Goal: Task Accomplishment & Management: Manage account settings

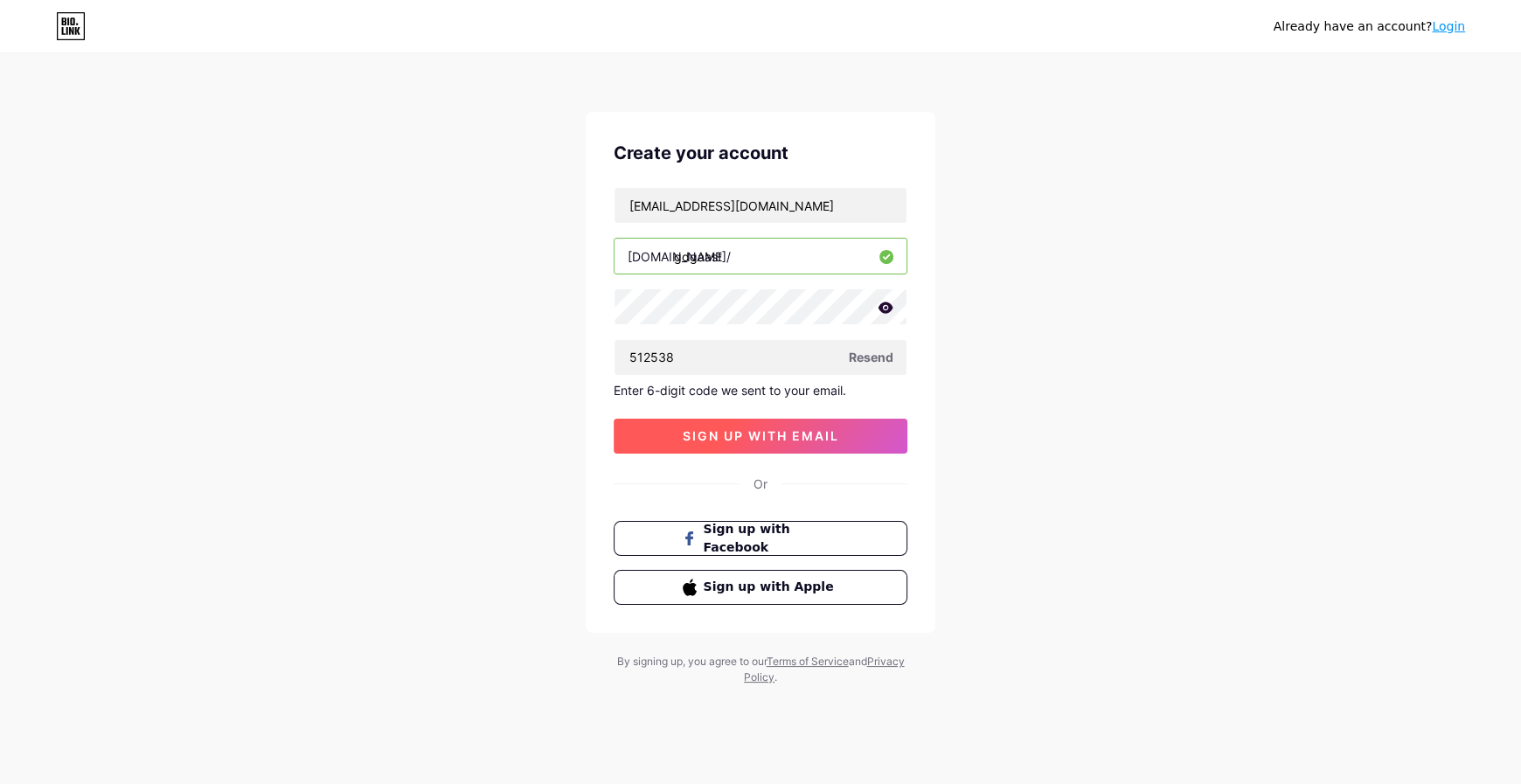
type input "512538"
click at [834, 429] on span "sign up with email" at bounding box center [761, 435] width 157 height 15
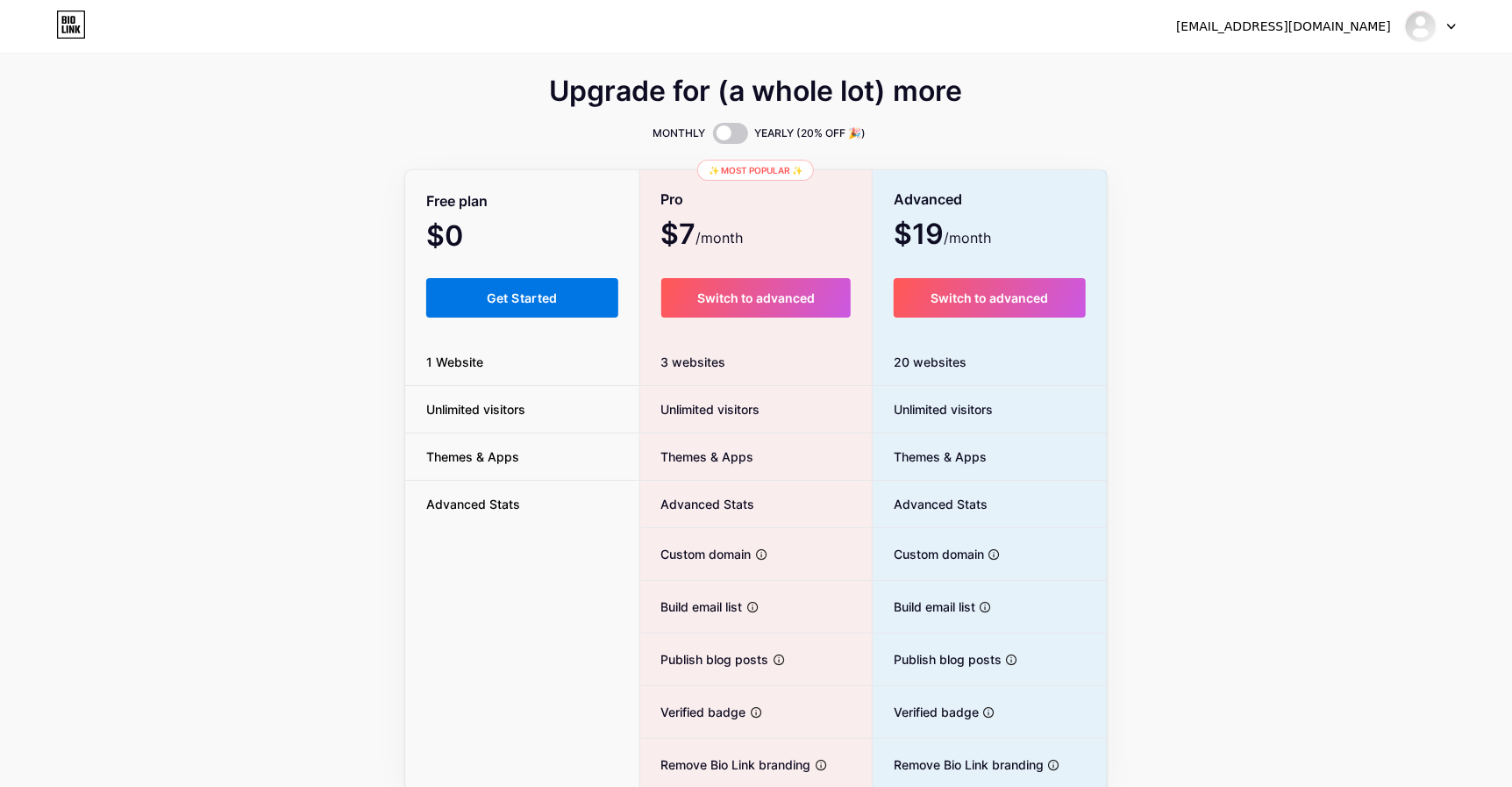
click at [572, 287] on button "Get Started" at bounding box center [522, 298] width 192 height 40
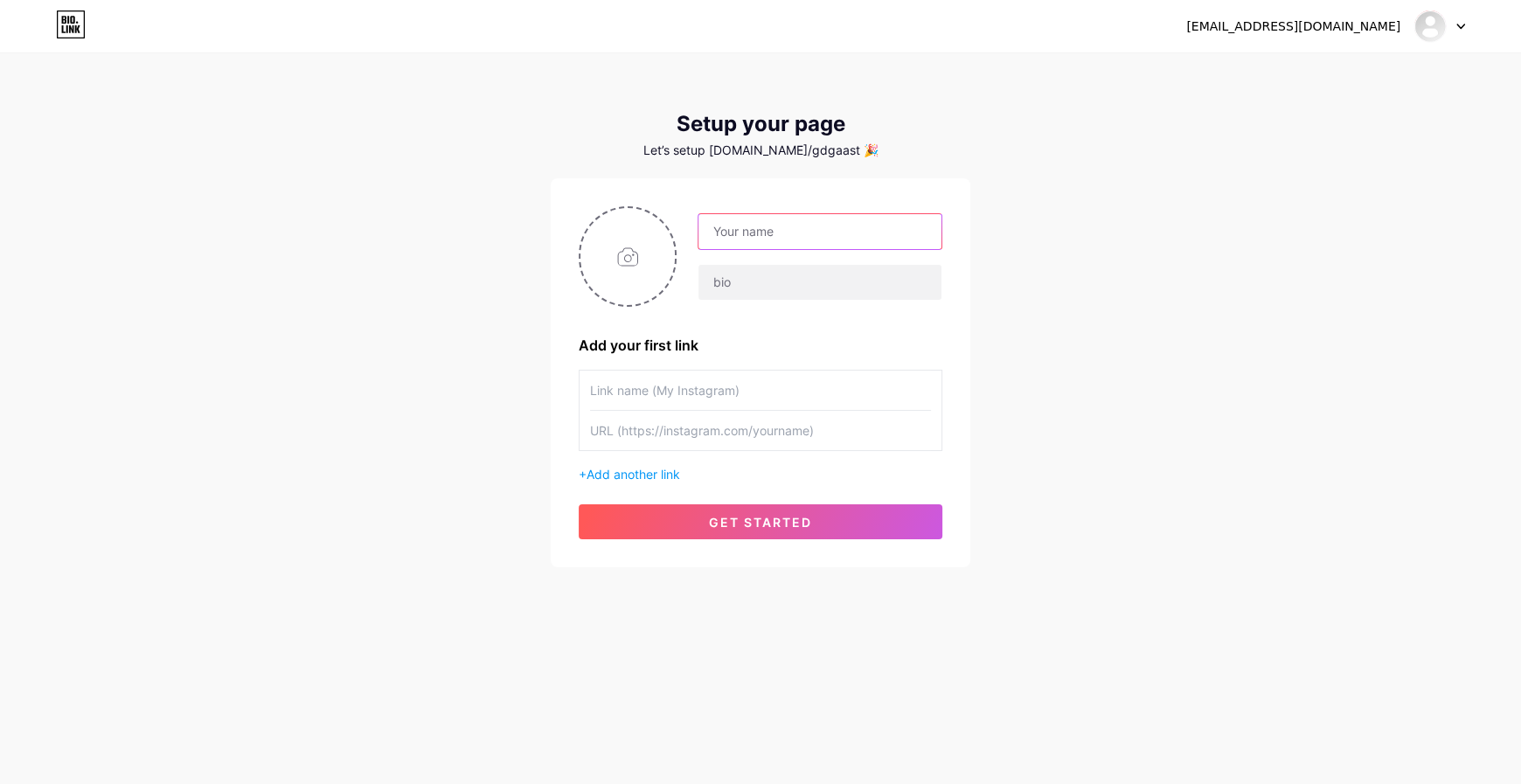
click at [757, 238] on input "text" at bounding box center [819, 231] width 243 height 35
type input "GDG on Campus - AAST Abu Qir"
click at [763, 276] on input "text" at bounding box center [819, 281] width 243 height 35
click at [642, 236] on input "file" at bounding box center [627, 256] width 94 height 97
type input "C:\fakepath\GDG Logo - Plain Light.png"
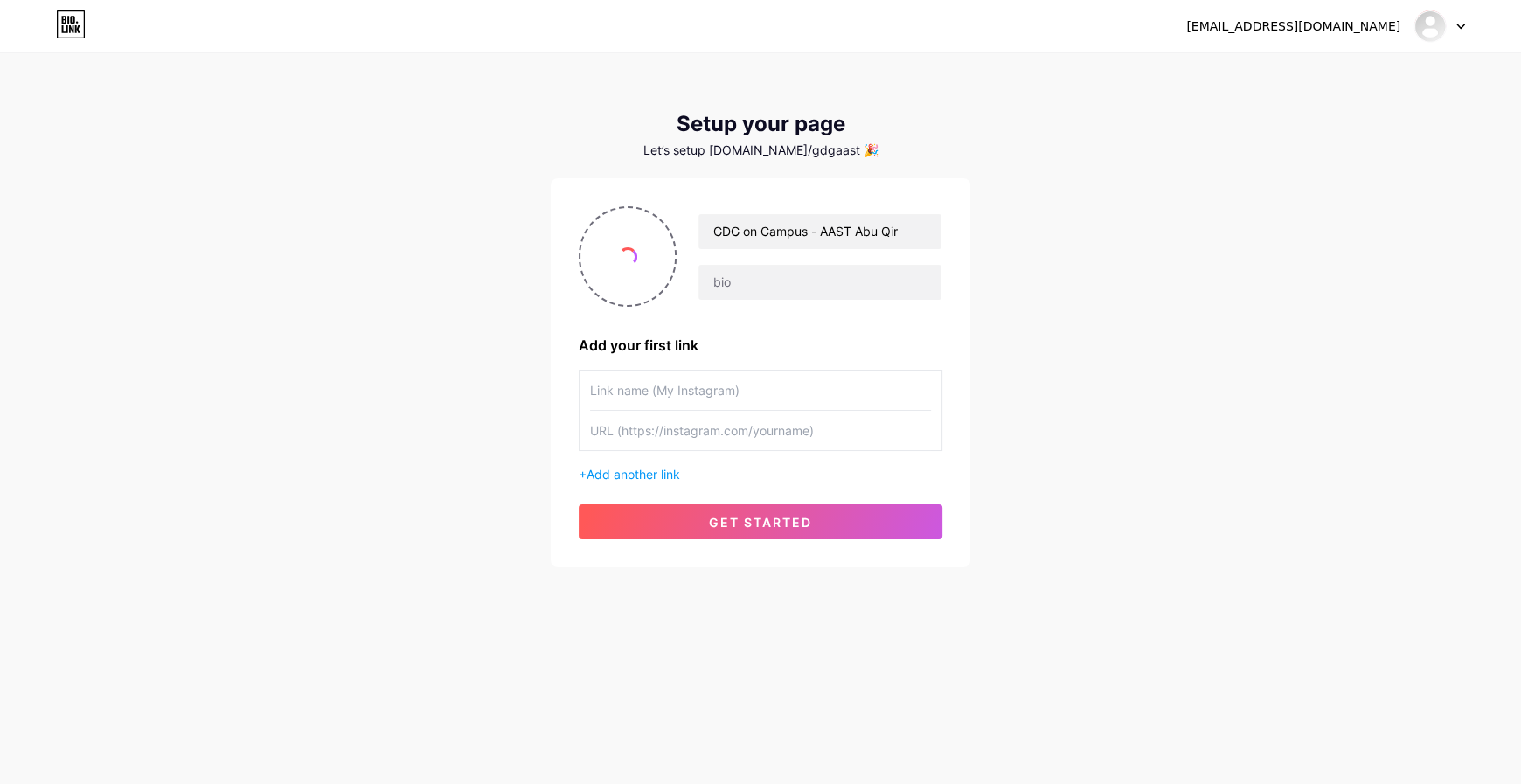
click at [682, 382] on input "text" at bounding box center [760, 390] width 341 height 40
click at [686, 435] on input "text" at bounding box center [760, 431] width 341 height 40
click at [747, 382] on input "text" at bounding box center [760, 390] width 341 height 40
click at [741, 424] on input "text" at bounding box center [760, 431] width 341 height 40
click at [738, 390] on input "text" at bounding box center [760, 390] width 341 height 40
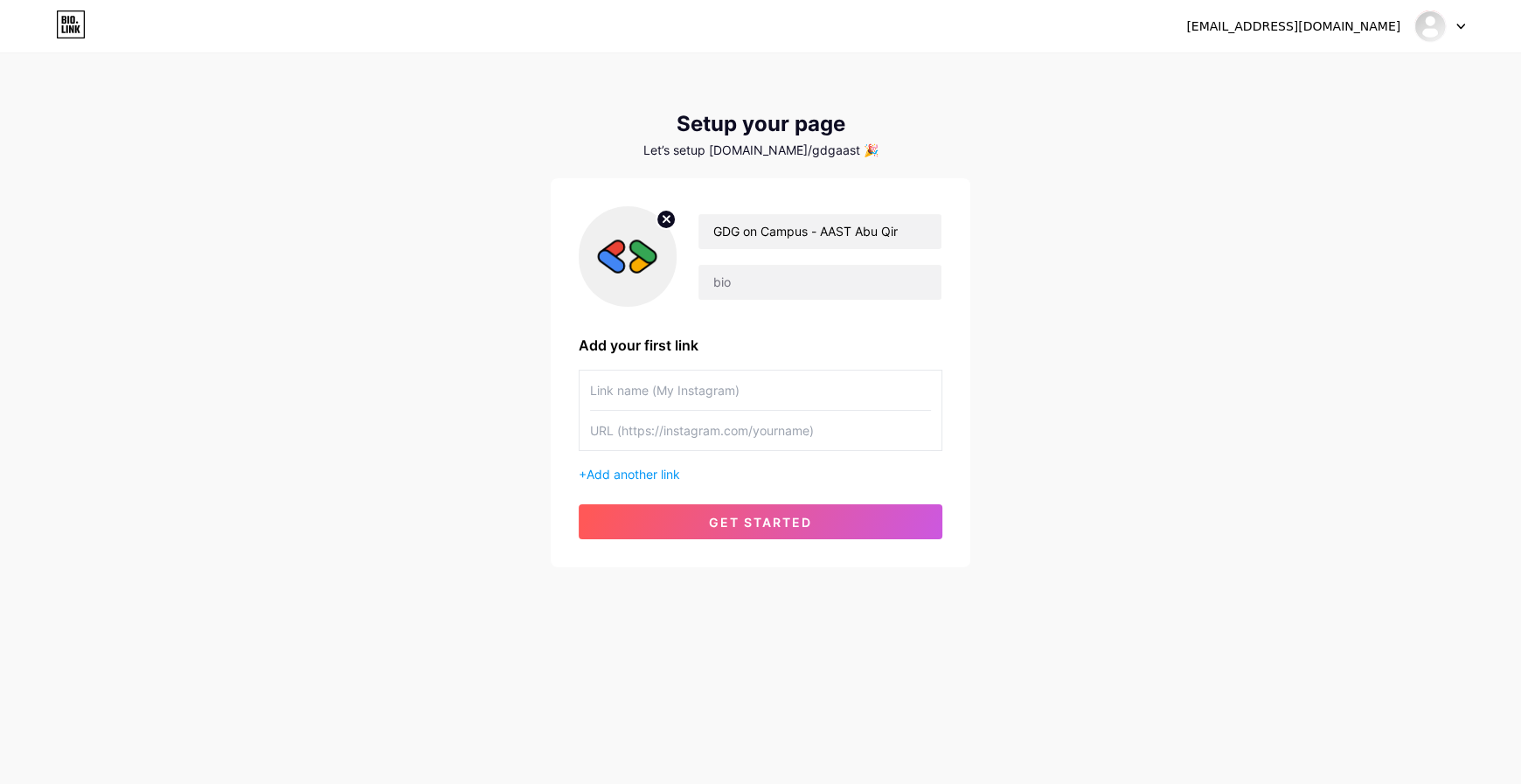
click at [819, 423] on input "text" at bounding box center [760, 431] width 341 height 40
click at [803, 384] on input "text" at bounding box center [760, 390] width 341 height 40
click at [788, 281] on input "text" at bounding box center [819, 281] width 243 height 35
type input "Google Devloper Groups on Campus - Arab Academy for Science, Technology, and Ma…"
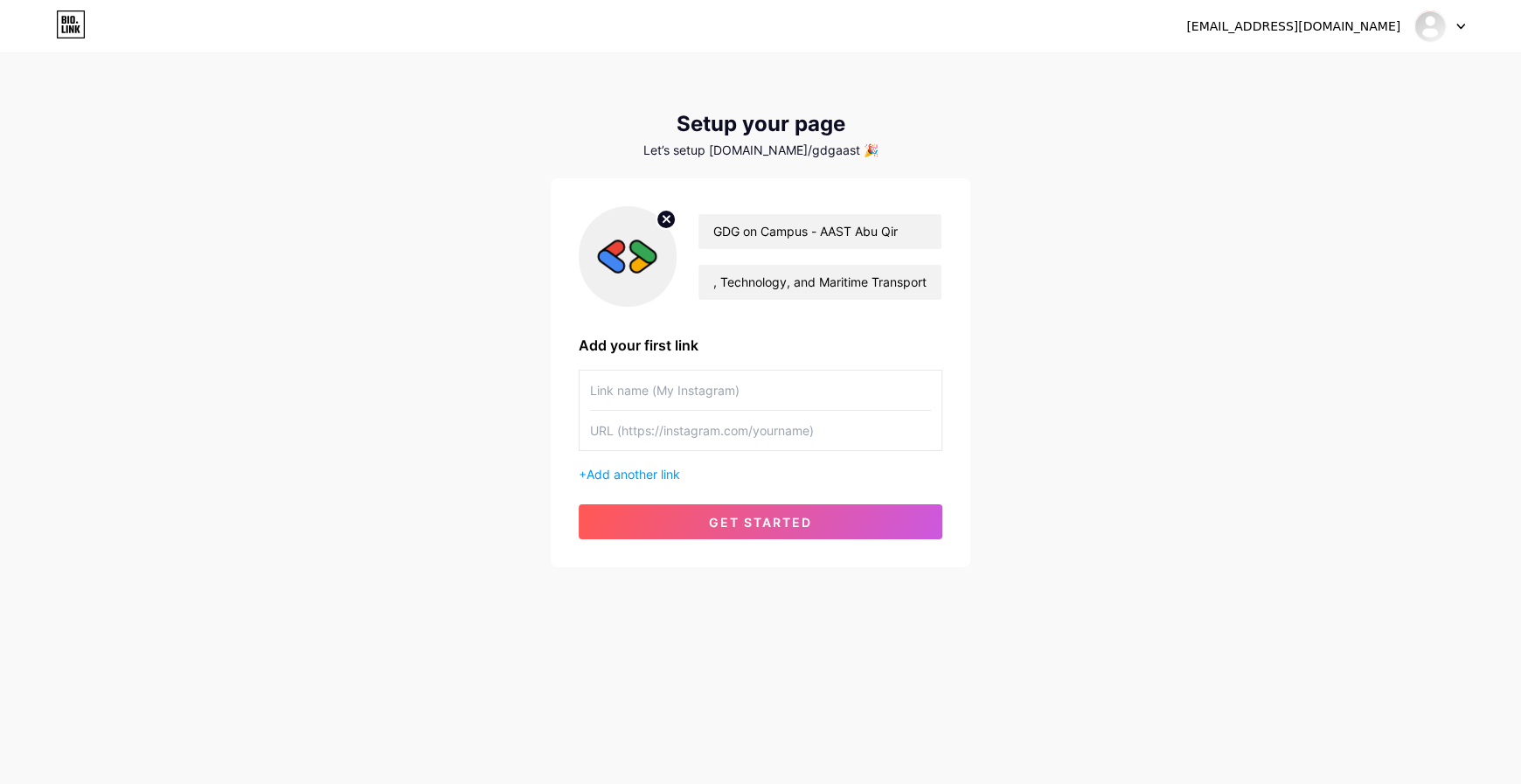
click at [760, 417] on input "text" at bounding box center [760, 431] width 341 height 40
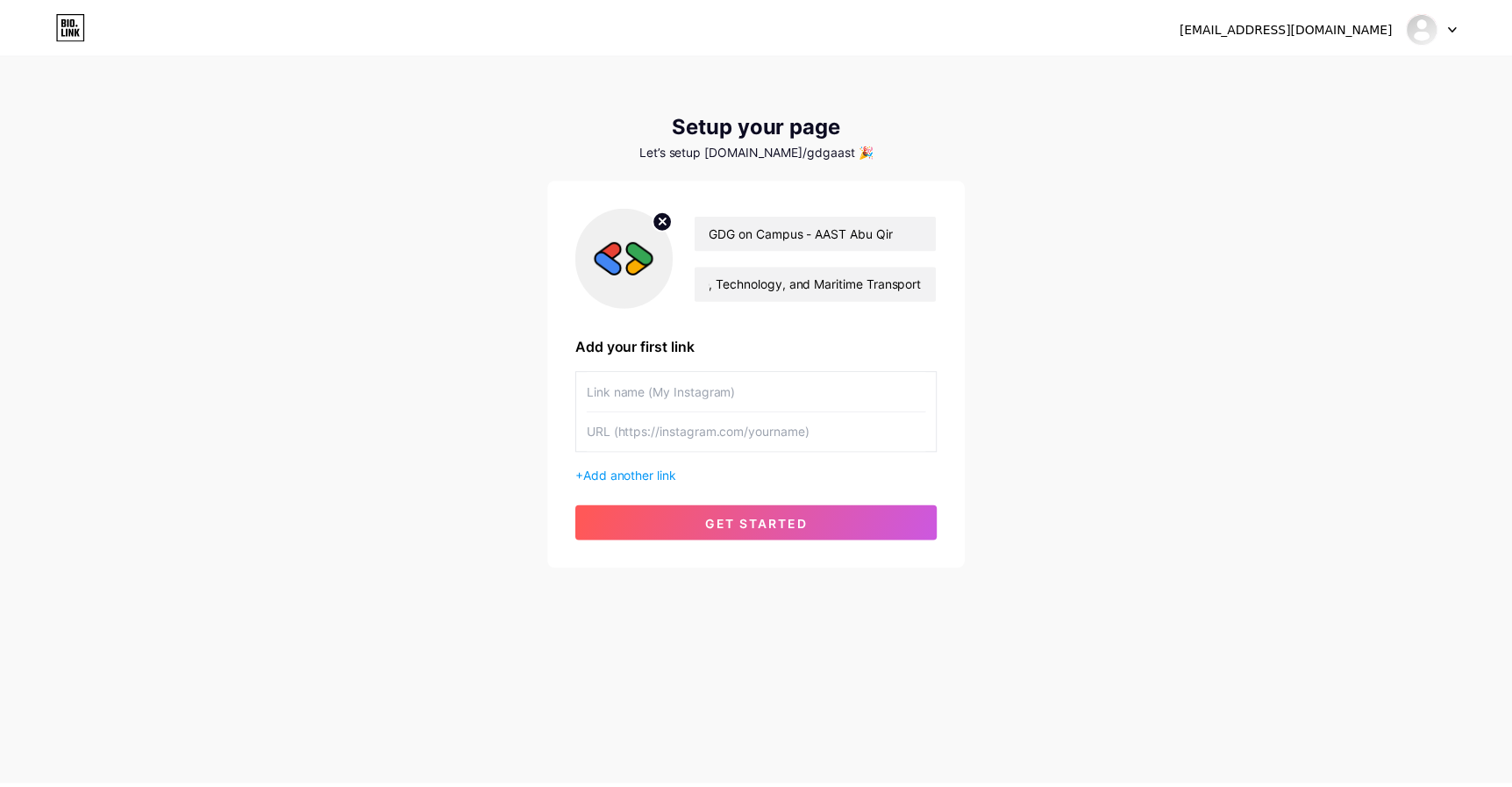
scroll to position [0, 0]
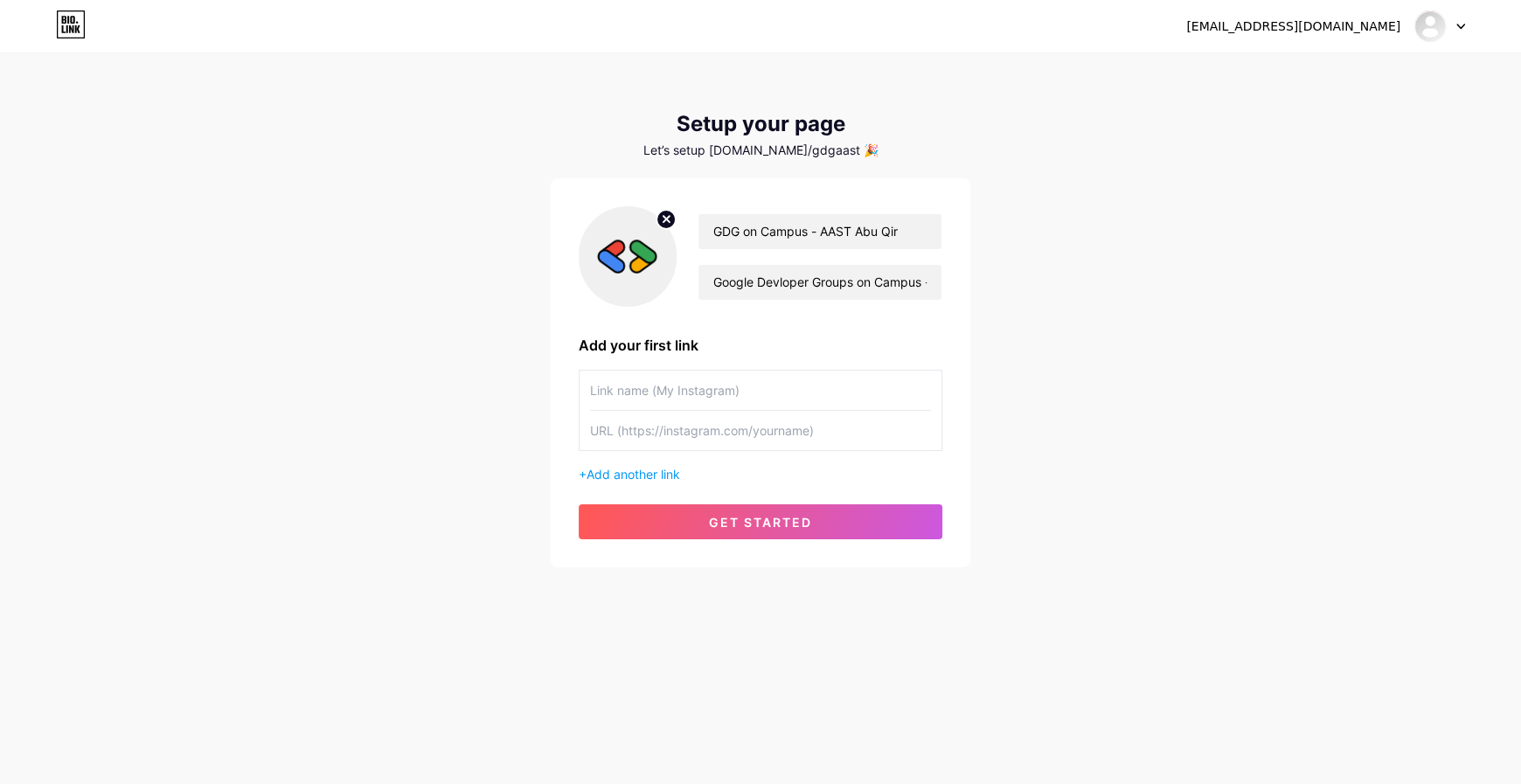
click at [764, 395] on input "text" at bounding box center [760, 390] width 341 height 40
click at [796, 423] on input "text" at bounding box center [760, 431] width 341 height 40
click at [800, 391] on input "text" at bounding box center [760, 390] width 341 height 40
click at [679, 467] on span "Add another link" at bounding box center [633, 474] width 94 height 15
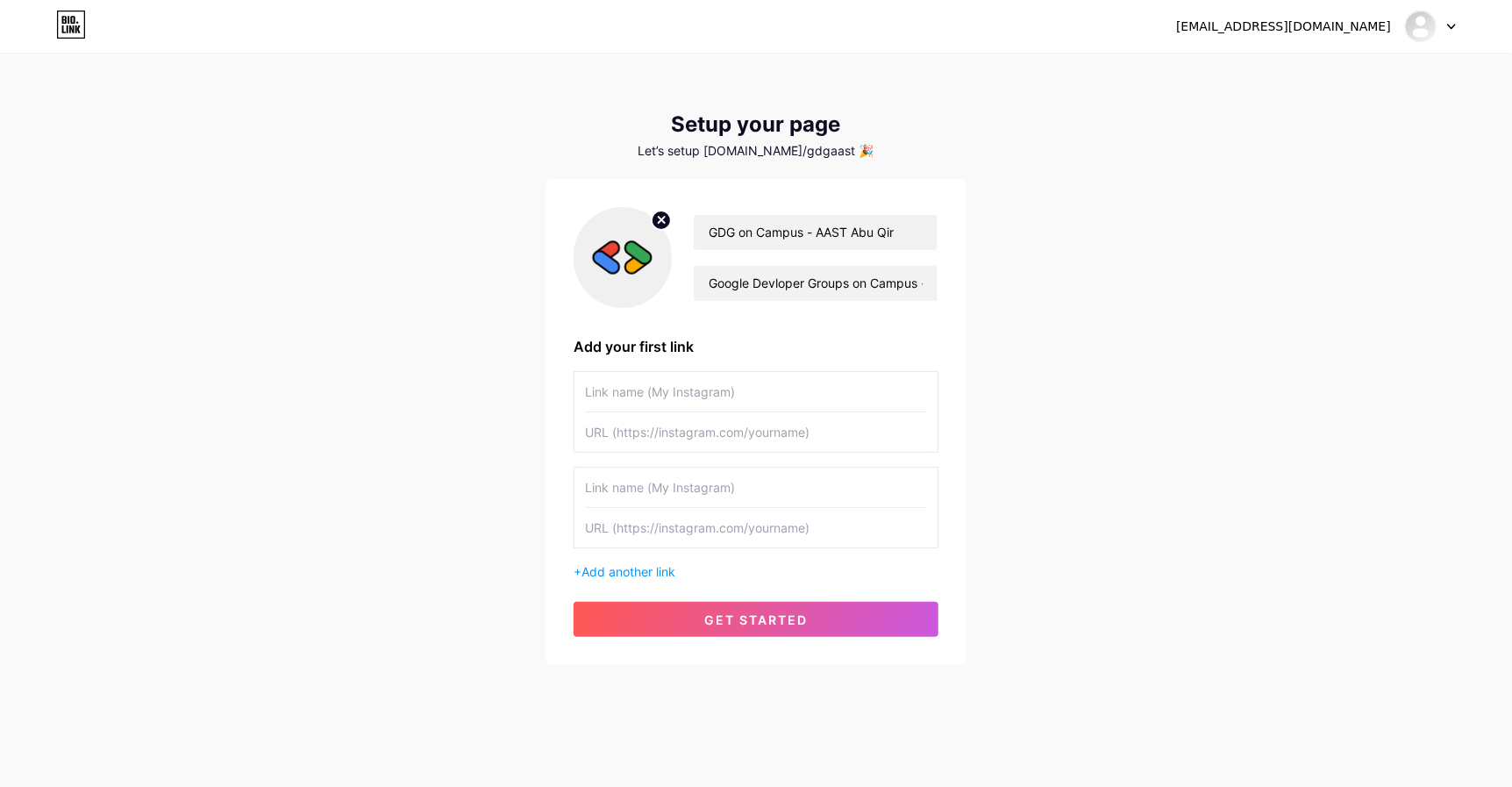
click at [770, 486] on input "text" at bounding box center [756, 487] width 342 height 40
click at [789, 397] on input "text" at bounding box center [756, 392] width 342 height 40
type input "Instagram"
click at [1098, 473] on div "[EMAIL_ADDRESS][DOMAIN_NAME] Dashboard Logout Setup your page Let’s setup [DOMA…" at bounding box center [756, 360] width 1512 height 721
click at [643, 440] on input "text" at bounding box center [756, 432] width 342 height 40
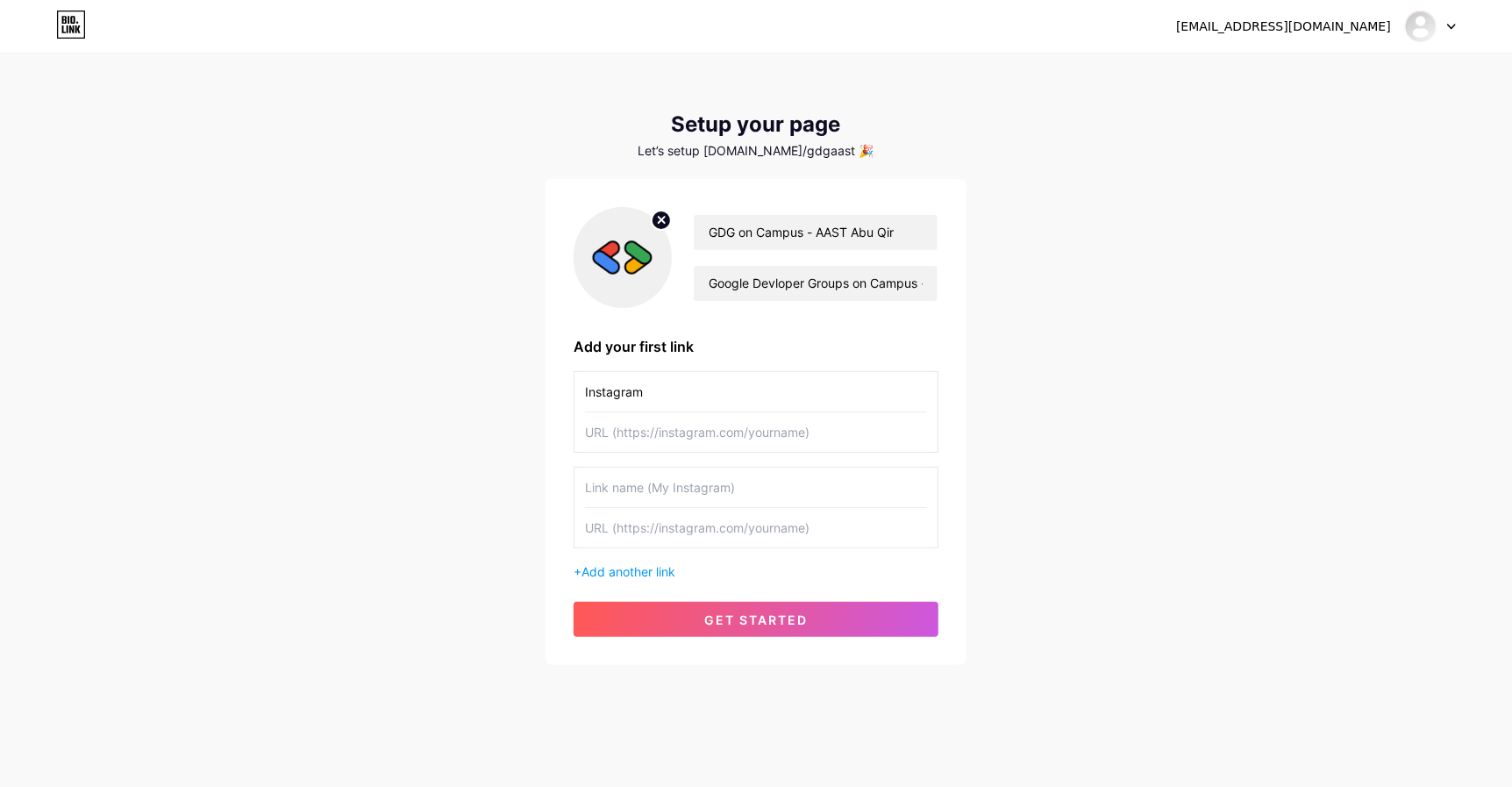
paste input "[URL][DOMAIN_NAME][DOMAIN_NAME]"
type input "[URL][DOMAIN_NAME][DOMAIN_NAME]"
click at [564, 458] on div "GDG on Campus - AAST Abu Qir Google Devloper Groups on Campus - Arab Academy fo…" at bounding box center [756, 421] width 421 height 486
click at [670, 498] on input "text" at bounding box center [756, 487] width 342 height 40
type input "Facebook"
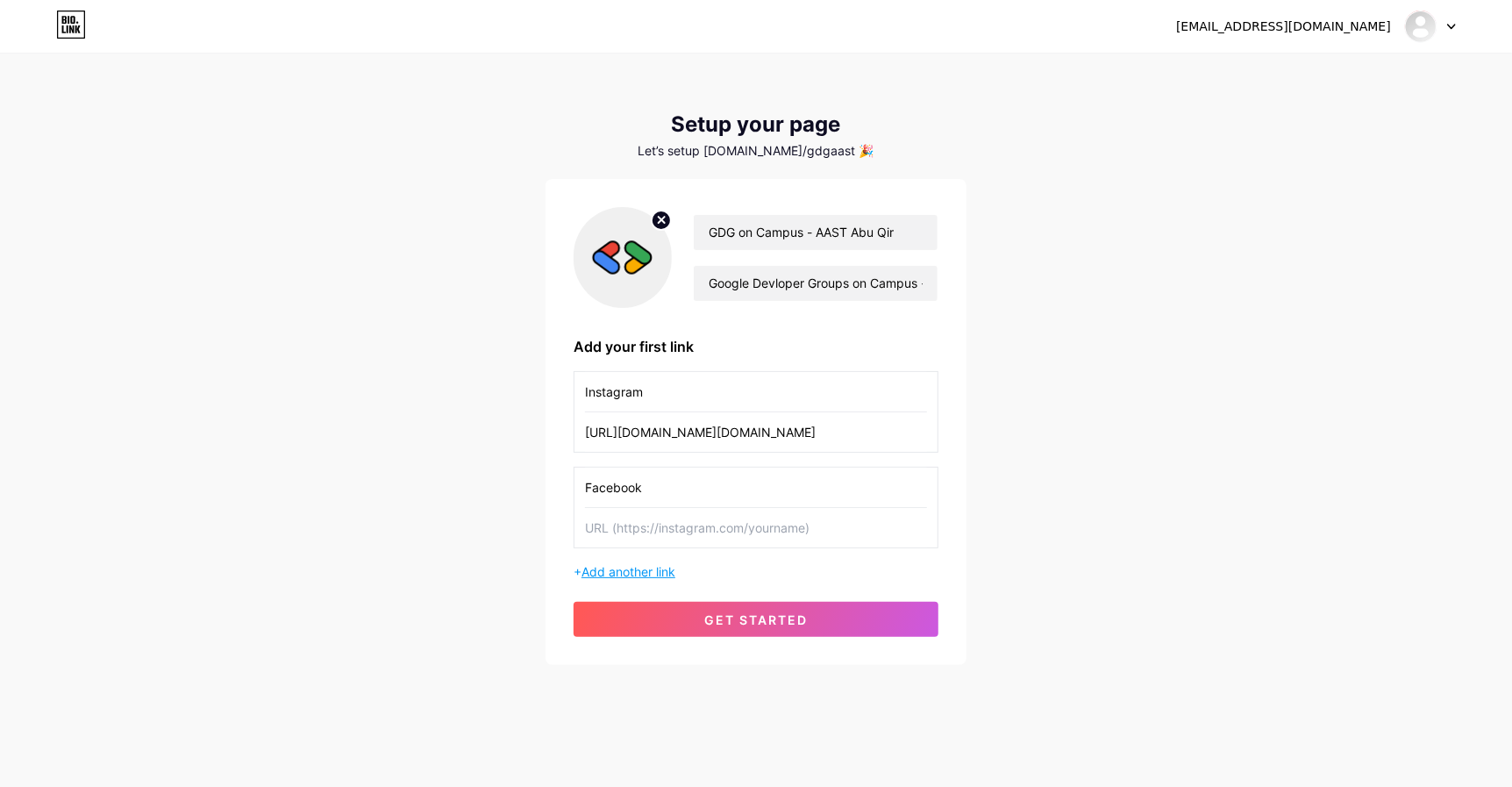
click at [636, 564] on span "Add another link" at bounding box center [628, 571] width 94 height 15
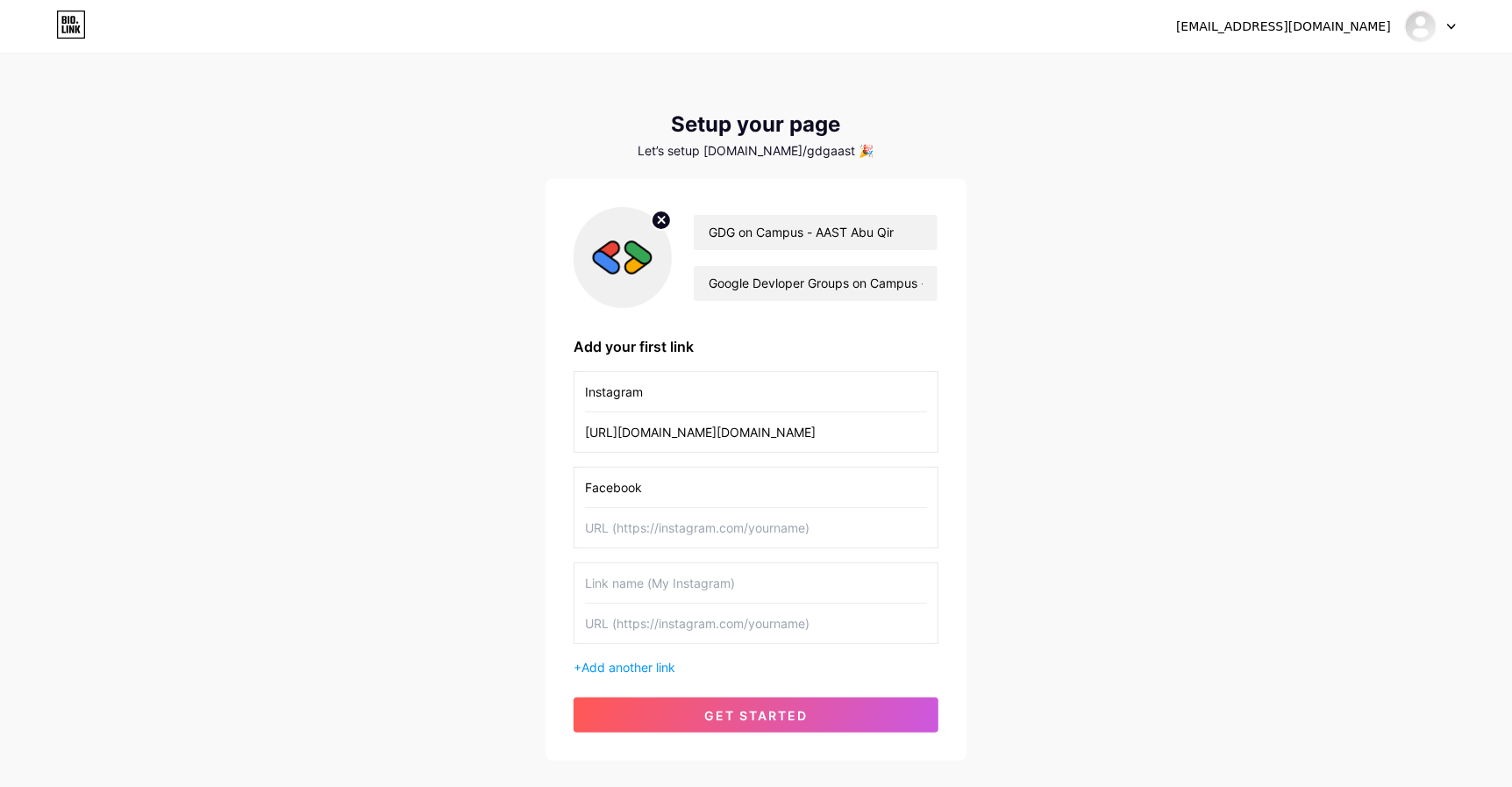
click at [664, 587] on input "text" at bounding box center [756, 583] width 342 height 40
type input "GDG Community"
click at [690, 625] on input "text" at bounding box center [756, 623] width 342 height 40
paste input "[URL][DOMAIN_NAME]"
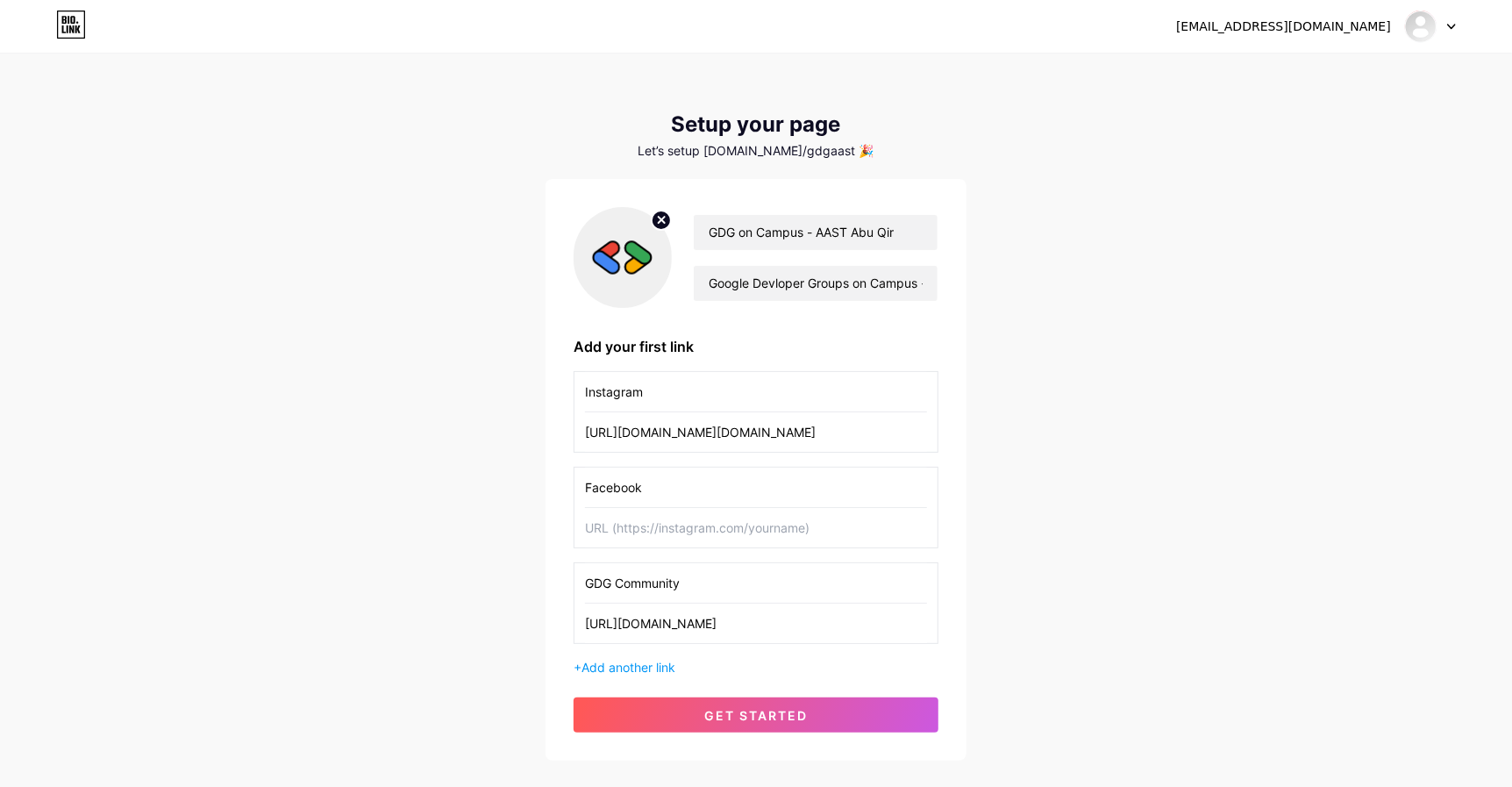
type input "[URL][DOMAIN_NAME]"
click at [524, 618] on div "[EMAIL_ADDRESS][DOMAIN_NAME] Dashboard Logout Setup your page Let’s setup [DOMA…" at bounding box center [756, 408] width 1512 height 817
click at [646, 523] on input "text" at bounding box center [756, 528] width 342 height 40
click at [679, 531] on input "text" at bounding box center [756, 528] width 342 height 40
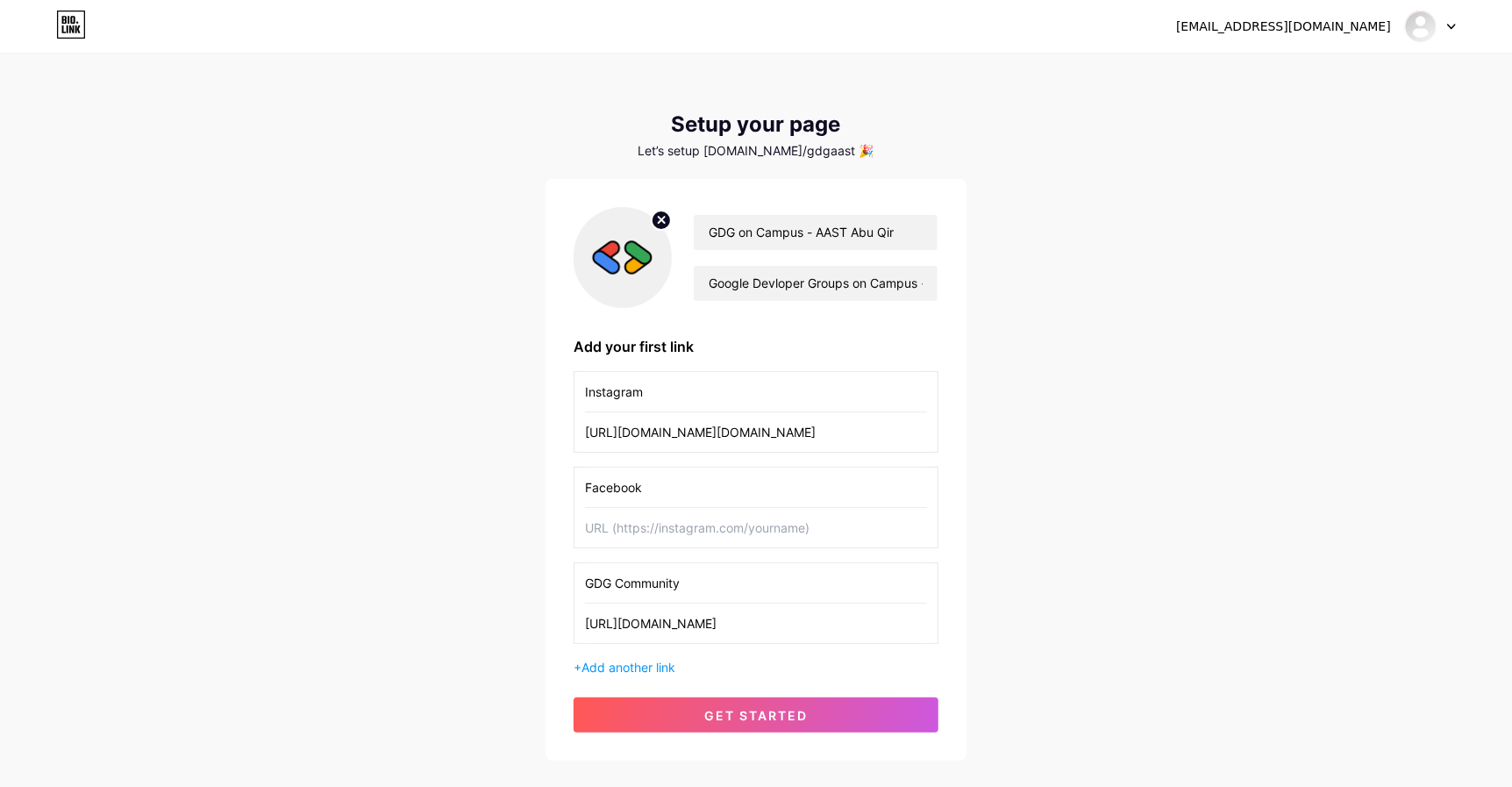
paste input "[URL][DOMAIN_NAME]"
type input "[URL][DOMAIN_NAME]"
click at [520, 535] on div "[EMAIL_ADDRESS][DOMAIN_NAME] Dashboard Logout Setup your page Let’s setup [DOMA…" at bounding box center [756, 408] width 1512 height 817
click at [623, 666] on span "Add another link" at bounding box center [628, 667] width 94 height 15
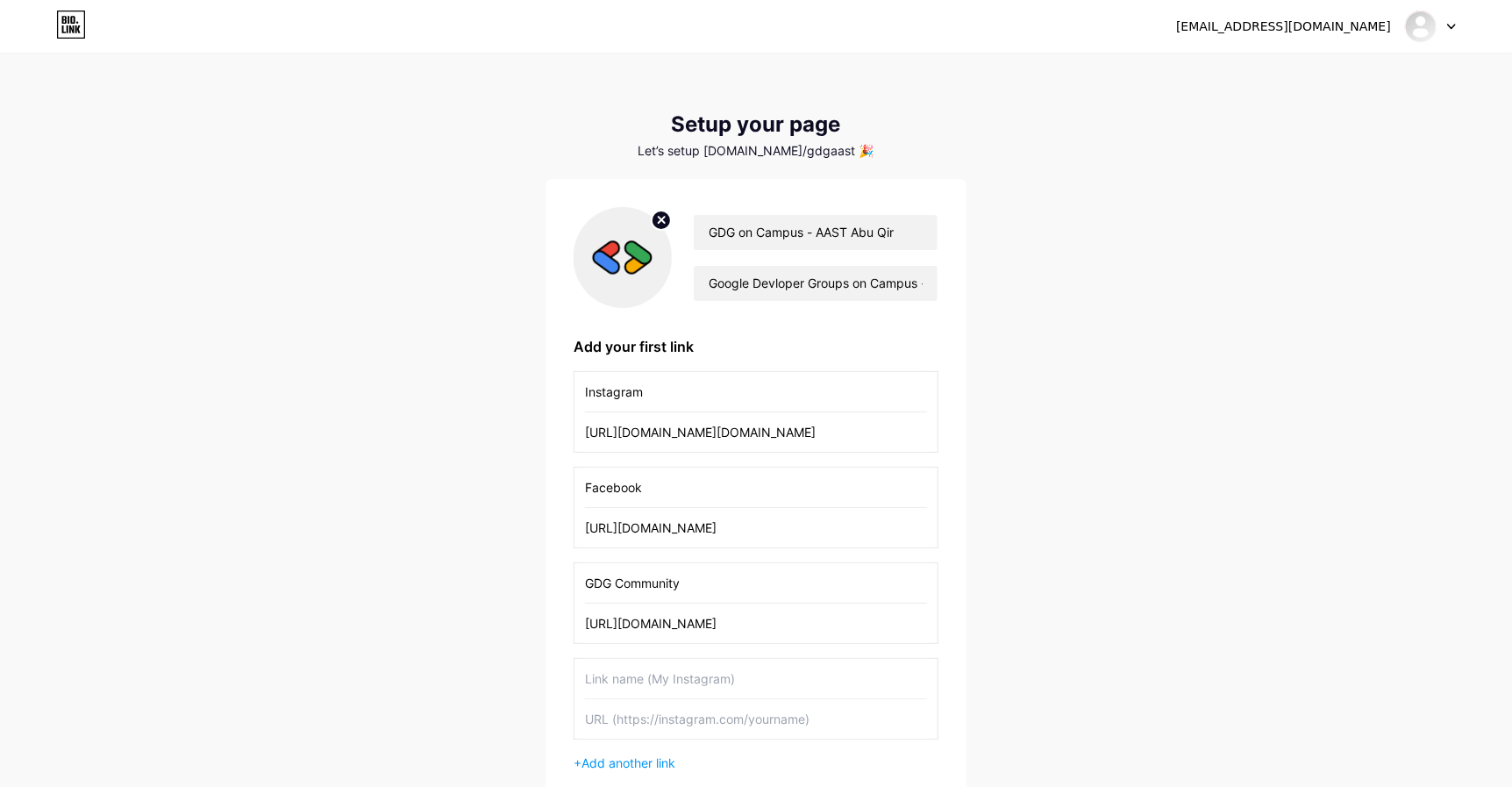
click at [664, 671] on input "text" at bounding box center [756, 679] width 342 height 40
type input "Q"
type input "Whatsapp Community"
click at [698, 713] on input "text" at bounding box center [756, 718] width 342 height 40
paste input "[URL][DOMAIN_NAME]"
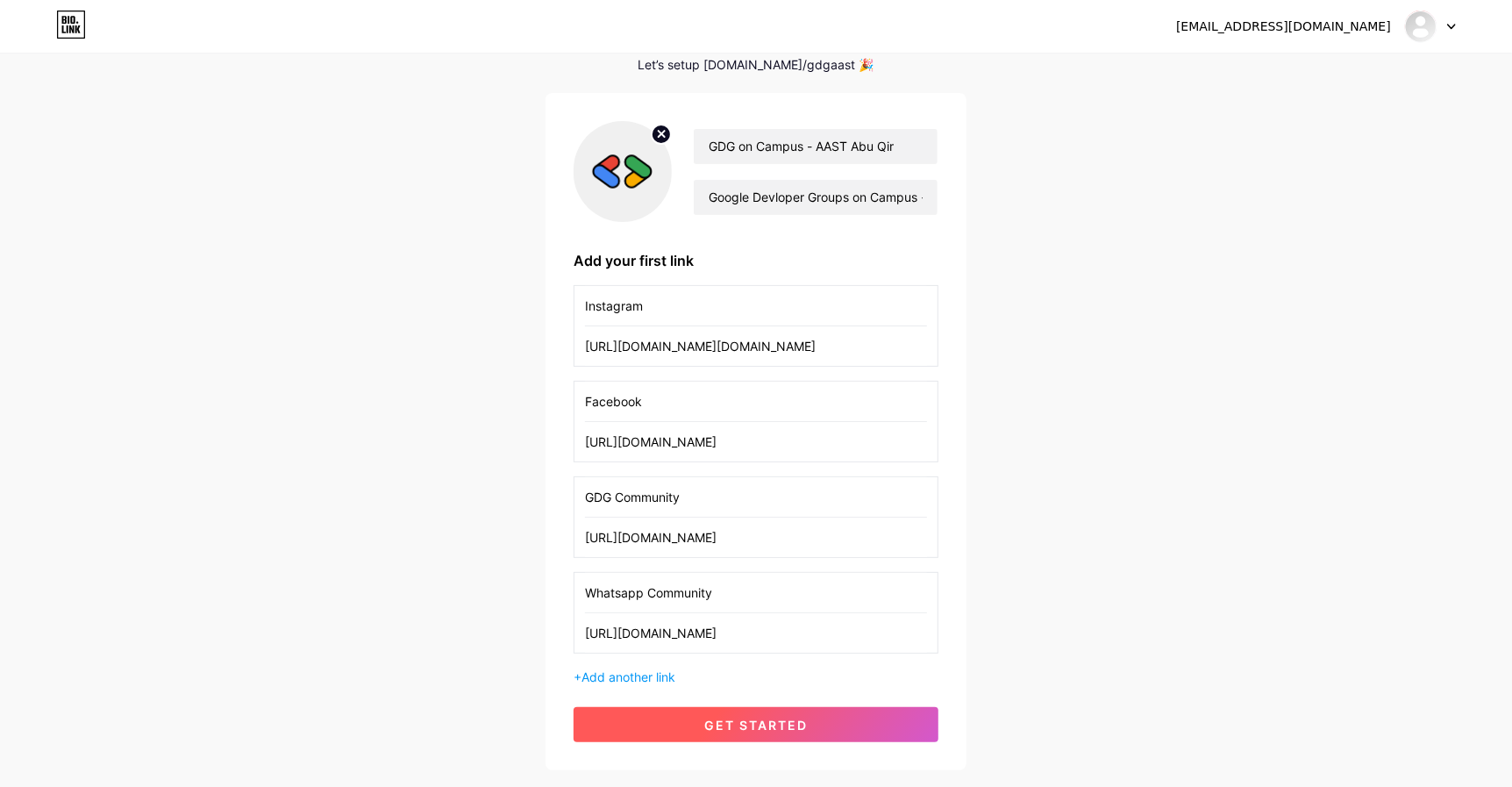
scroll to position [87, 0]
type input "[URL][DOMAIN_NAME]"
click at [489, 680] on div "[EMAIL_ADDRESS][DOMAIN_NAME] Dashboard Logout Setup your page Let’s setup [DOMA…" at bounding box center [756, 369] width 1512 height 912
click at [783, 734] on button "get started" at bounding box center [756, 723] width 365 height 35
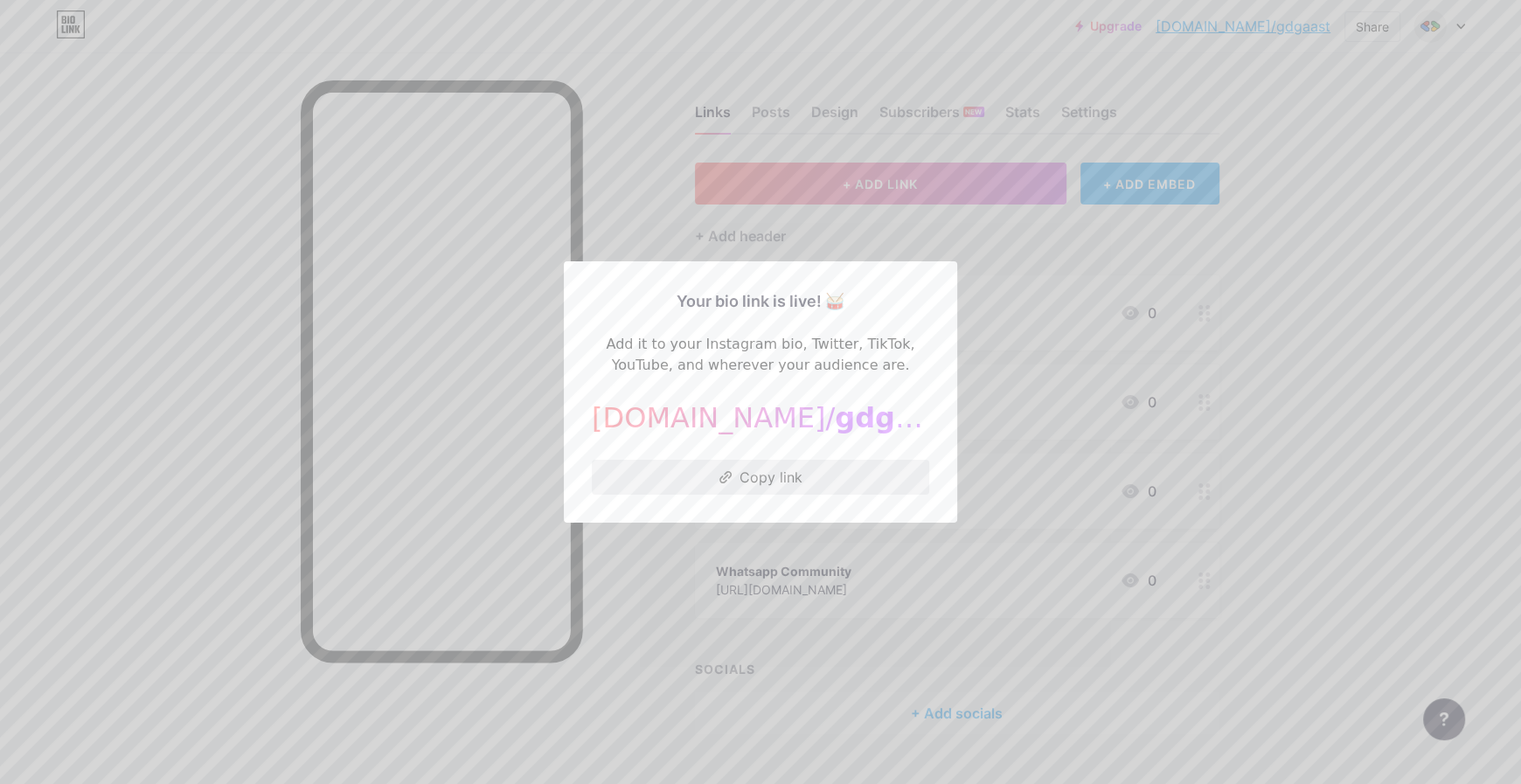
click at [792, 477] on button "Copy link" at bounding box center [760, 477] width 337 height 35
click at [835, 415] on span "gdgaast" at bounding box center [899, 417] width 128 height 33
click at [676, 425] on div "[DOMAIN_NAME]/ gdgaast" at bounding box center [760, 417] width 337 height 42
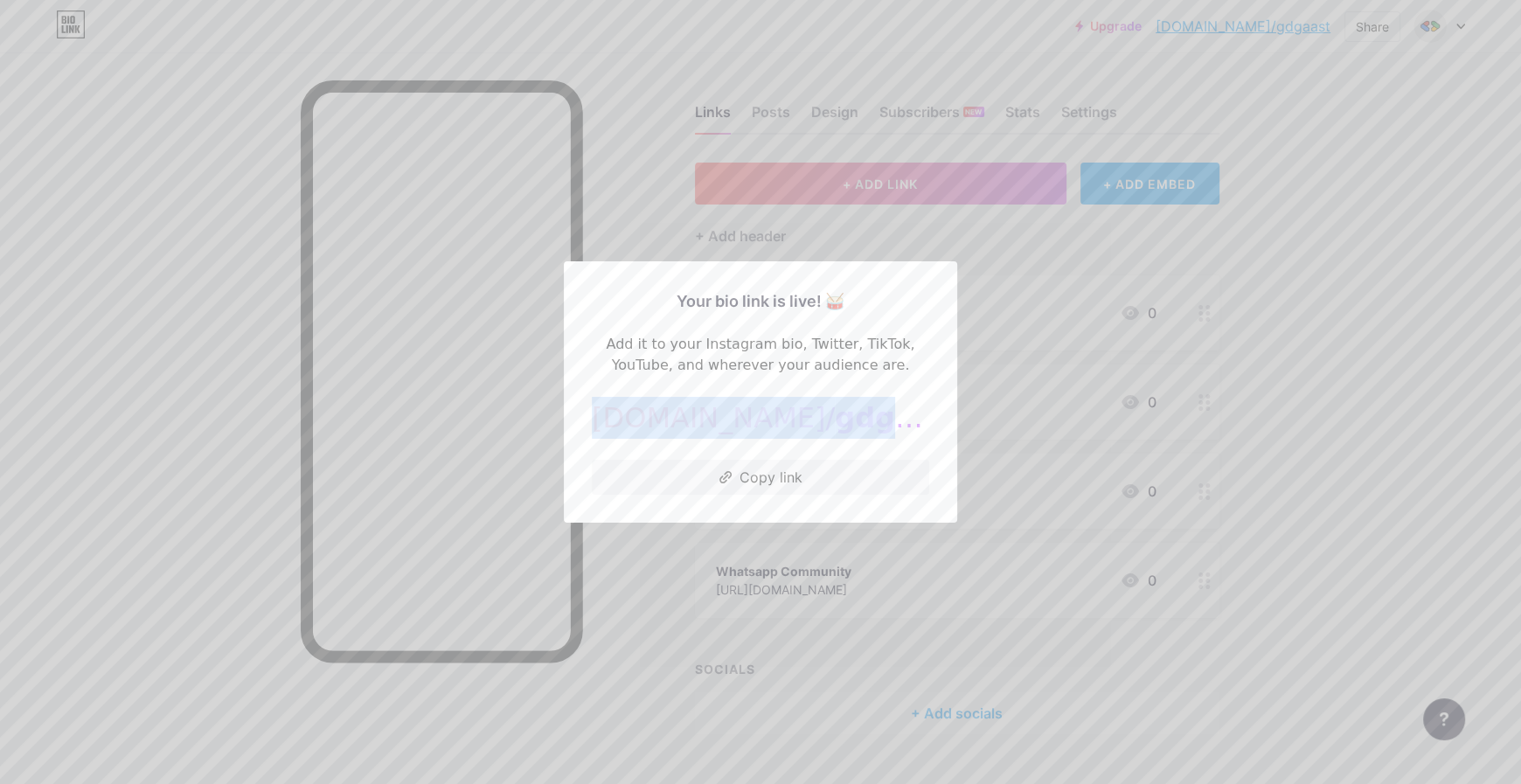
drag, startPoint x: 676, startPoint y: 425, endPoint x: 792, endPoint y: 410, distance: 117.0
click at [788, 410] on div "[DOMAIN_NAME]/ gdgaast" at bounding box center [760, 417] width 337 height 42
click at [835, 410] on span "gdgaast" at bounding box center [899, 417] width 128 height 33
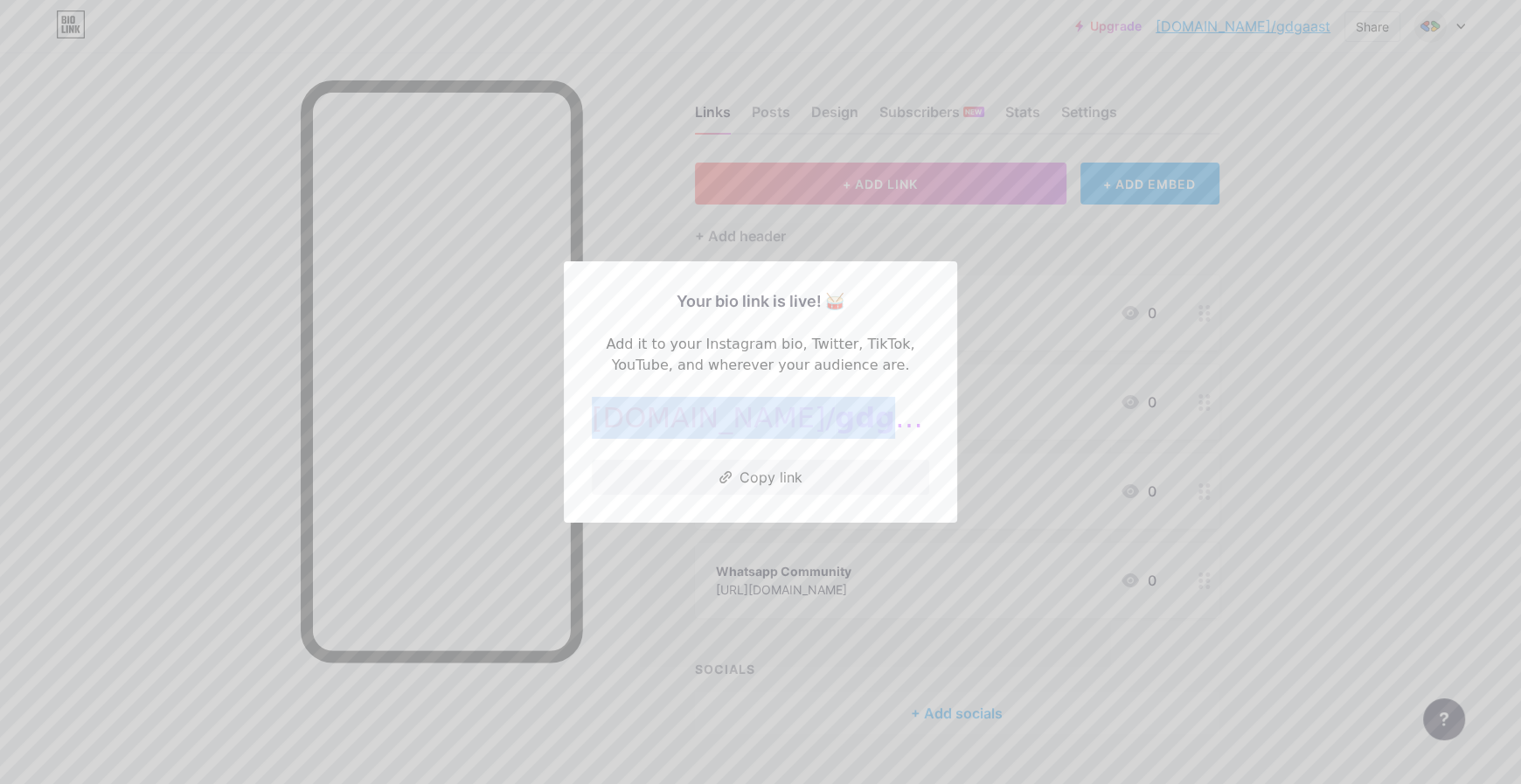
click at [835, 410] on span "gdgaast" at bounding box center [899, 417] width 128 height 33
click at [835, 423] on span "gdgaast" at bounding box center [899, 417] width 128 height 33
click at [835, 416] on span "gdgaast" at bounding box center [899, 417] width 128 height 33
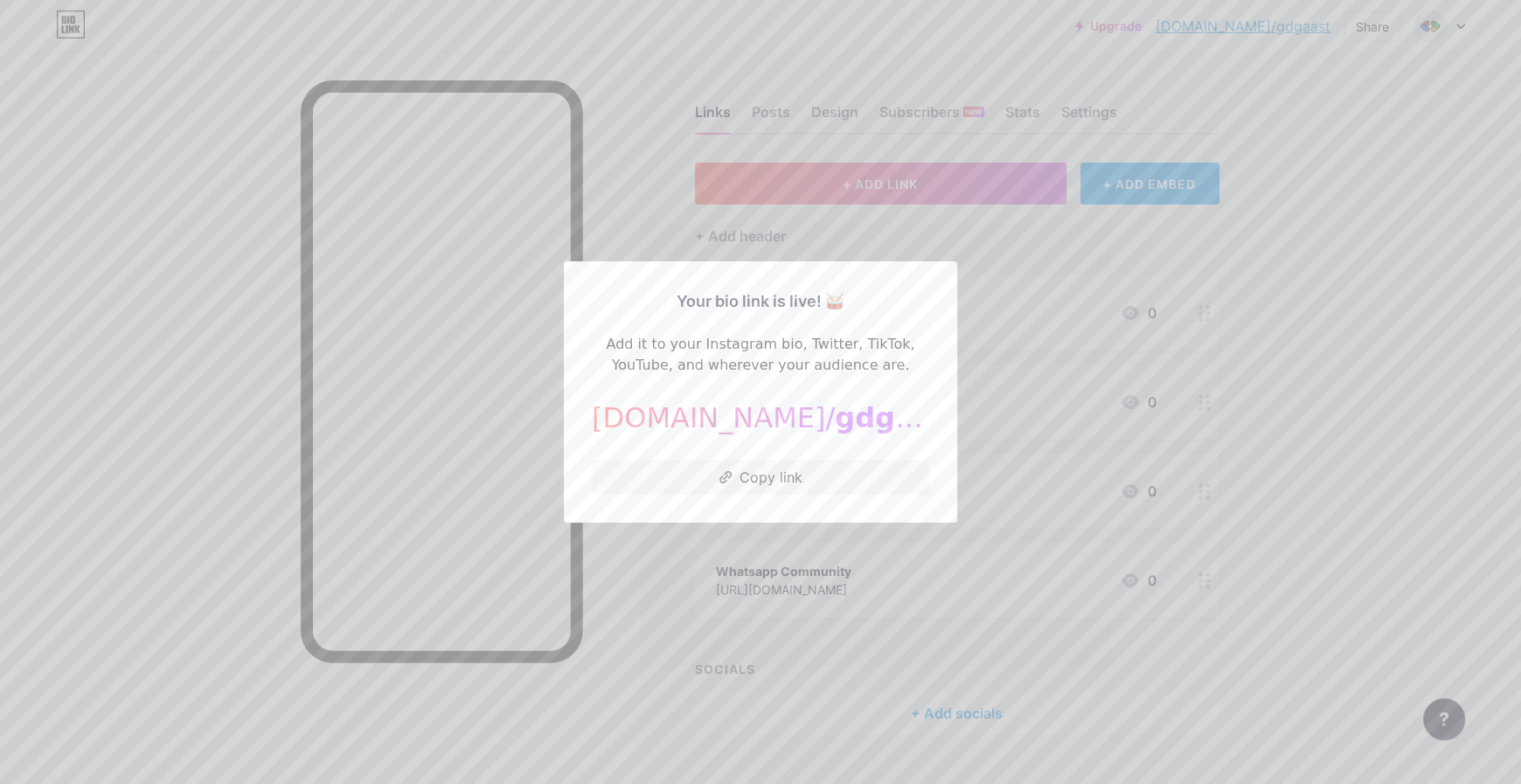
click at [1019, 353] on div at bounding box center [760, 392] width 1521 height 784
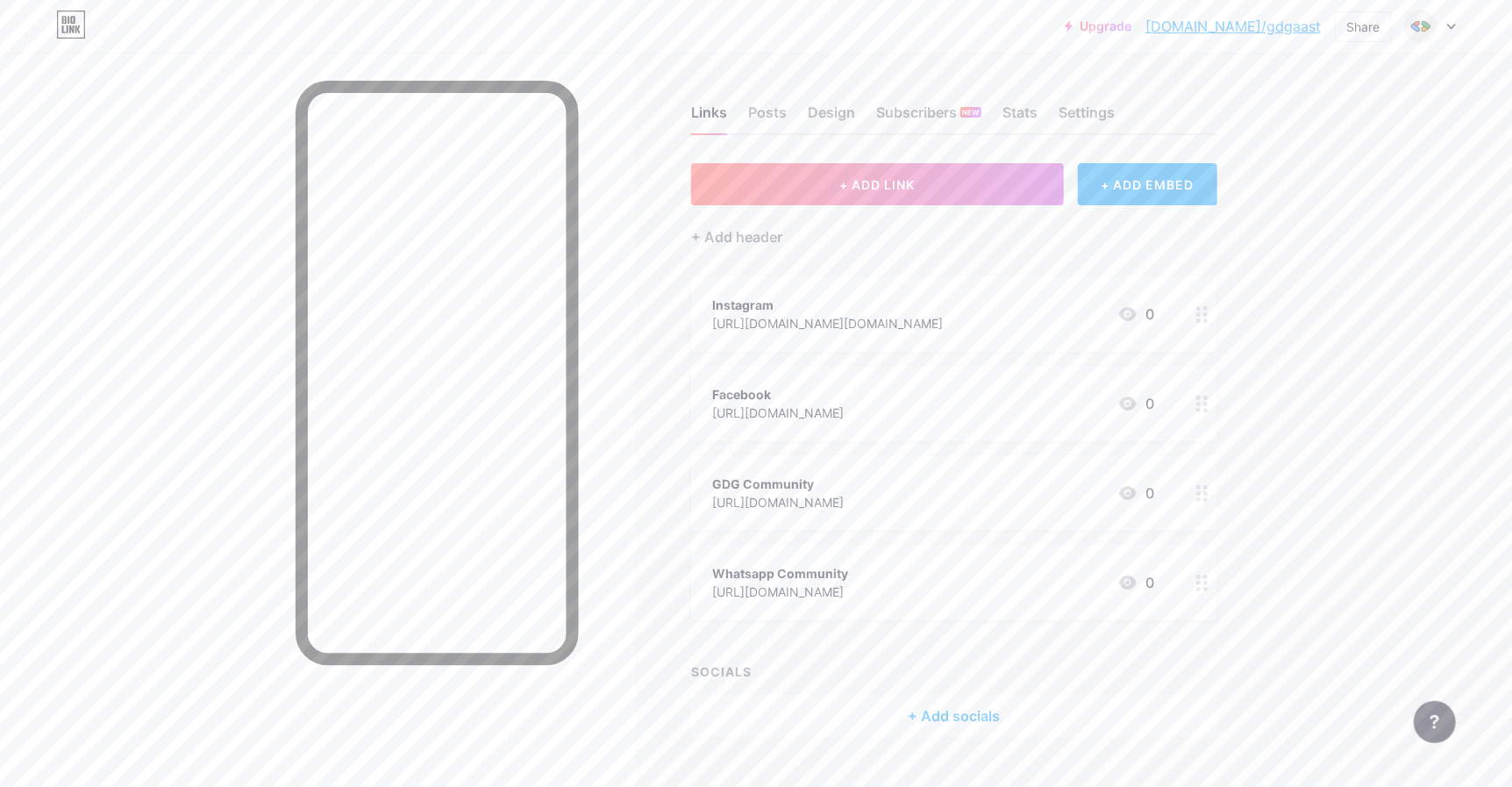
click at [1207, 313] on icon at bounding box center [1202, 314] width 13 height 16
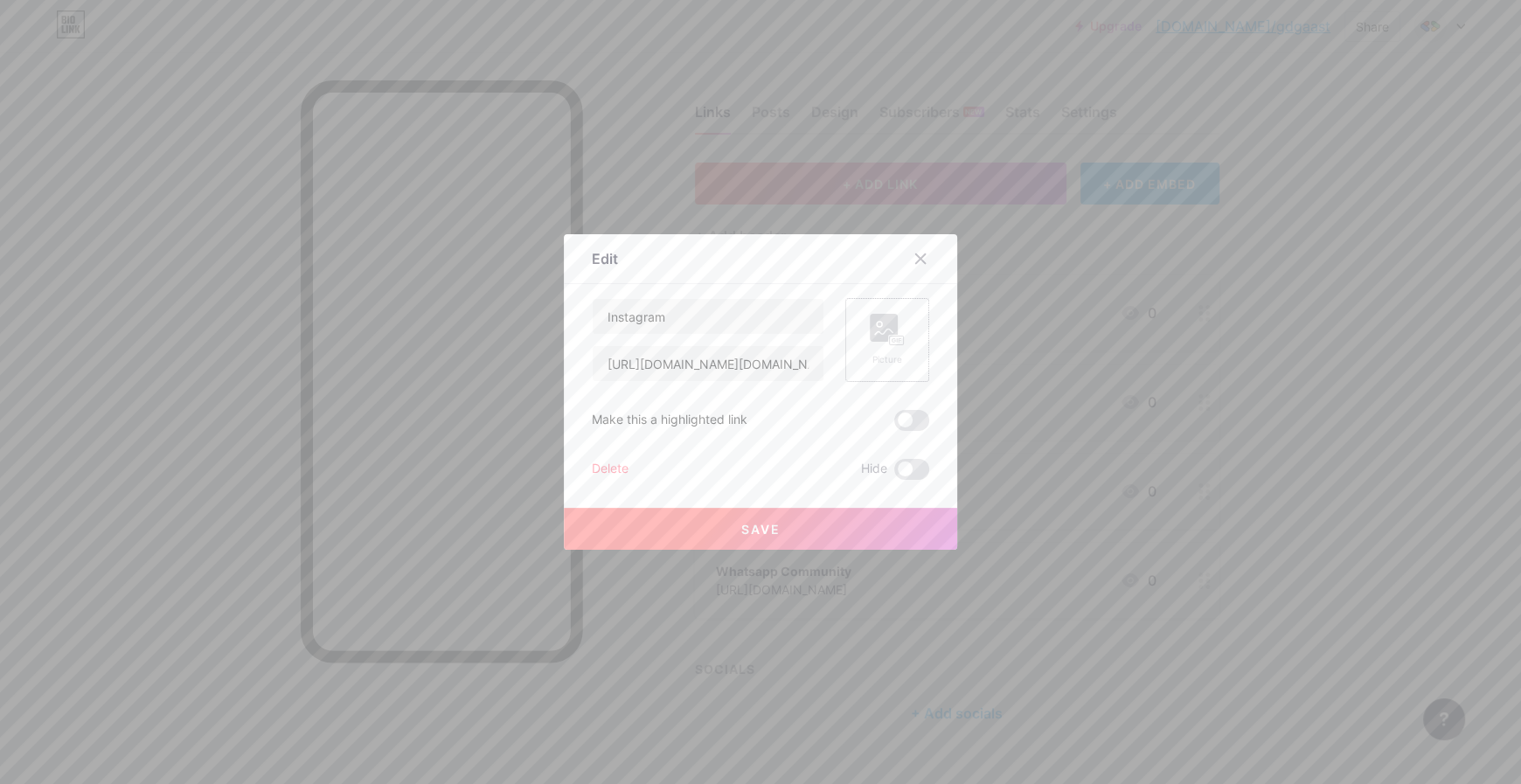
click at [876, 338] on rect at bounding box center [883, 327] width 28 height 28
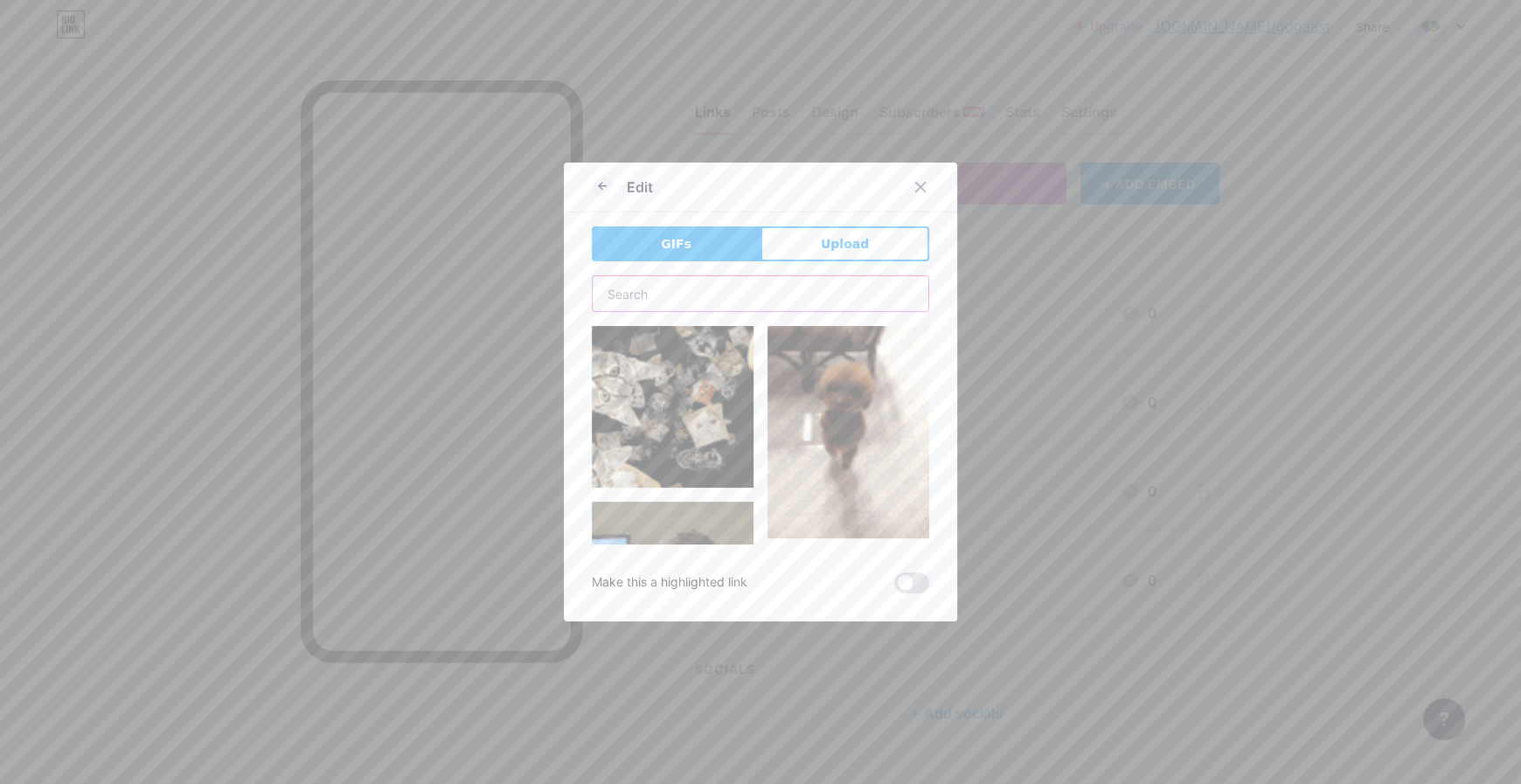
click at [781, 282] on input "text" at bounding box center [760, 293] width 336 height 35
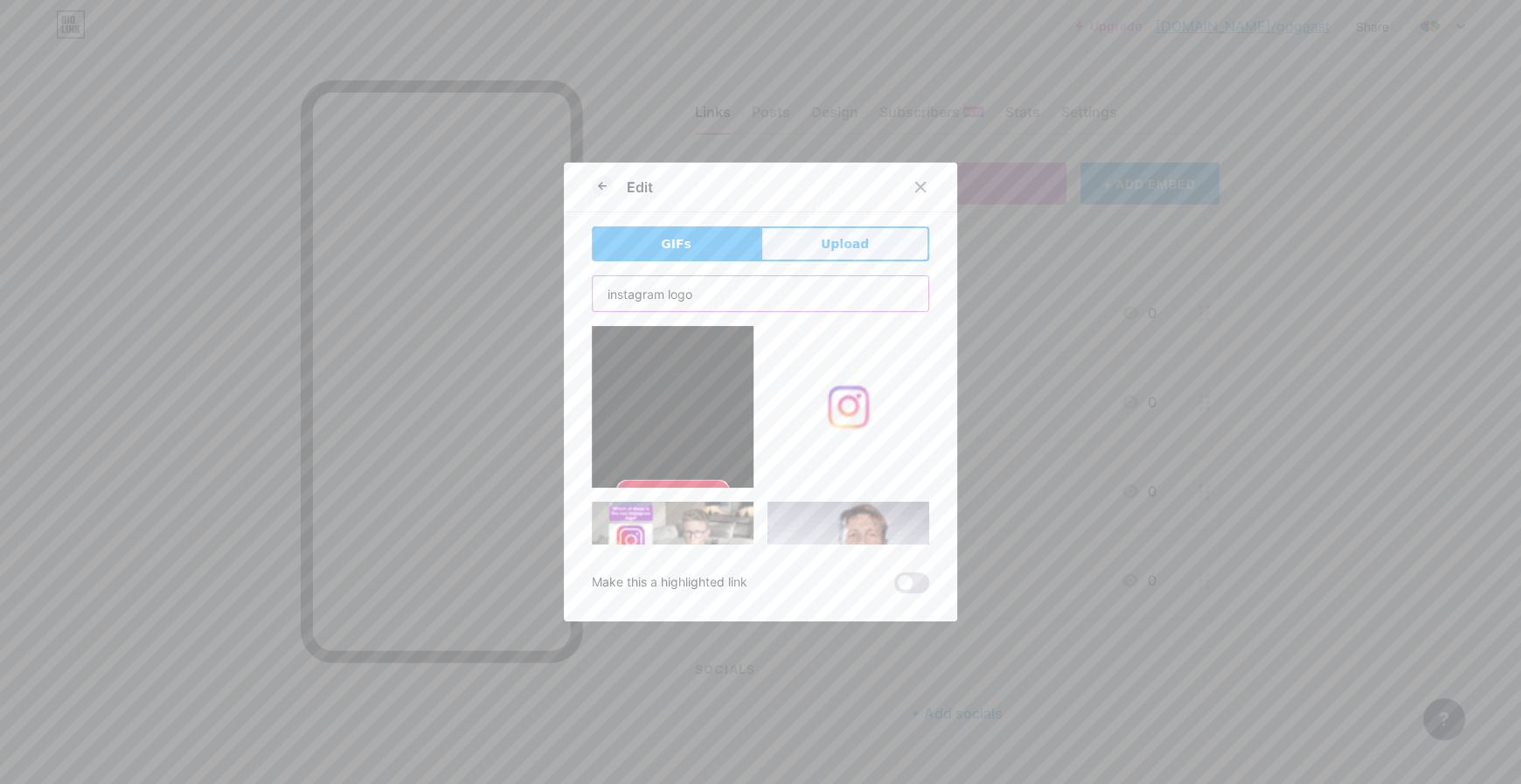
type input "instagram logo"
click at [825, 235] on span "Upload" at bounding box center [844, 244] width 48 height 18
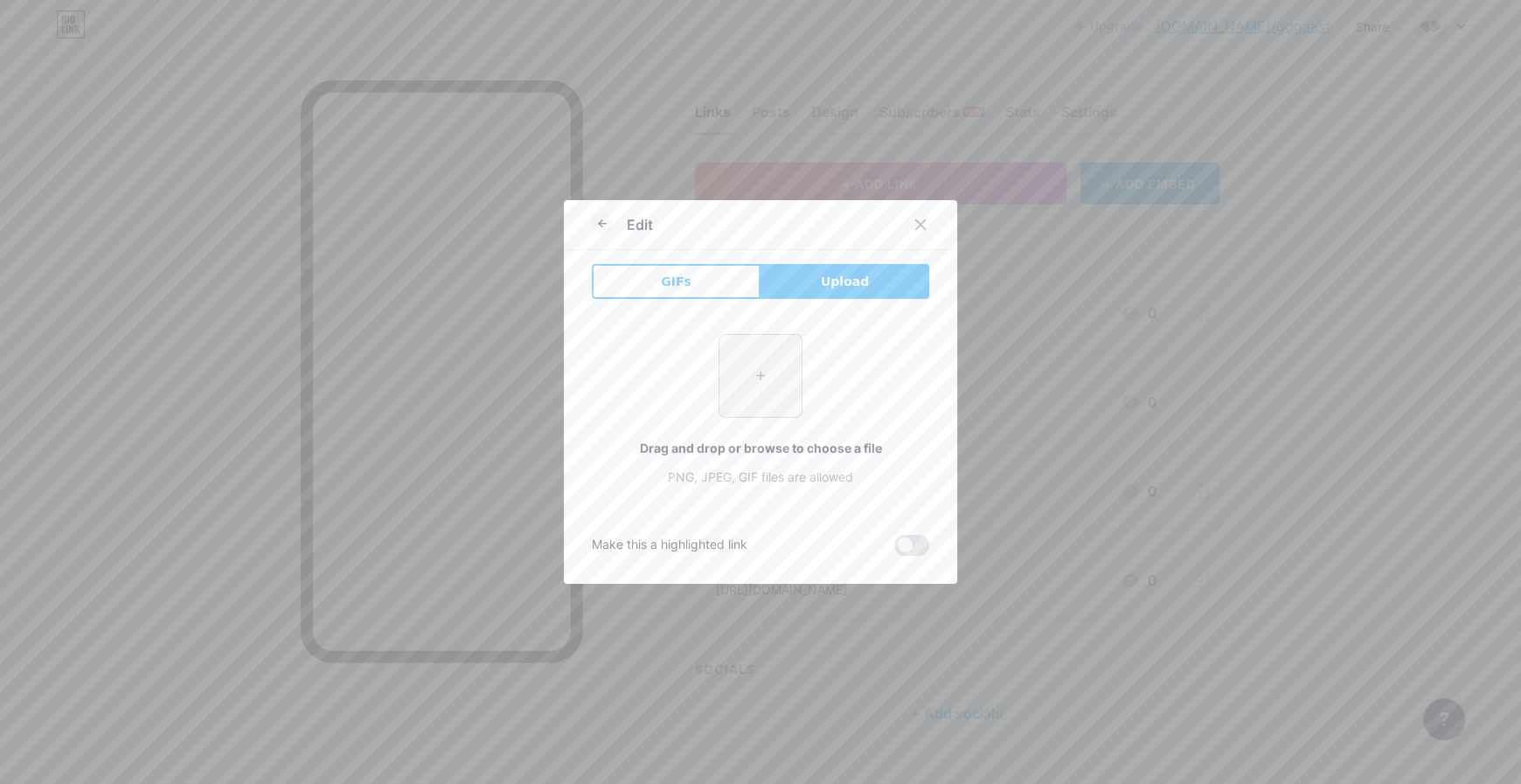
click at [763, 390] on input "file" at bounding box center [760, 375] width 82 height 82
click at [921, 230] on div at bounding box center [920, 224] width 31 height 31
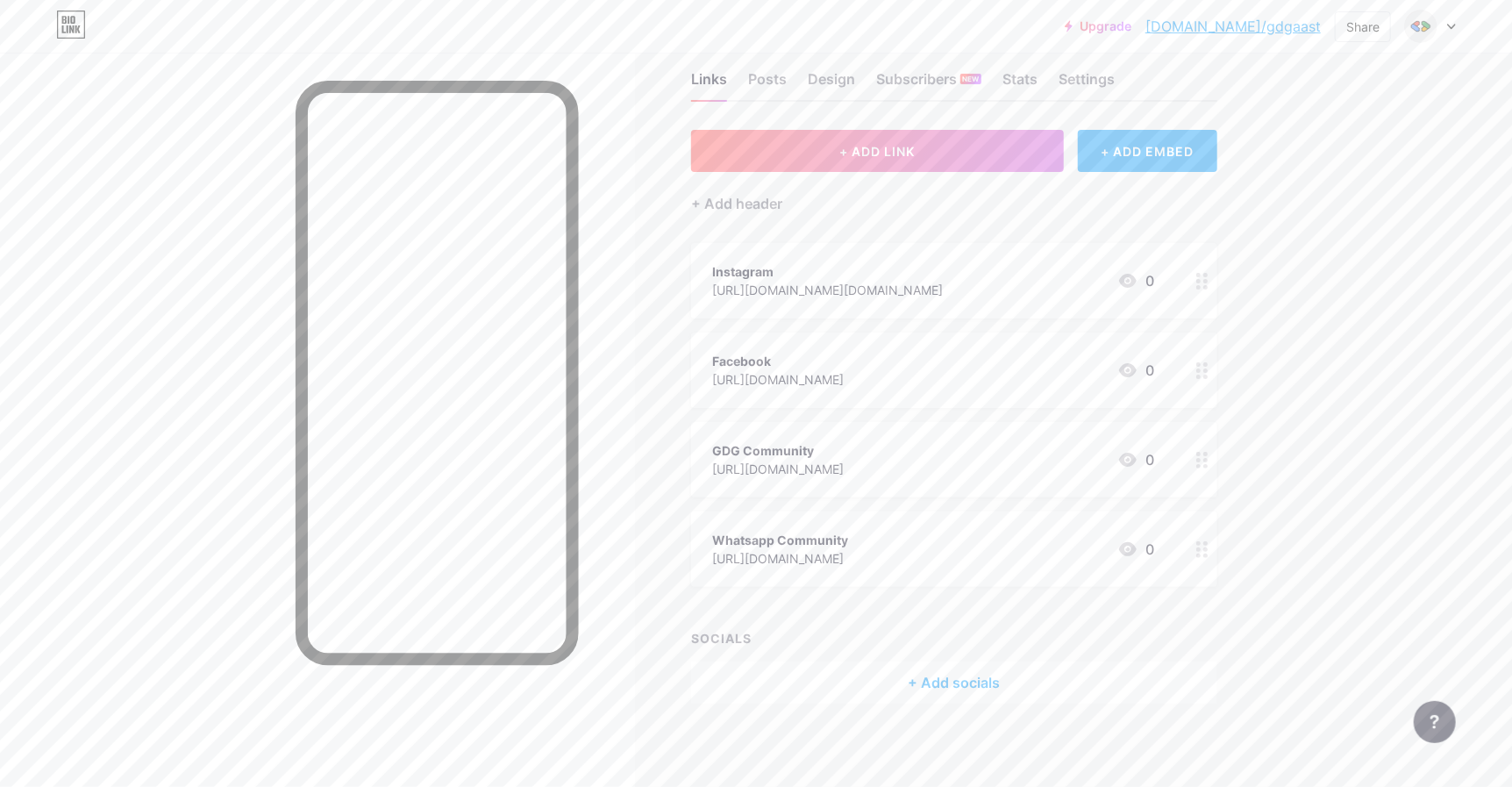
scroll to position [36, 0]
click at [976, 668] on div "+ Add socials" at bounding box center [954, 680] width 526 height 42
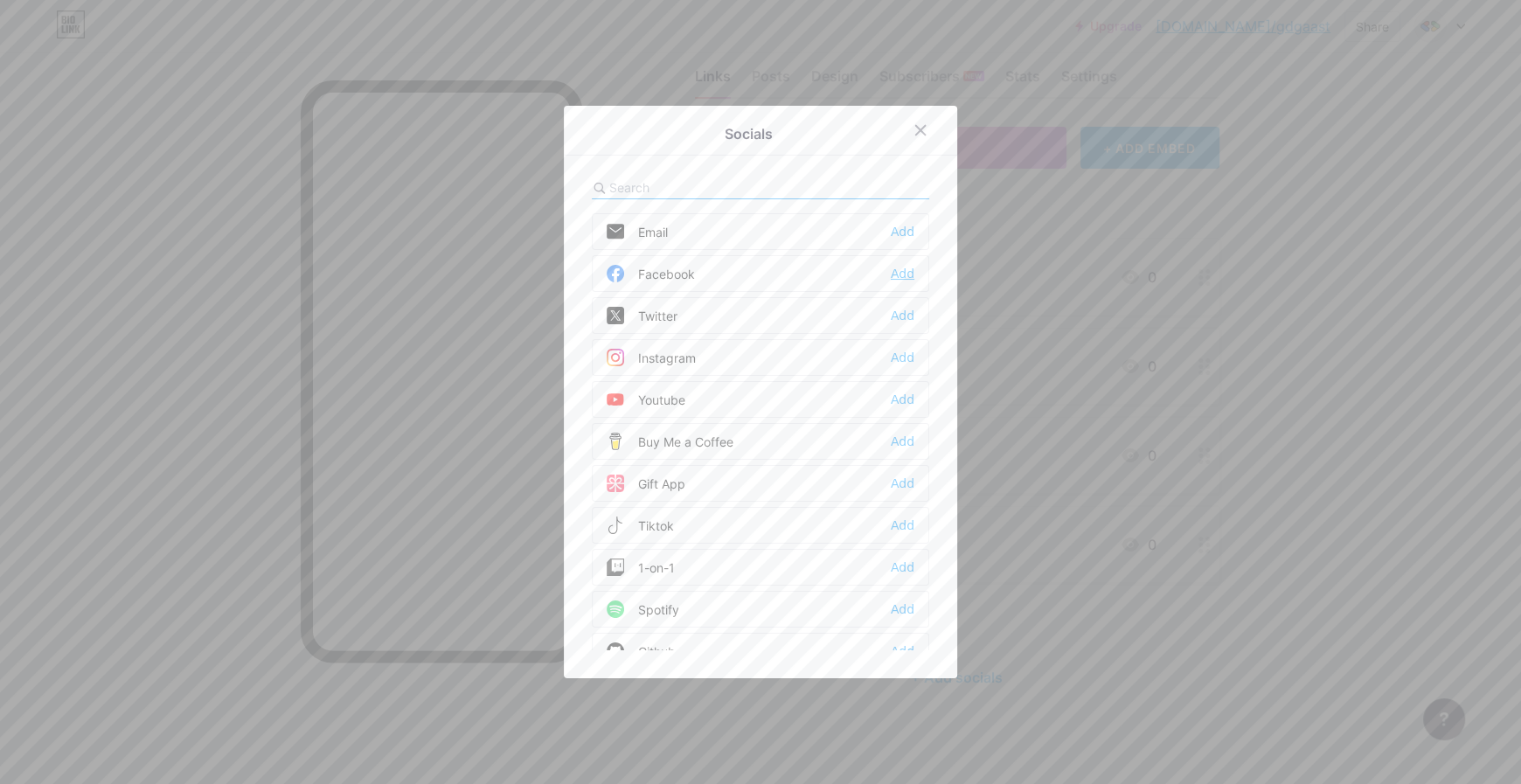
click at [890, 266] on div "Add" at bounding box center [902, 272] width 23 height 17
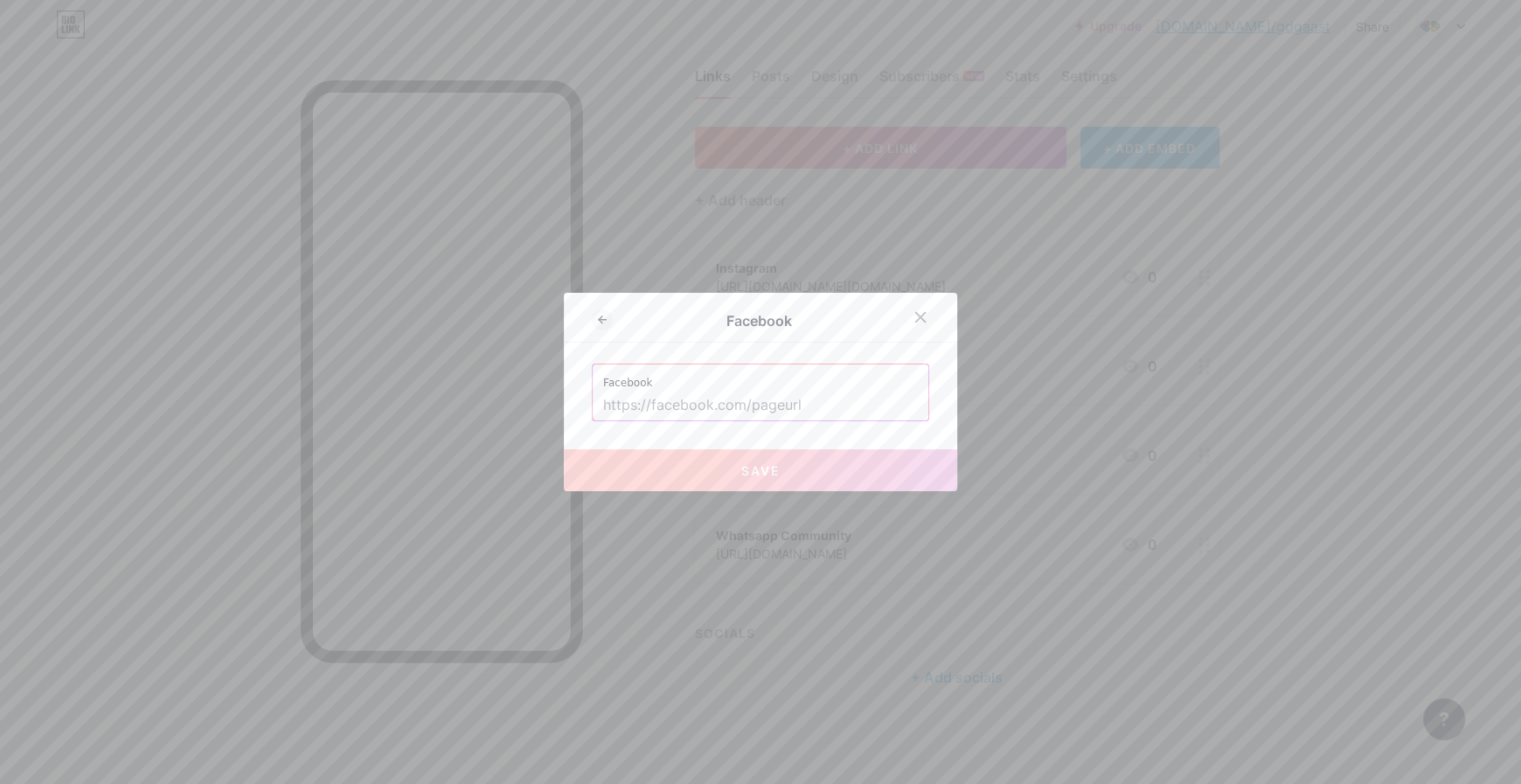
click at [750, 406] on input "text" at bounding box center [760, 405] width 315 height 30
click at [916, 305] on div at bounding box center [920, 316] width 31 height 31
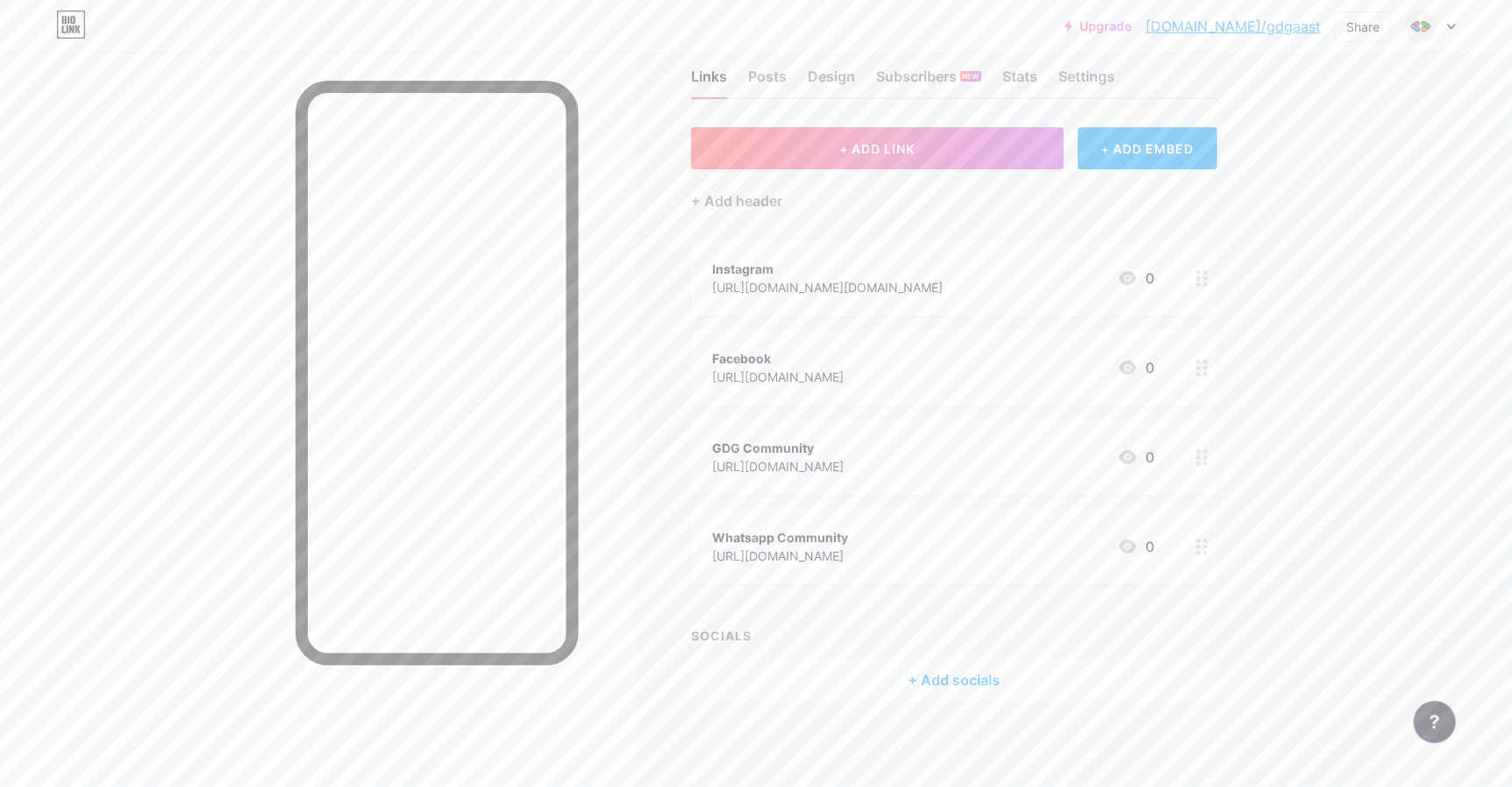
click at [844, 371] on div "[URL][DOMAIN_NAME]" at bounding box center [778, 376] width 132 height 18
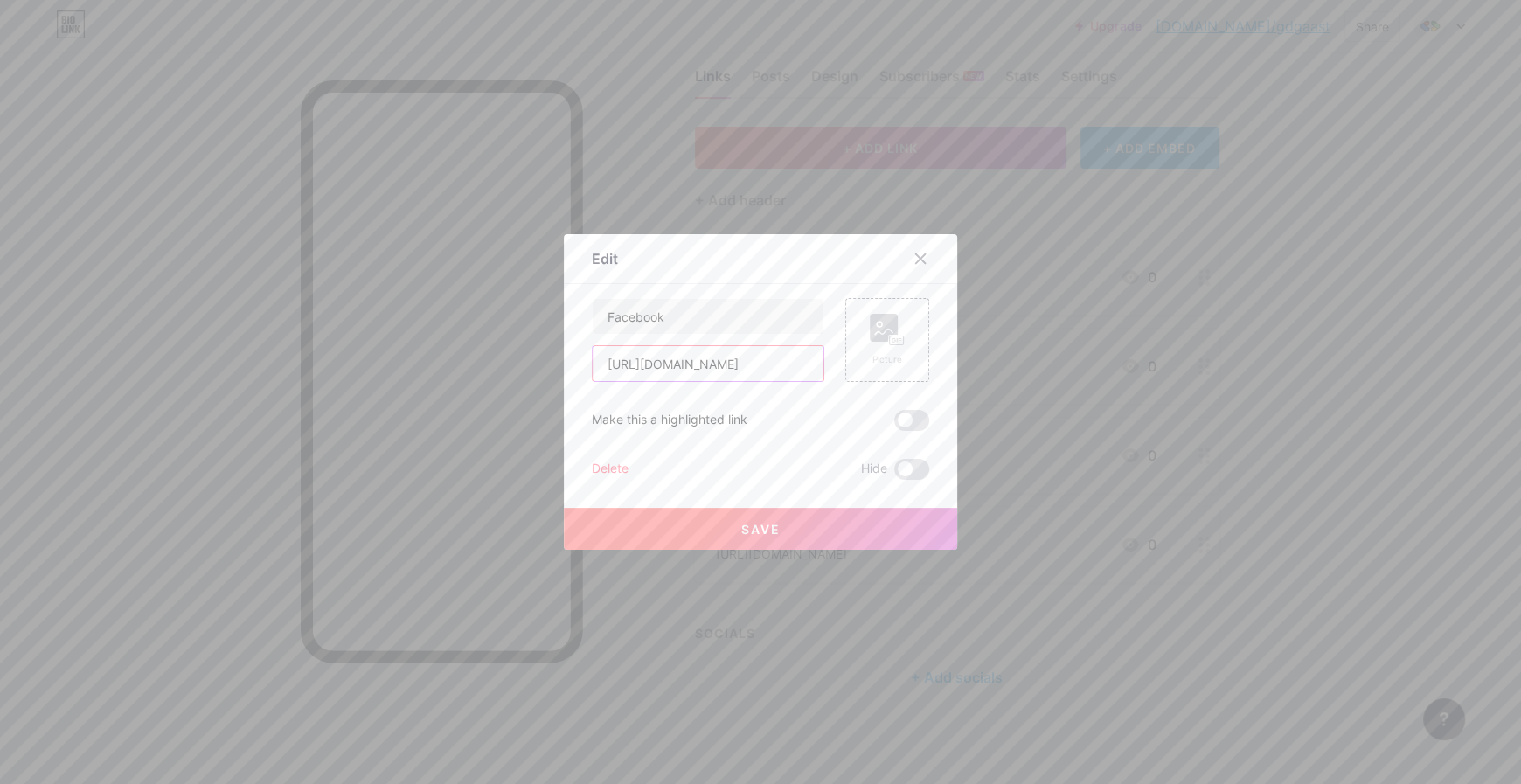
click at [739, 361] on input "[URL][DOMAIN_NAME]" at bounding box center [708, 363] width 231 height 35
click at [916, 263] on icon at bounding box center [920, 259] width 10 height 10
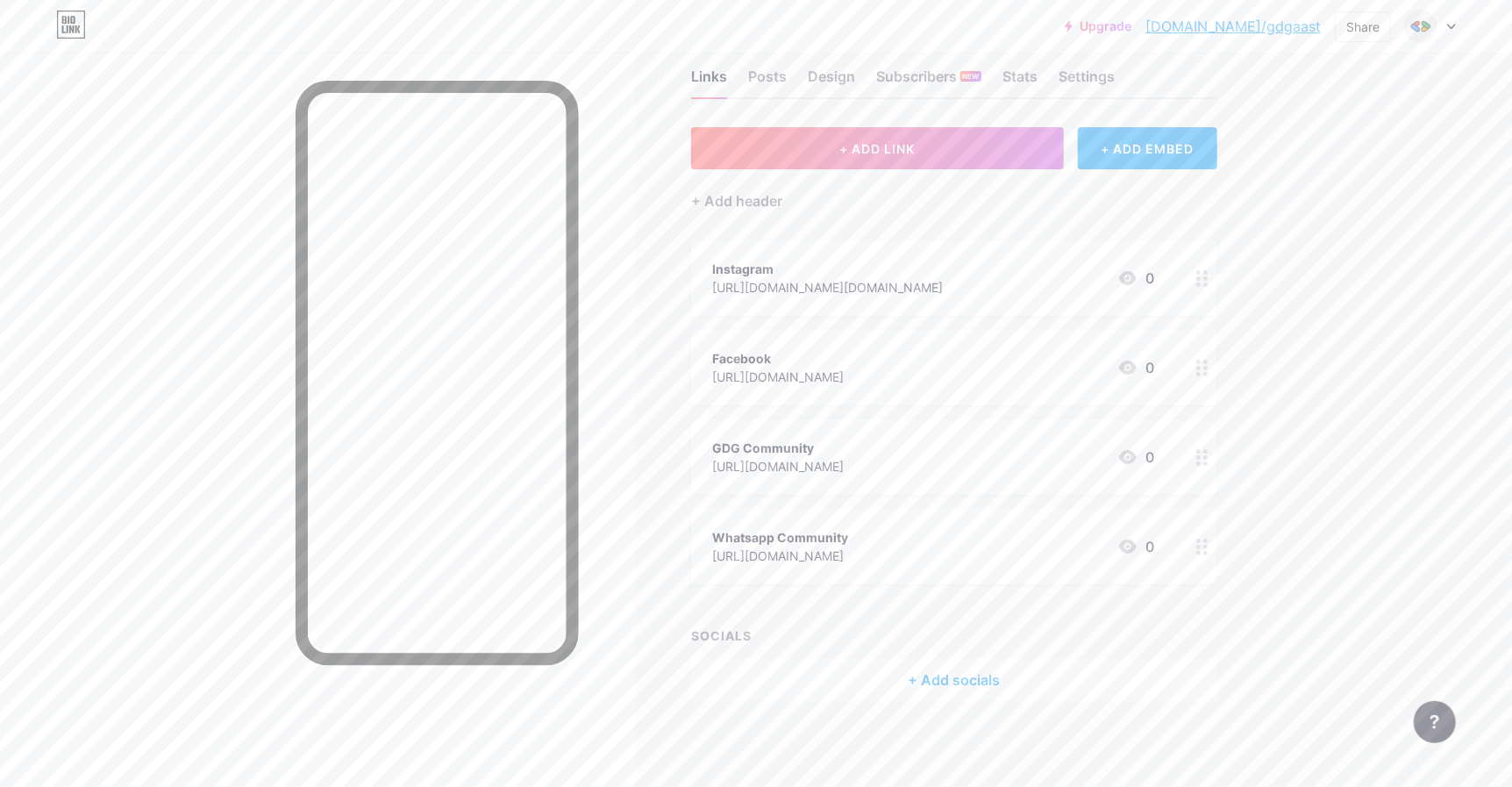
click at [967, 679] on div "+ Add socials" at bounding box center [954, 680] width 526 height 42
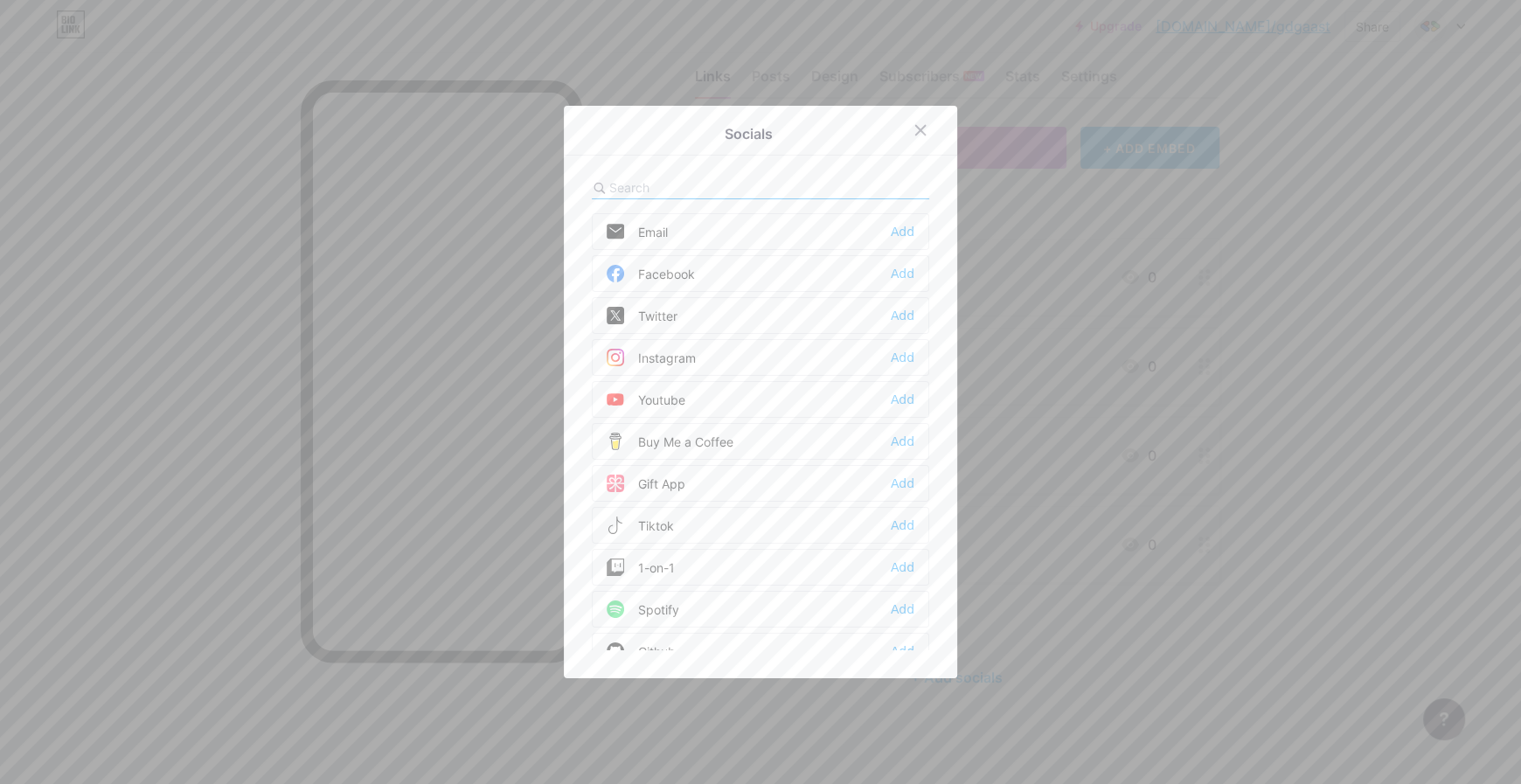
click at [671, 273] on div "Facebook" at bounding box center [650, 272] width 88 height 17
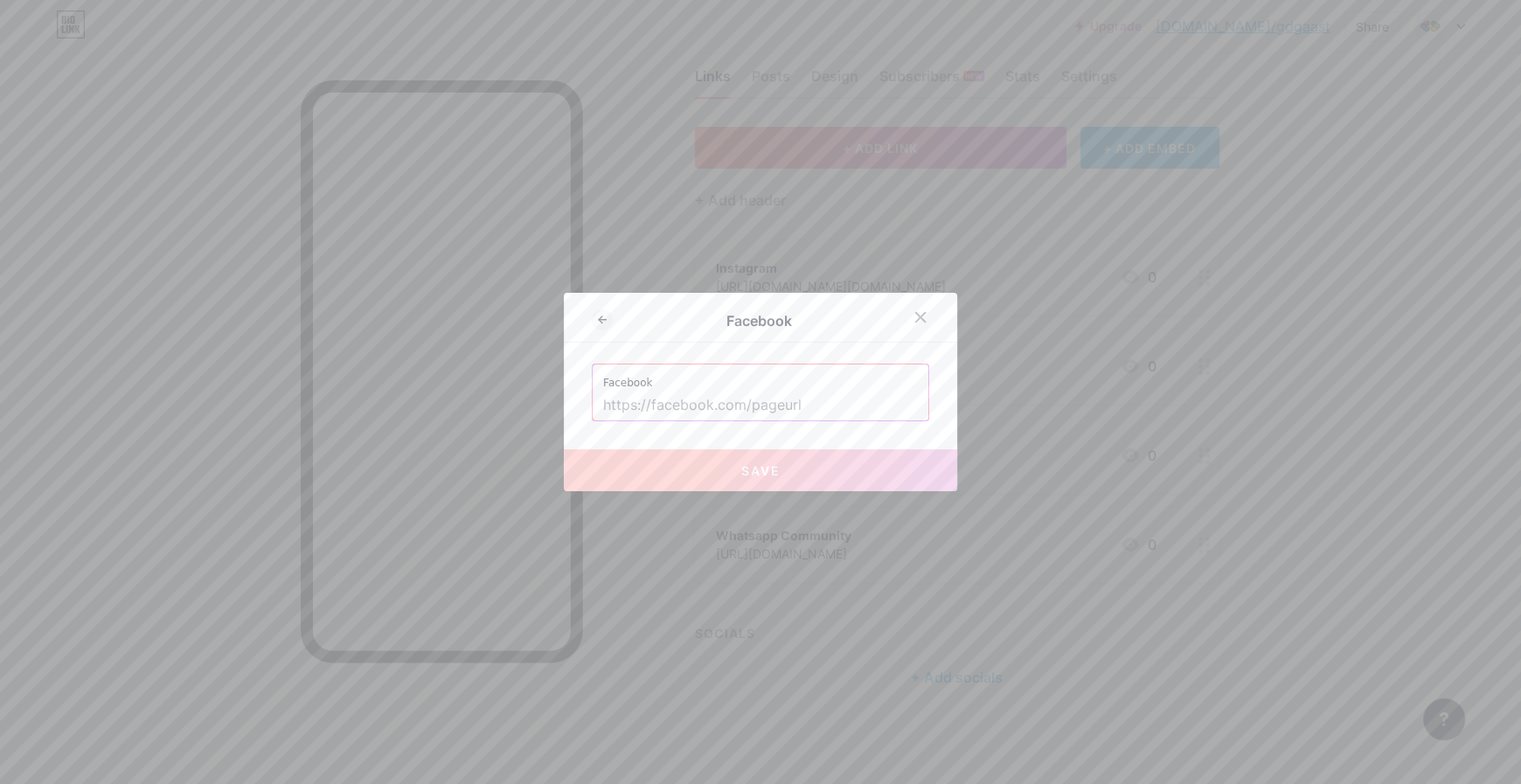
click at [720, 400] on input "text" at bounding box center [760, 405] width 315 height 30
paste input "[URL][DOMAIN_NAME]"
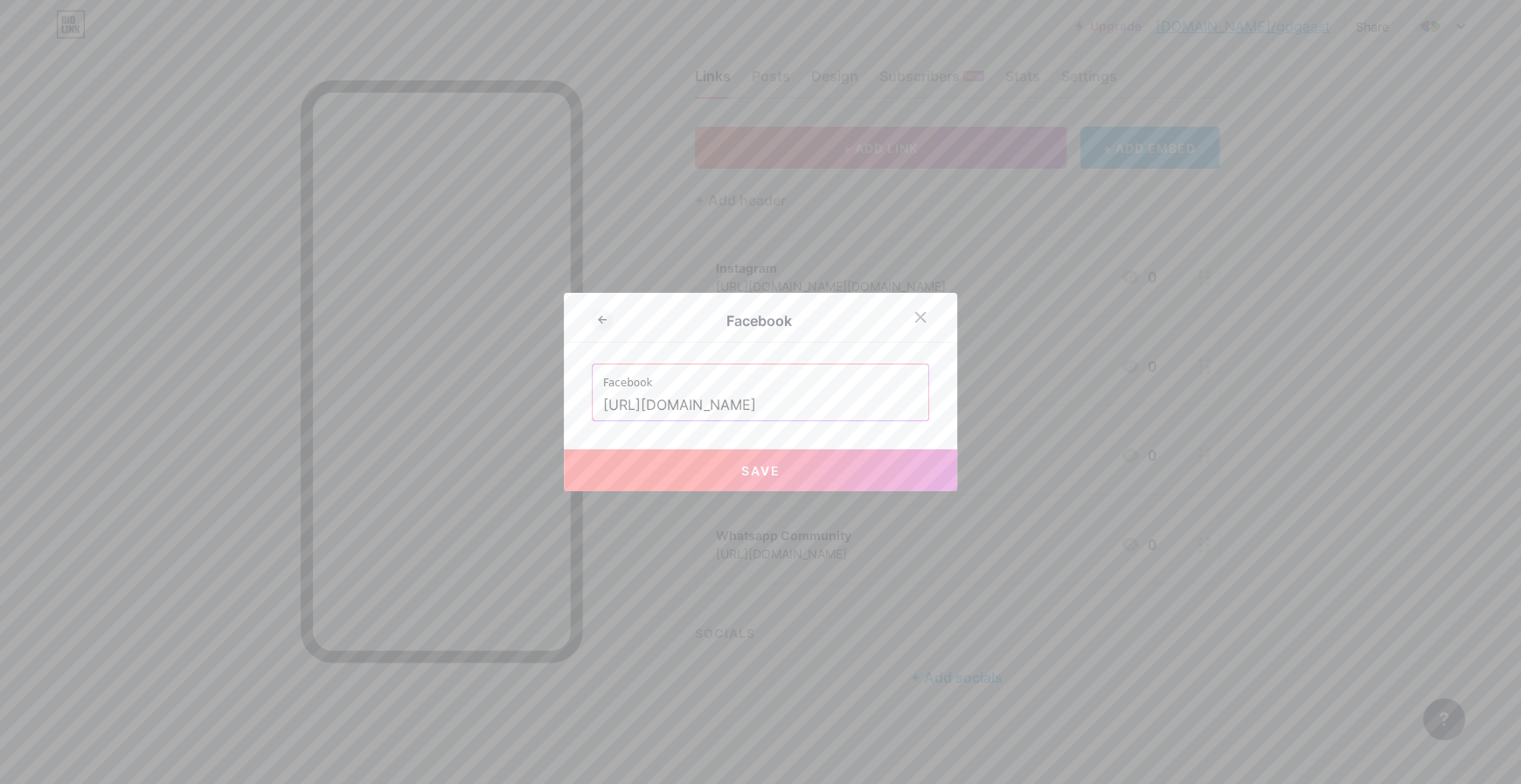
type input "[URL][DOMAIN_NAME]"
click at [819, 457] on button "Save" at bounding box center [760, 469] width 393 height 42
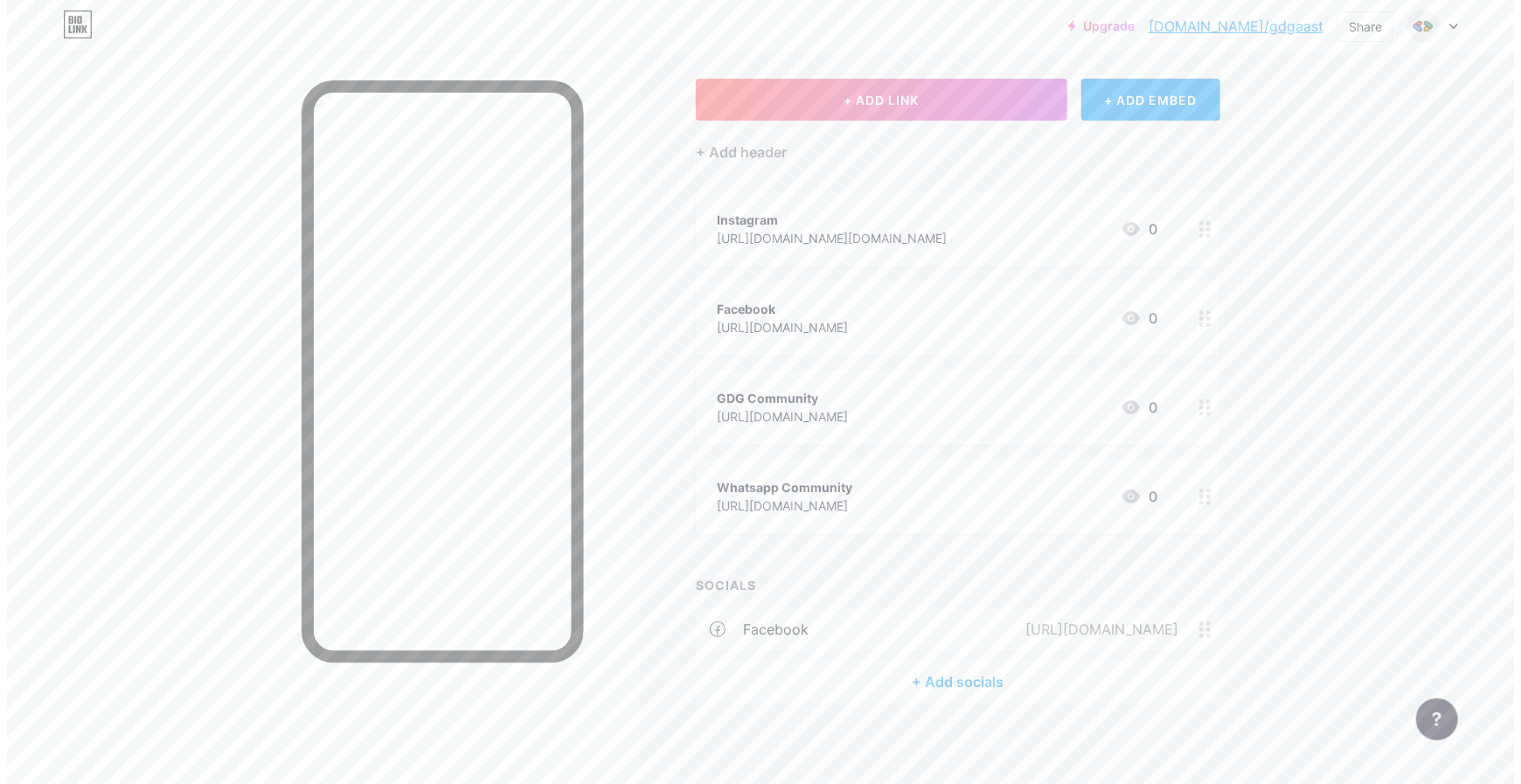
scroll to position [89, 0]
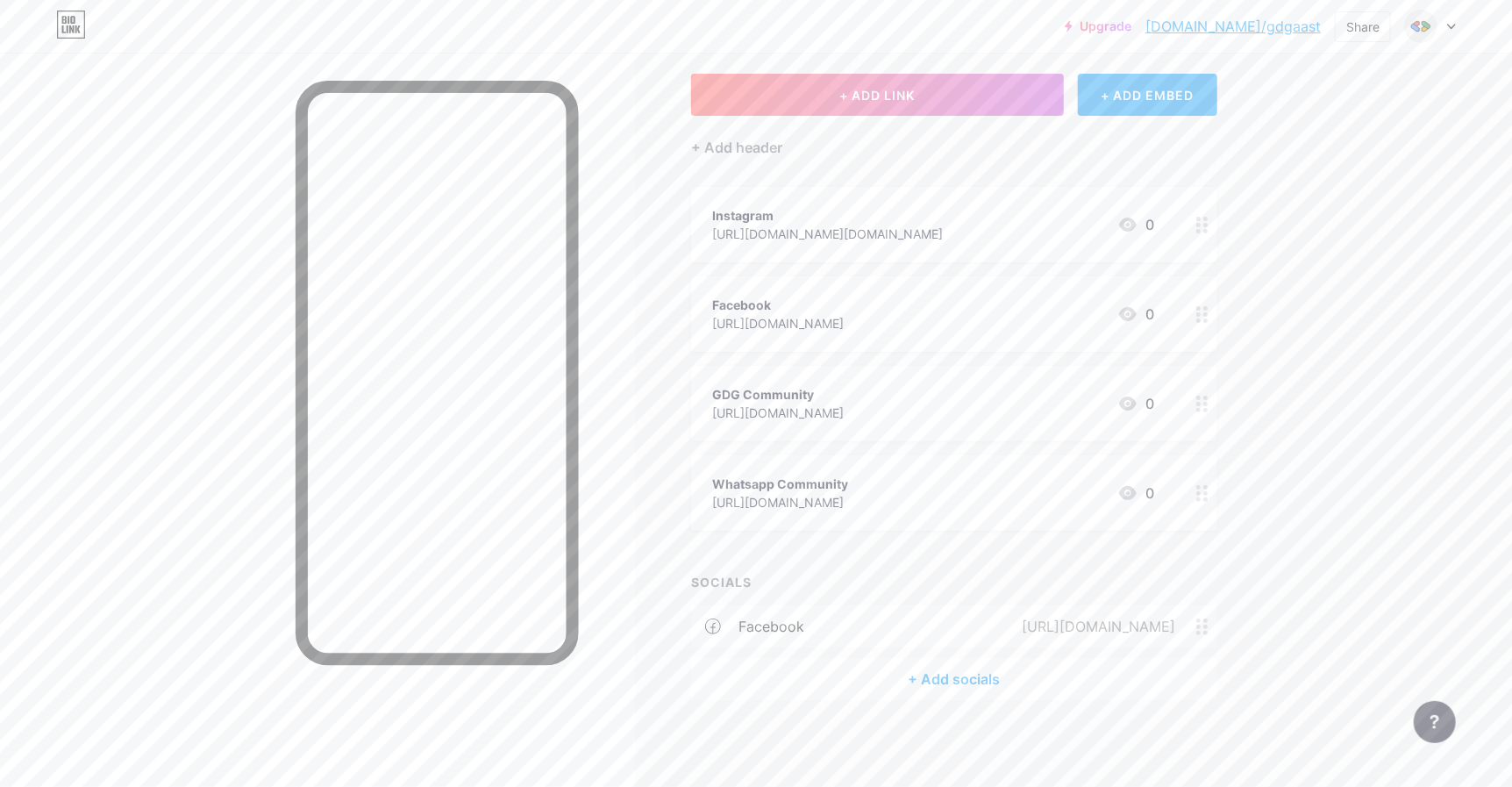
click at [966, 670] on div "+ Add socials" at bounding box center [954, 679] width 526 height 42
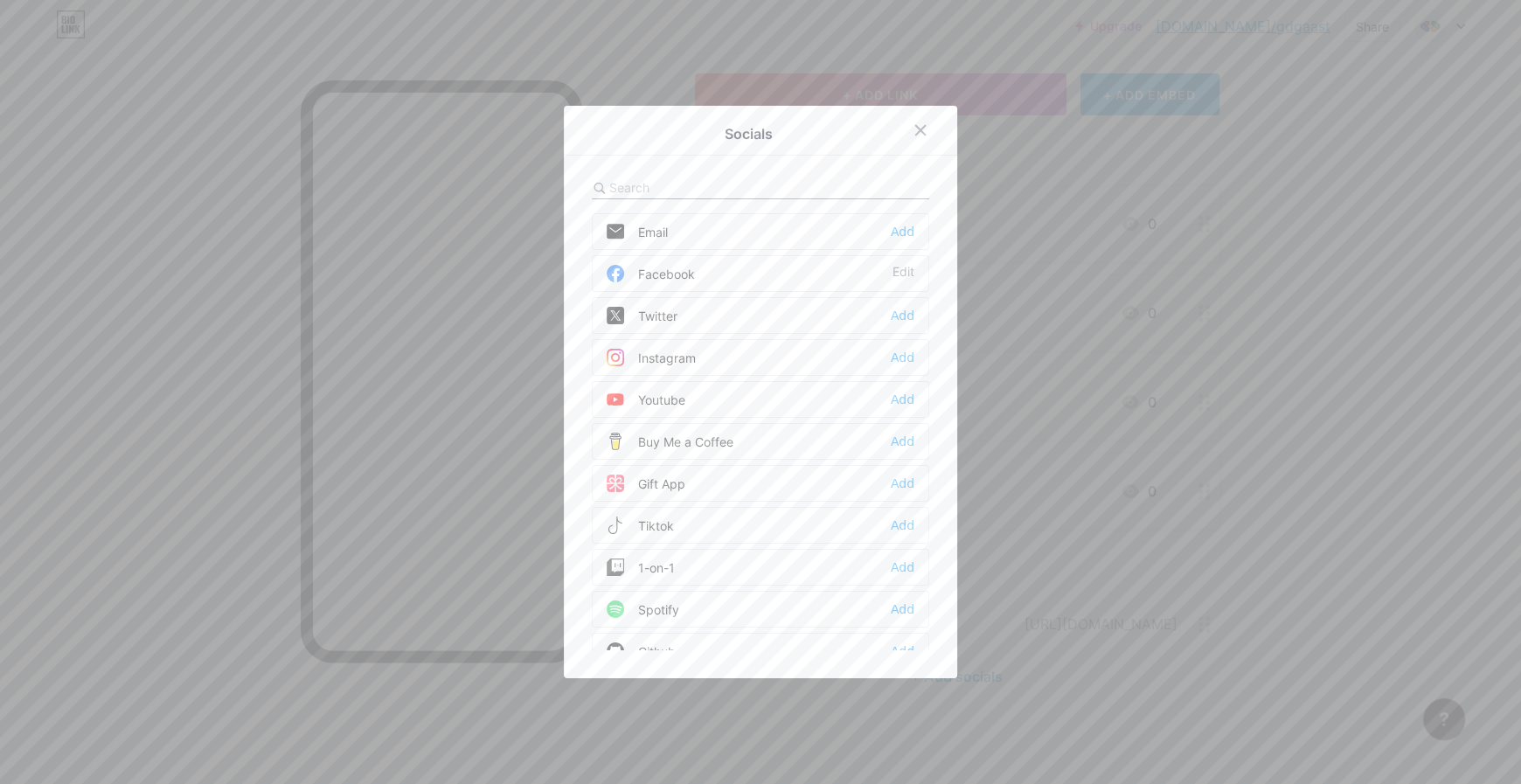
click at [1079, 621] on div at bounding box center [760, 392] width 1521 height 784
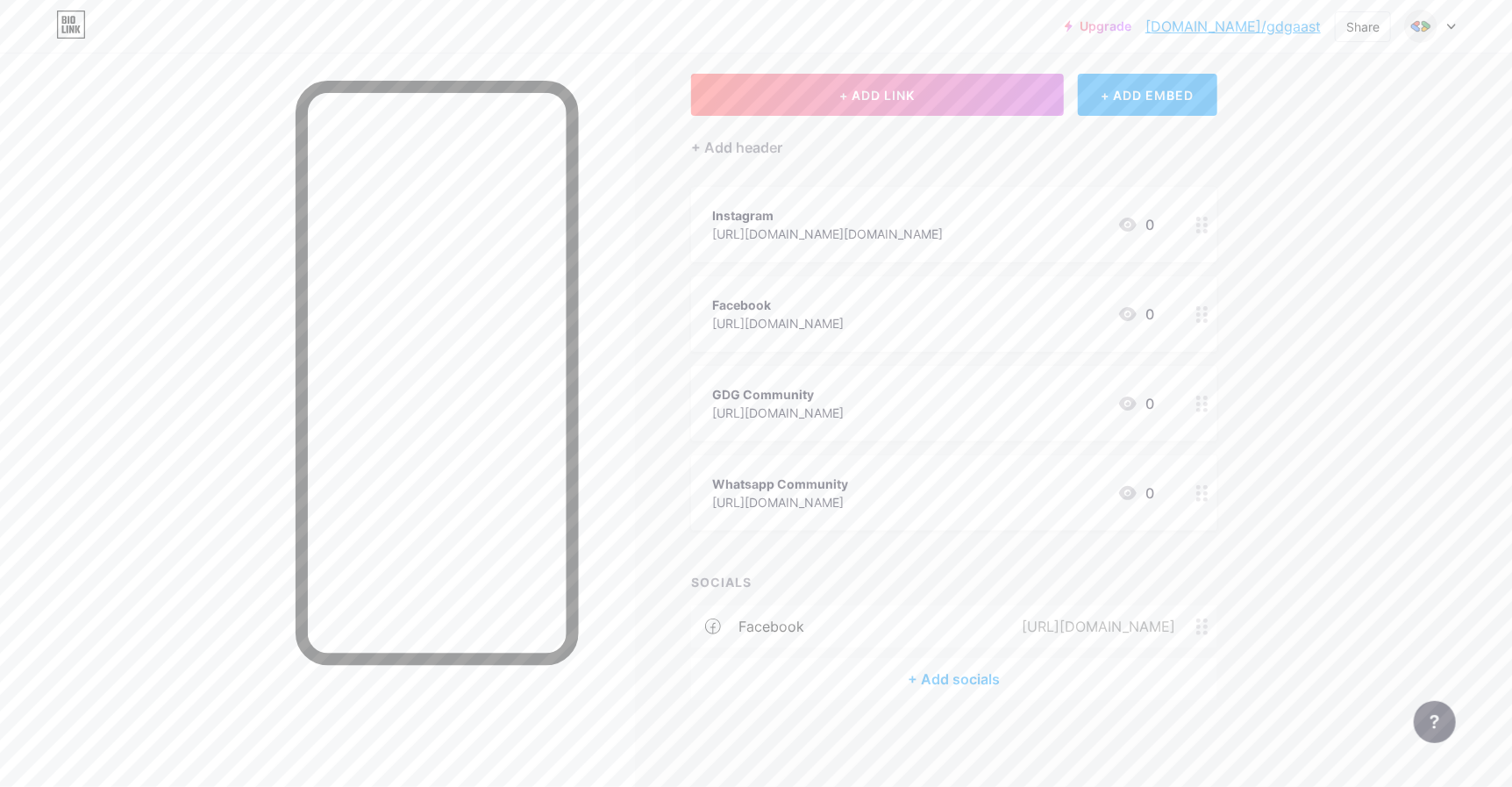
click at [849, 498] on div "[URL][DOMAIN_NAME]" at bounding box center [780, 502] width 136 height 18
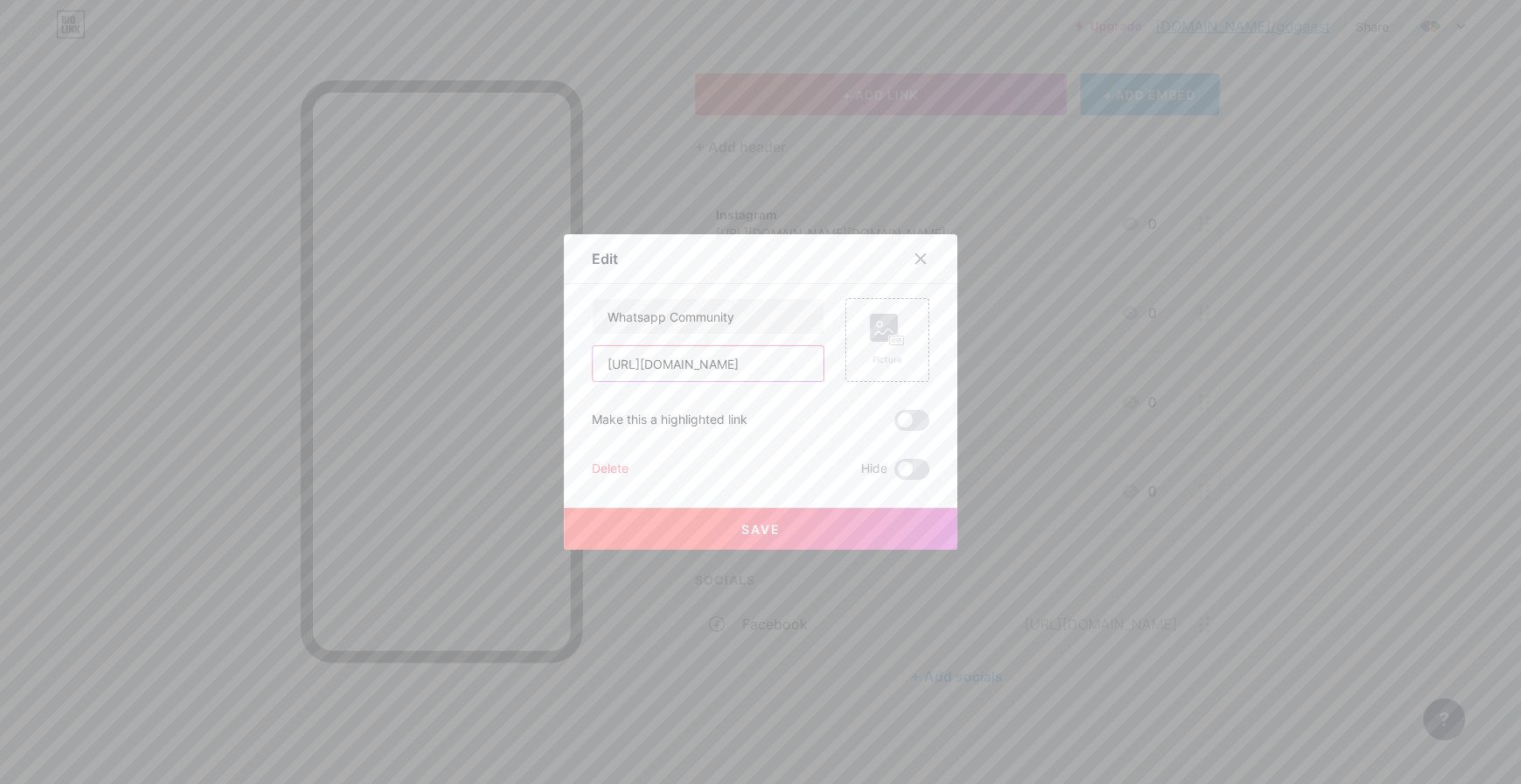
click at [726, 368] on input "[URL][DOMAIN_NAME]" at bounding box center [708, 363] width 231 height 35
click at [807, 527] on button "Save" at bounding box center [760, 529] width 393 height 42
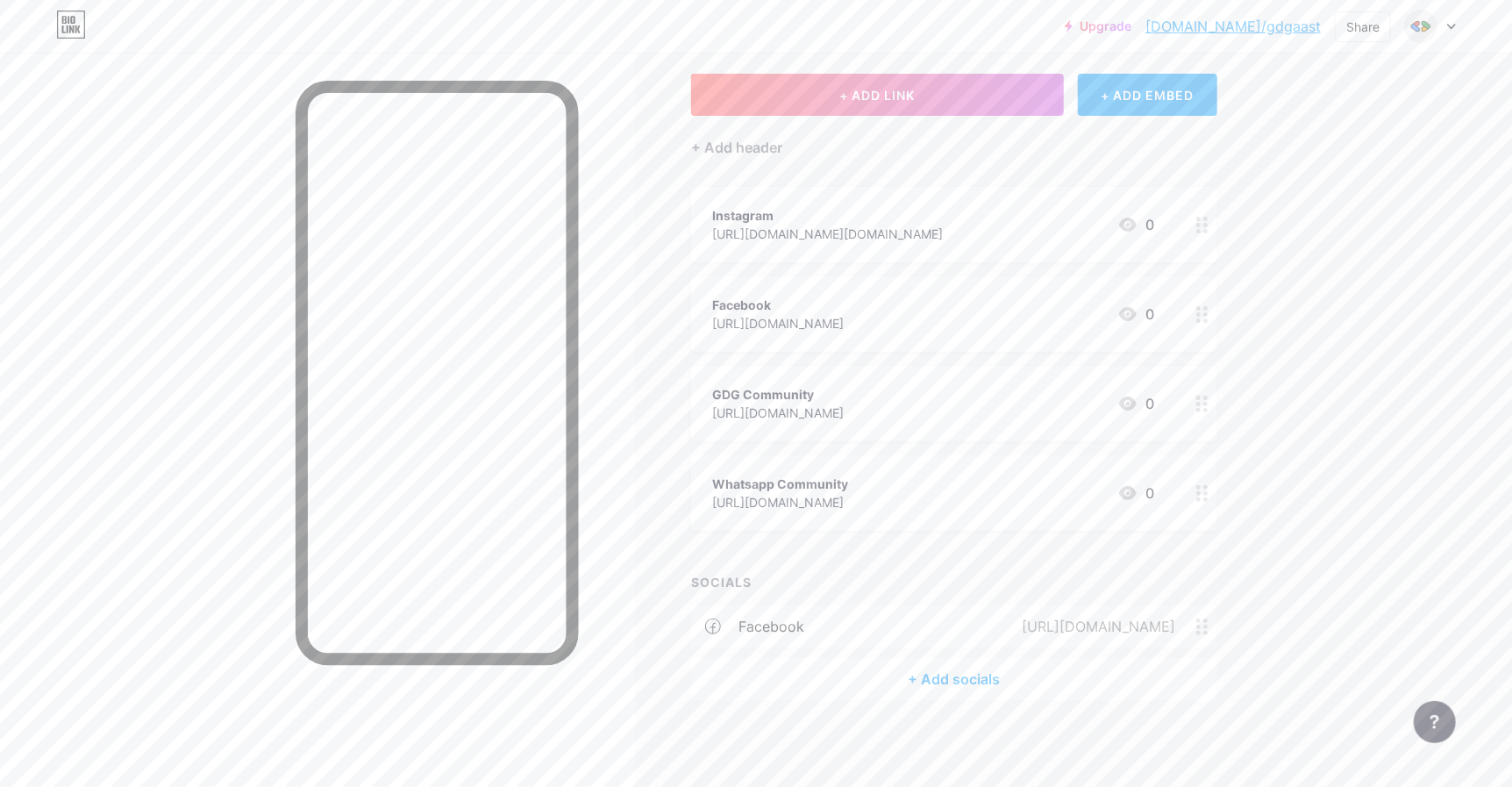
click at [939, 671] on div "+ Add socials" at bounding box center [954, 679] width 526 height 42
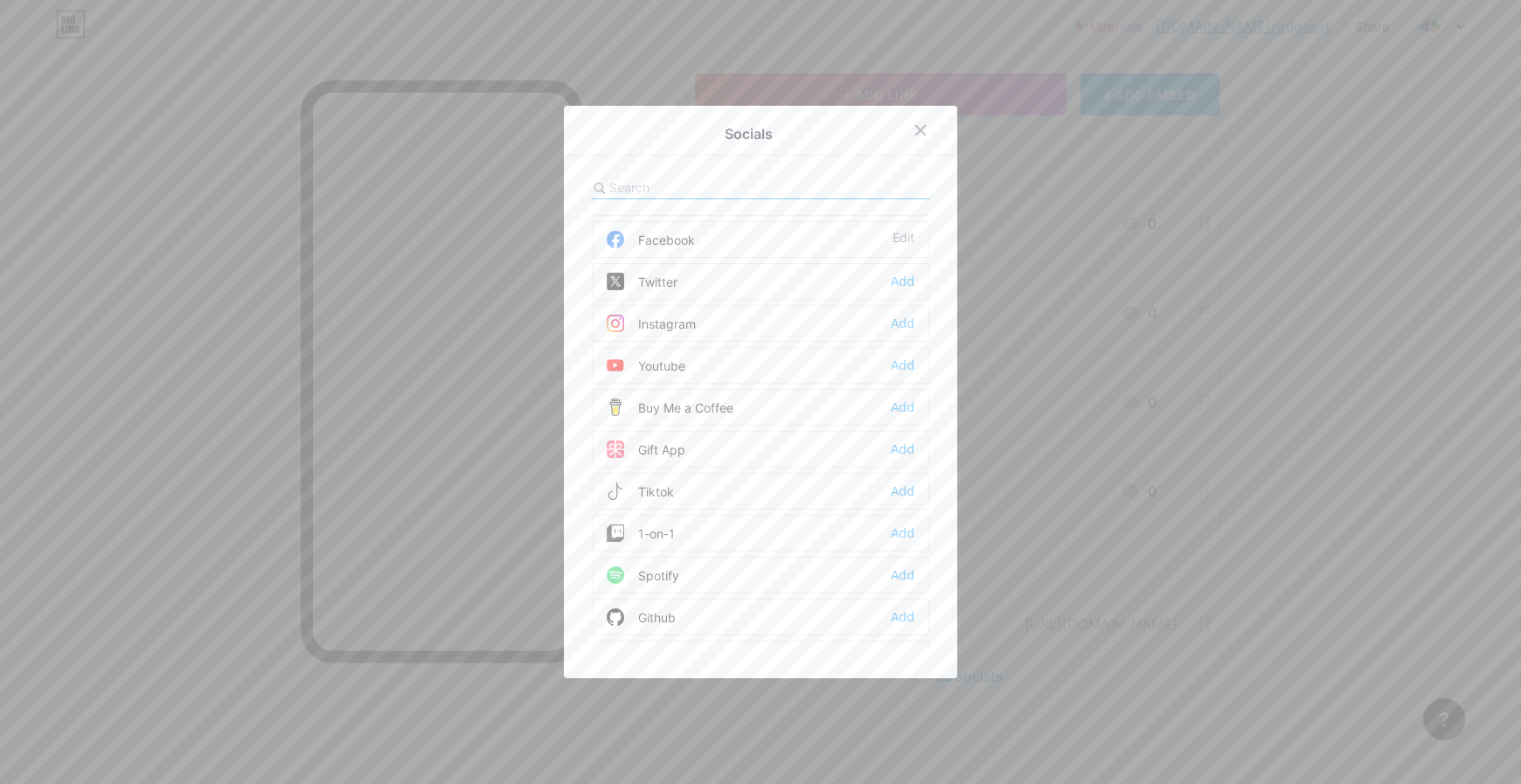
scroll to position [0, 0]
click at [655, 198] on div at bounding box center [760, 187] width 337 height 22
click at [649, 193] on input "text" at bounding box center [705, 187] width 193 height 18
type input "wha"
click at [894, 224] on div "Add" at bounding box center [902, 231] width 23 height 17
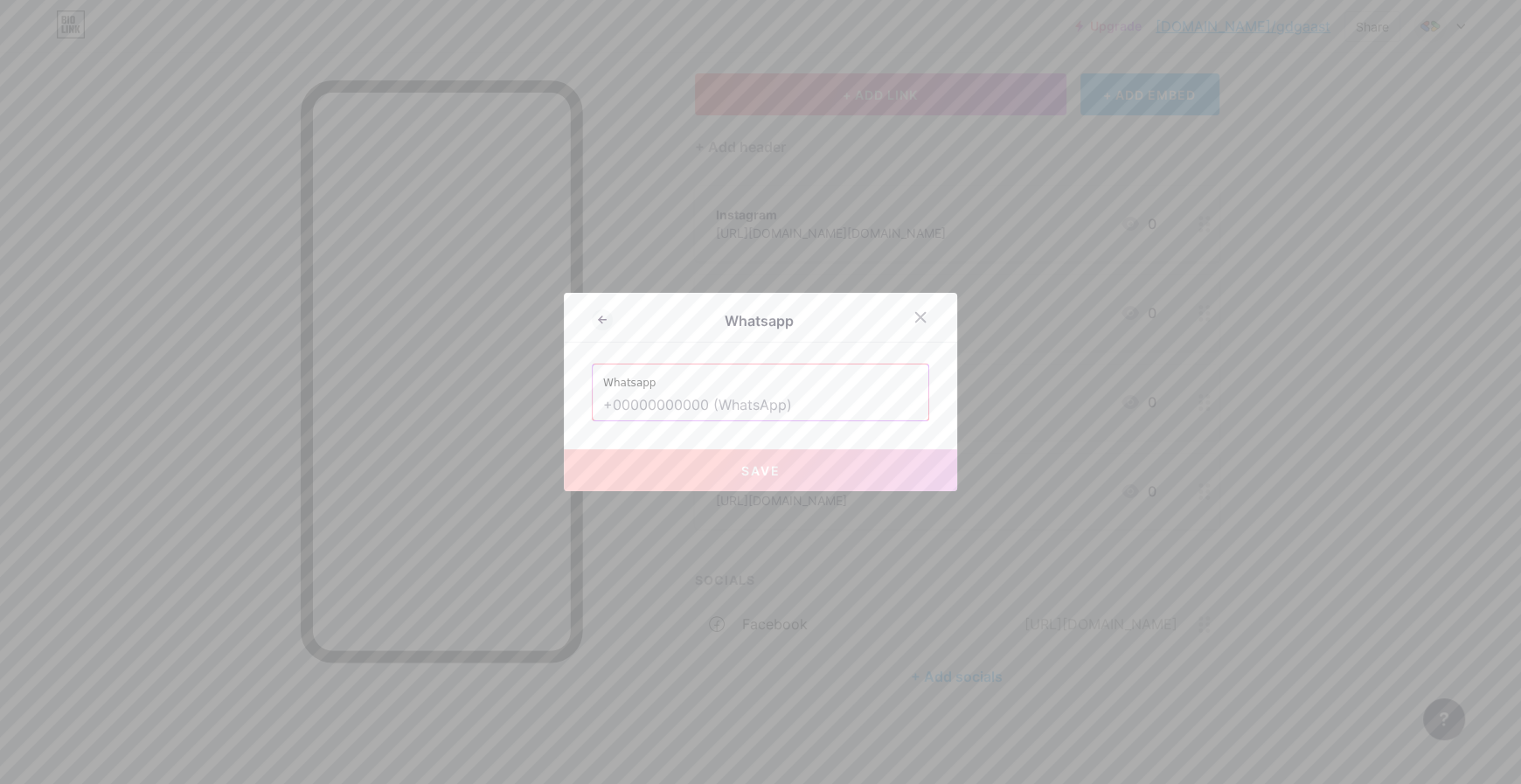
click at [719, 402] on input "text" at bounding box center [760, 405] width 315 height 30
paste input "[URL][DOMAIN_NAME]"
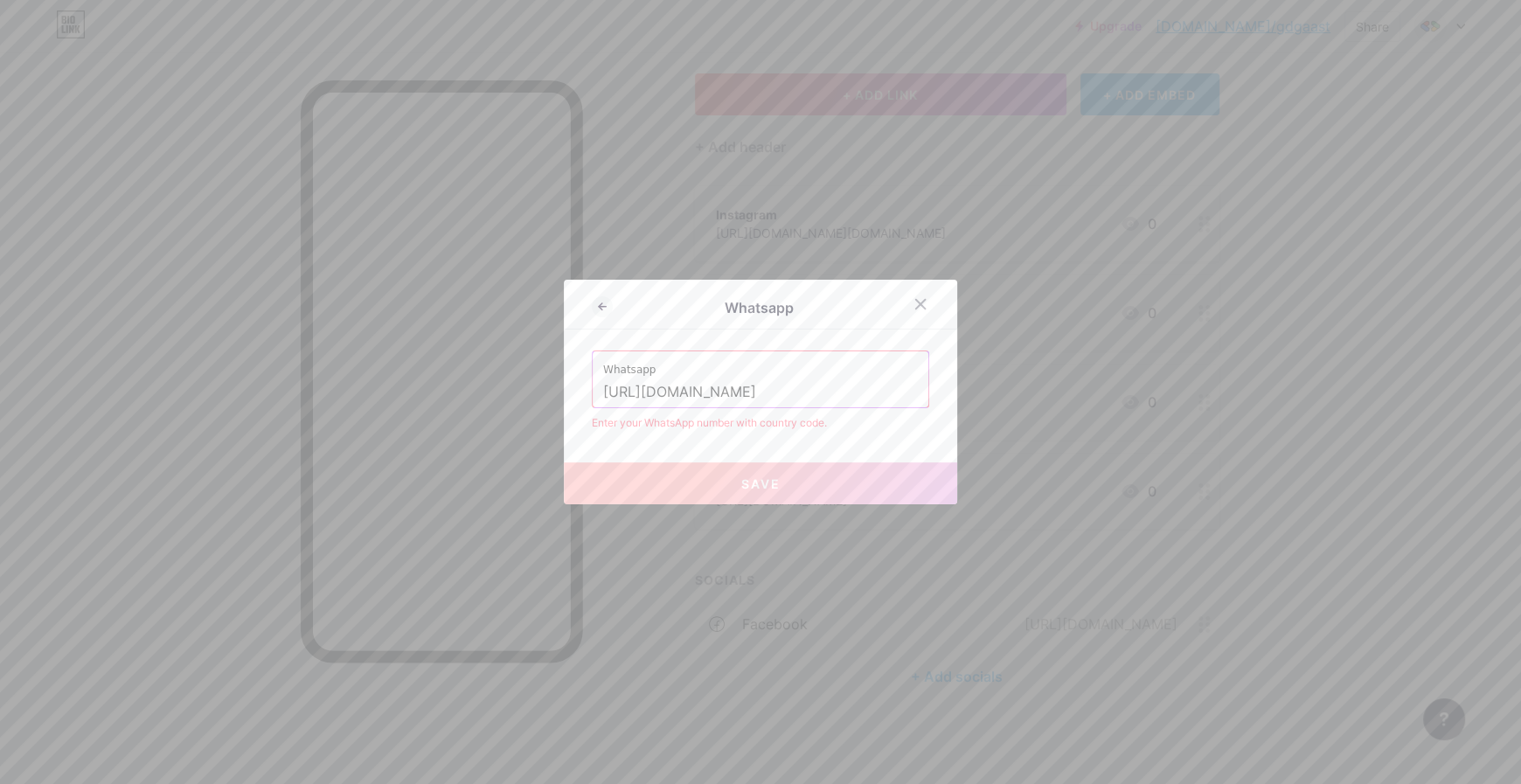
type input "[URL][DOMAIN_NAME]"
click at [772, 417] on div "Enter your WhatsApp number with country code." at bounding box center [760, 423] width 337 height 15
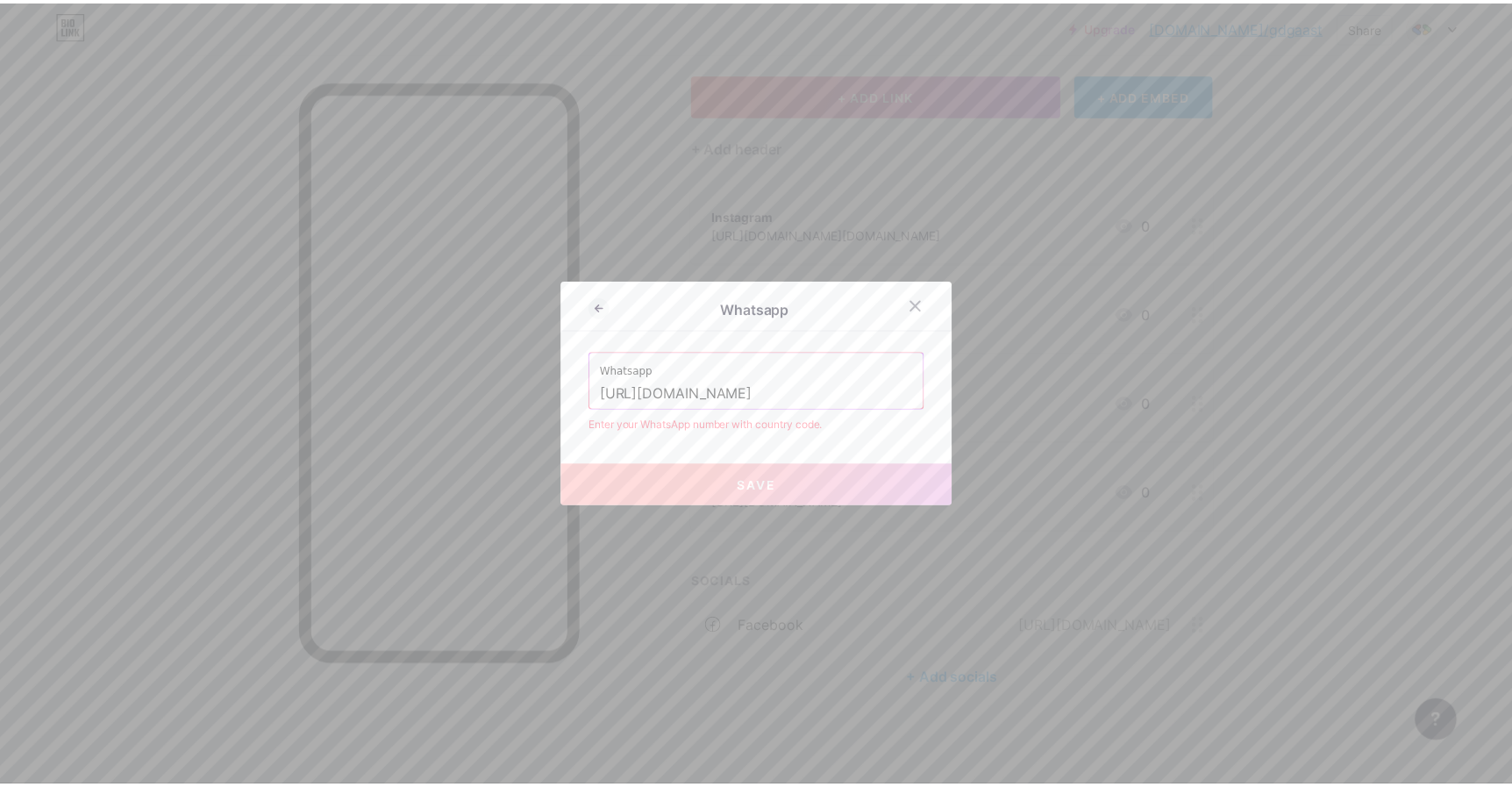
scroll to position [0, 0]
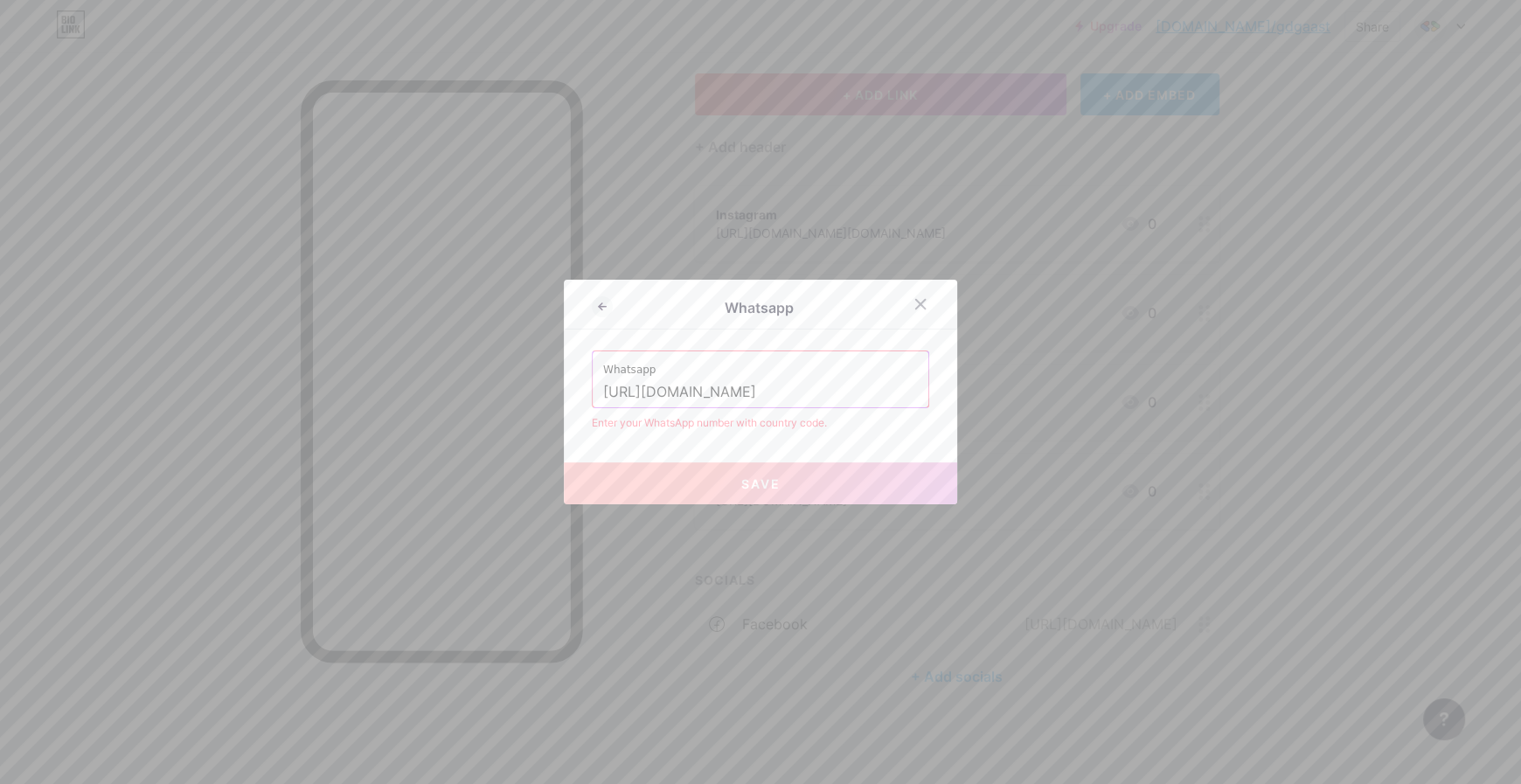
click at [739, 423] on div "Enter your WhatsApp number with country code." at bounding box center [760, 423] width 337 height 15
click at [705, 421] on div "Enter your WhatsApp number with country code." at bounding box center [760, 423] width 337 height 15
drag, startPoint x: 705, startPoint y: 421, endPoint x: 802, endPoint y: 417, distance: 97.1
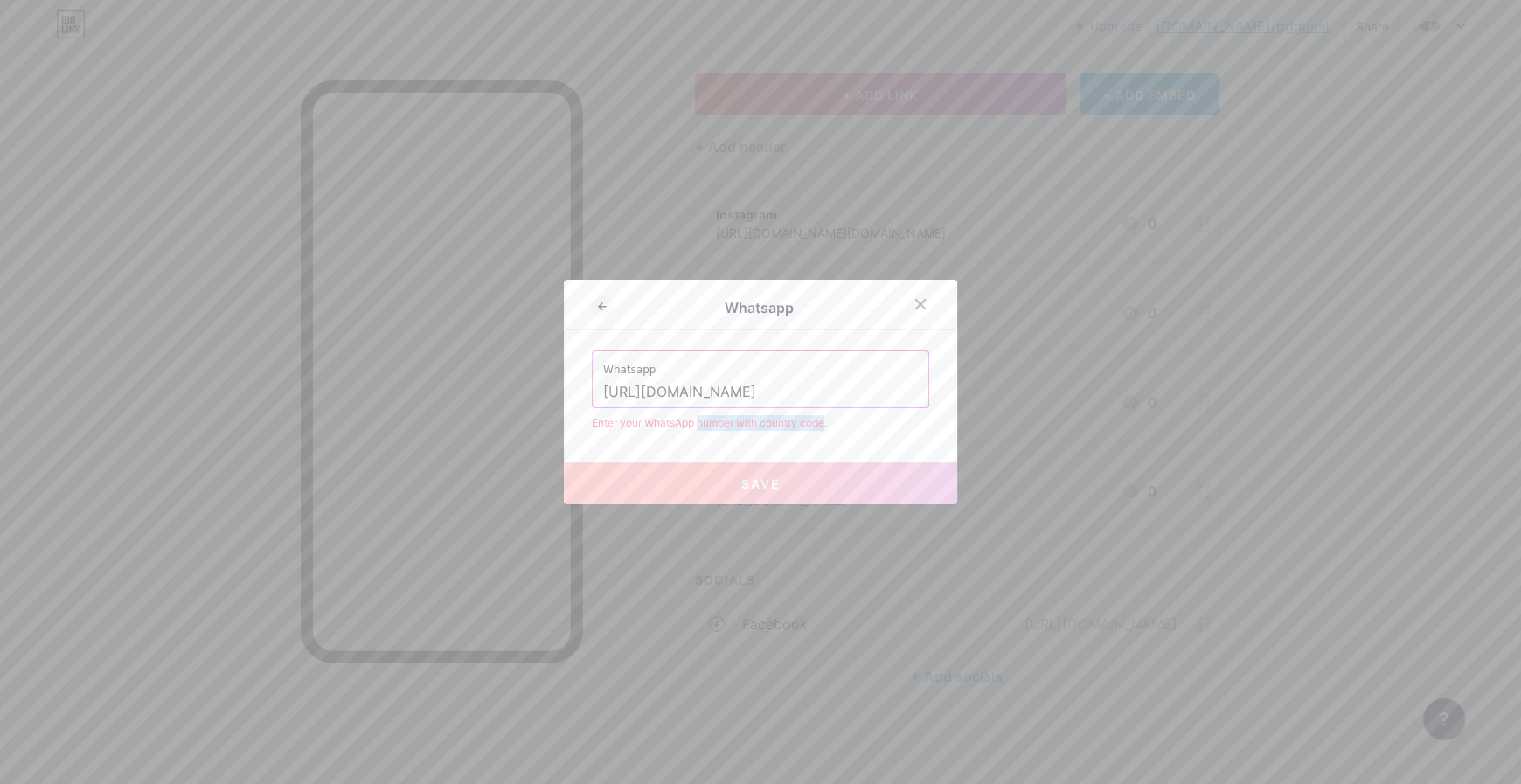
click at [802, 417] on div "Enter your WhatsApp number with country code." at bounding box center [760, 423] width 337 height 15
click at [755, 418] on div "Enter your WhatsApp number with country code." at bounding box center [760, 423] width 337 height 15
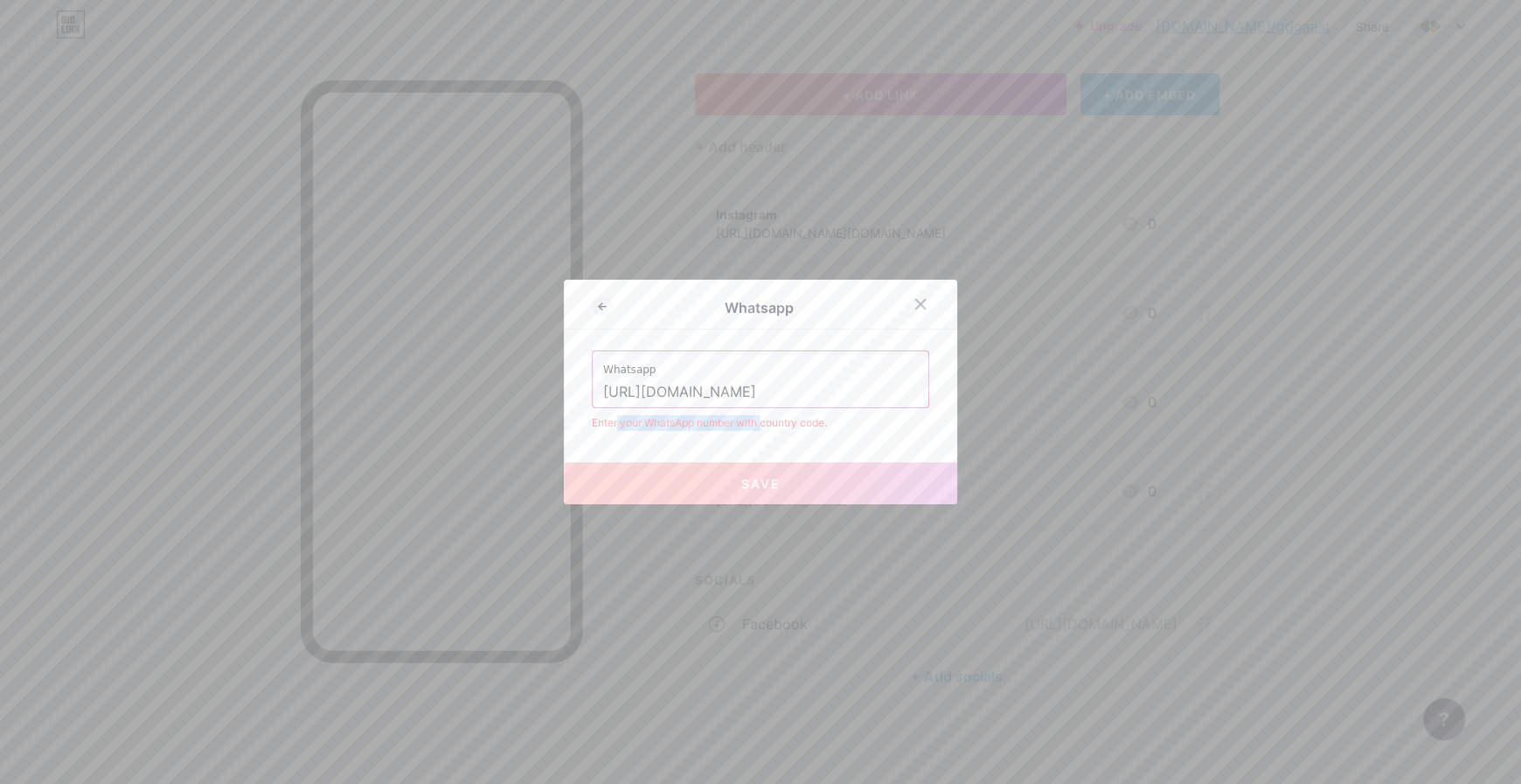
drag, startPoint x: 755, startPoint y: 418, endPoint x: 609, endPoint y: 419, distance: 146.0
click at [610, 419] on div "Enter your WhatsApp number with country code." at bounding box center [760, 423] width 337 height 15
click at [609, 419] on div "Enter your WhatsApp number with country code." at bounding box center [760, 423] width 337 height 15
drag, startPoint x: 609, startPoint y: 419, endPoint x: 785, endPoint y: 426, distance: 176.1
click at [785, 426] on div "Enter your WhatsApp number with country code." at bounding box center [760, 423] width 337 height 15
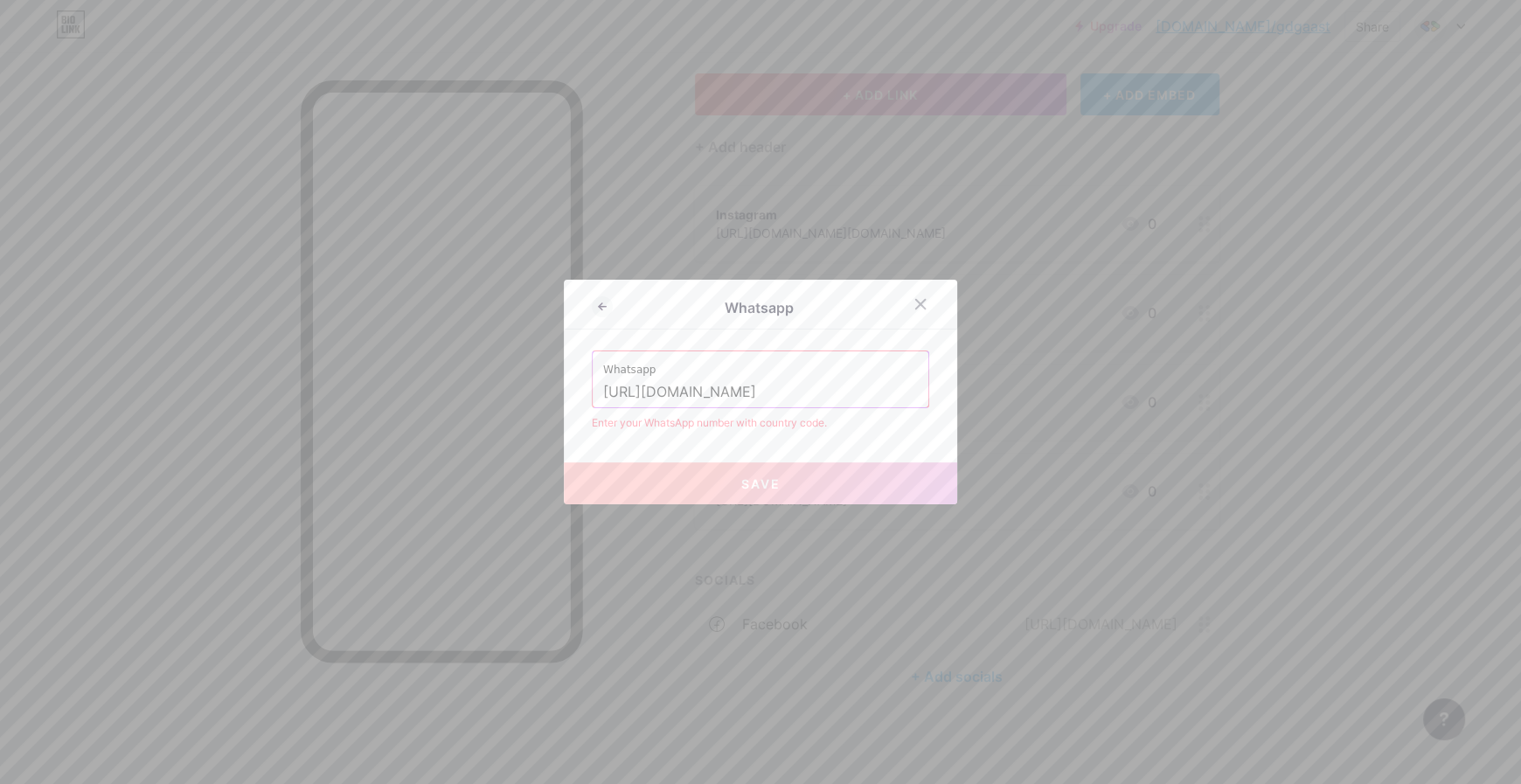
click at [800, 424] on div "Enter your WhatsApp number with country code." at bounding box center [760, 423] width 337 height 15
drag, startPoint x: 800, startPoint y: 424, endPoint x: 604, endPoint y: 423, distance: 196.0
click at [604, 423] on div "Enter your WhatsApp number with country code." at bounding box center [760, 423] width 337 height 15
click at [604, 423] on div "Enter your WhatsApp number with country code." at bounding box center [760, 423] width 337 height 15
click at [594, 315] on icon at bounding box center [602, 306] width 21 height 21
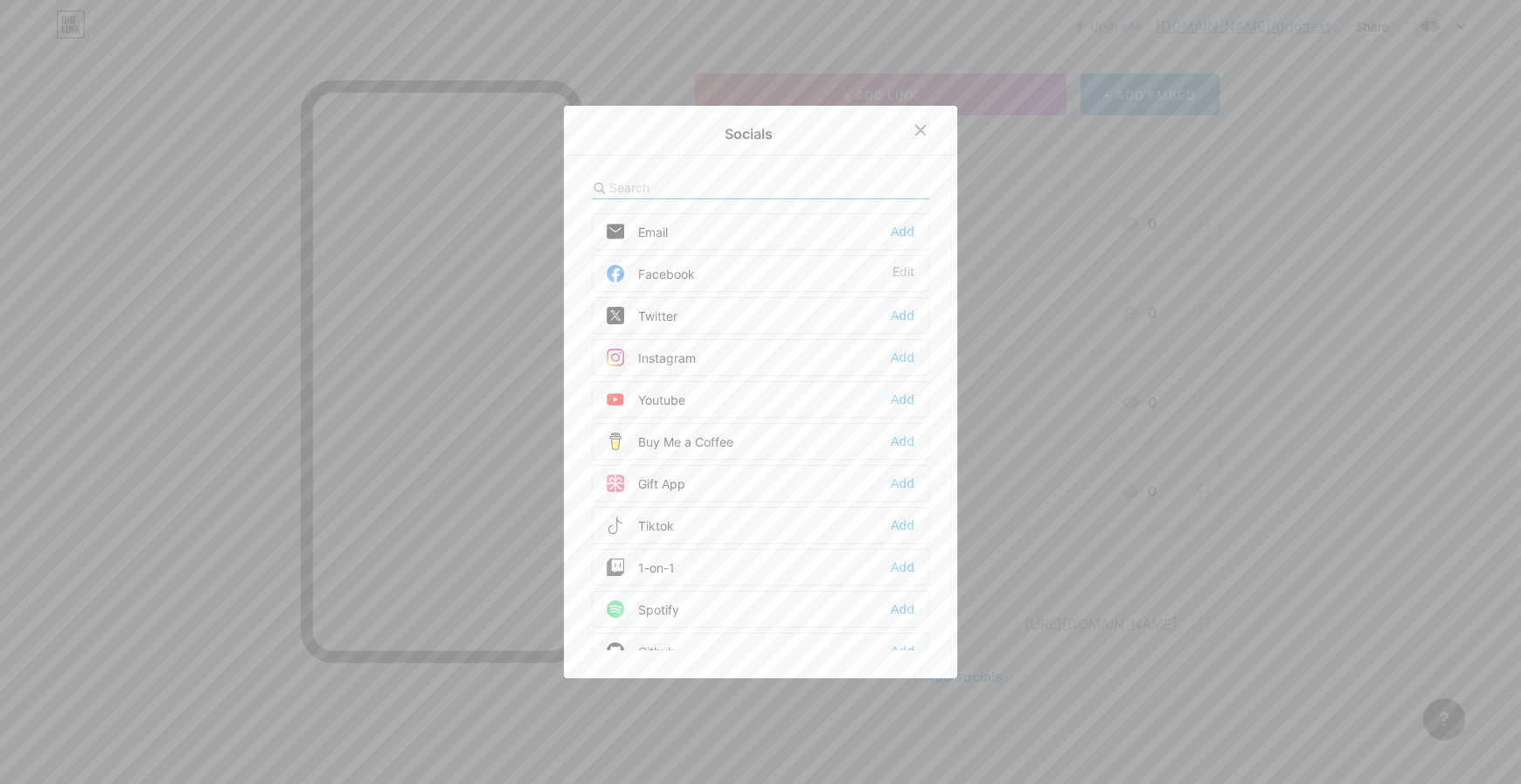
click at [1141, 507] on div at bounding box center [760, 392] width 1521 height 784
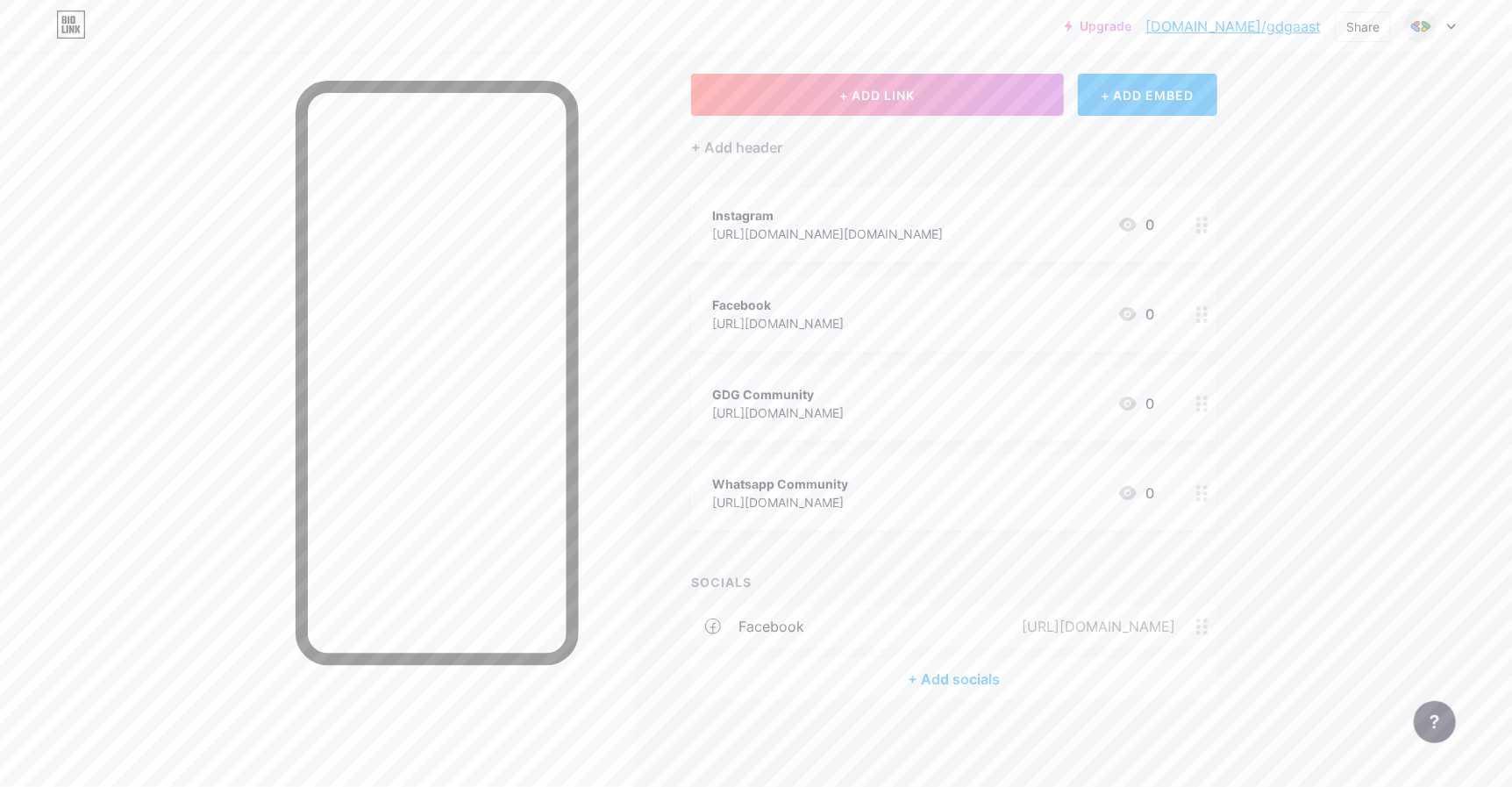
click at [820, 241] on div "Instagram [URL][DOMAIN_NAME][DOMAIN_NAME]" at bounding box center [828, 224] width 231 height 41
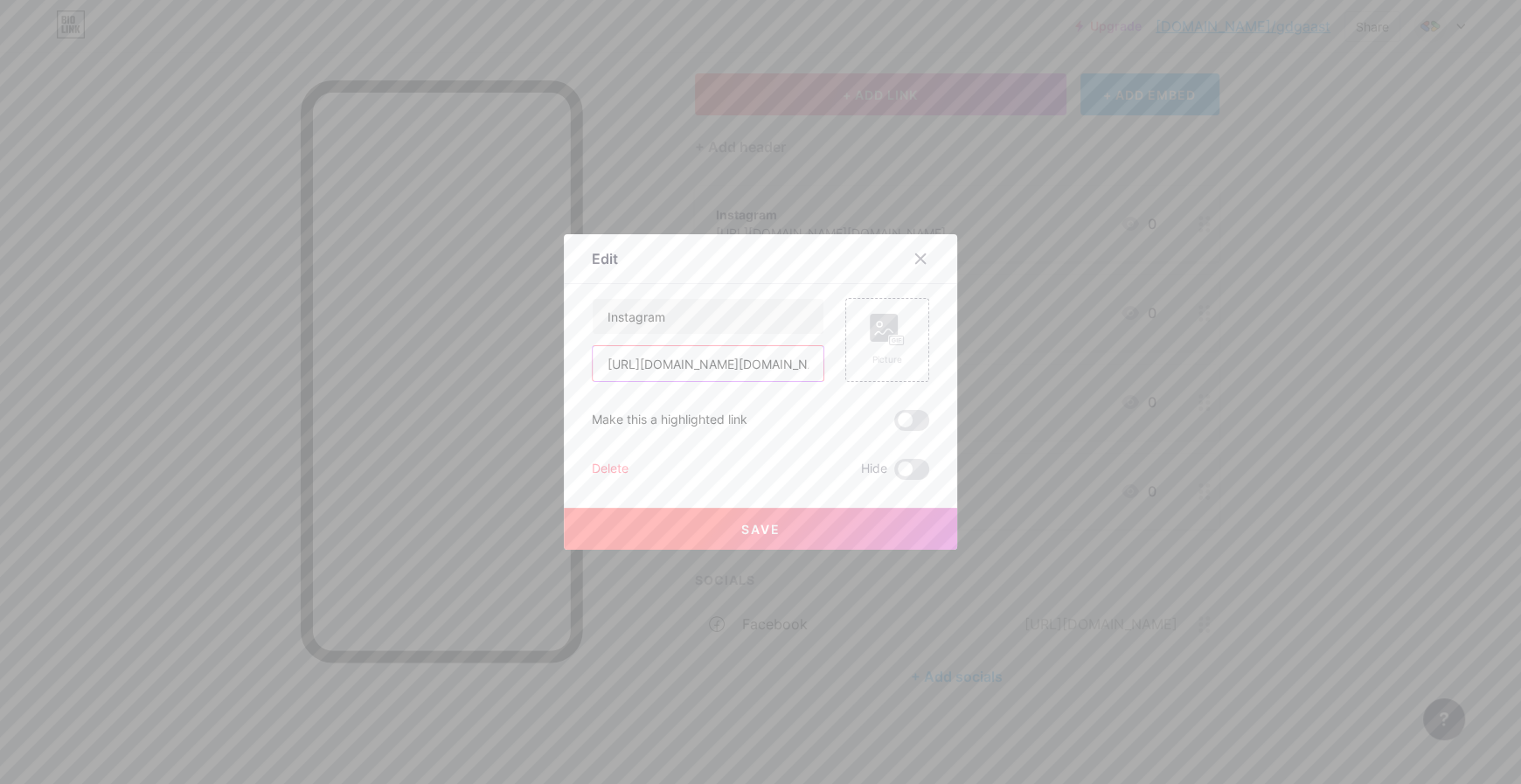
click at [688, 358] on input "[URL][DOMAIN_NAME][DOMAIN_NAME]" at bounding box center [708, 363] width 231 height 35
click at [916, 258] on icon at bounding box center [920, 259] width 14 height 14
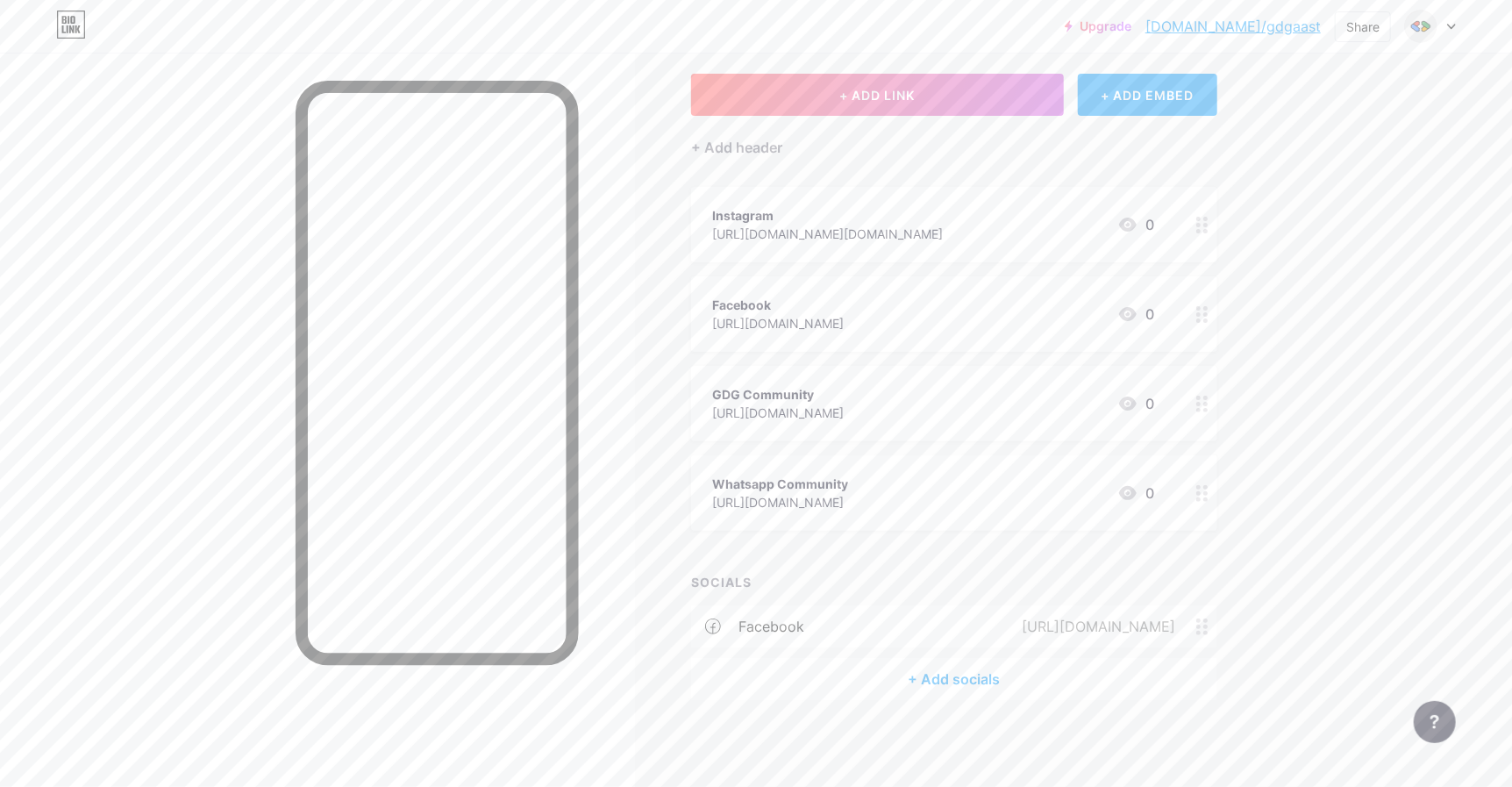
click at [945, 669] on div "+ Add socials" at bounding box center [954, 679] width 526 height 42
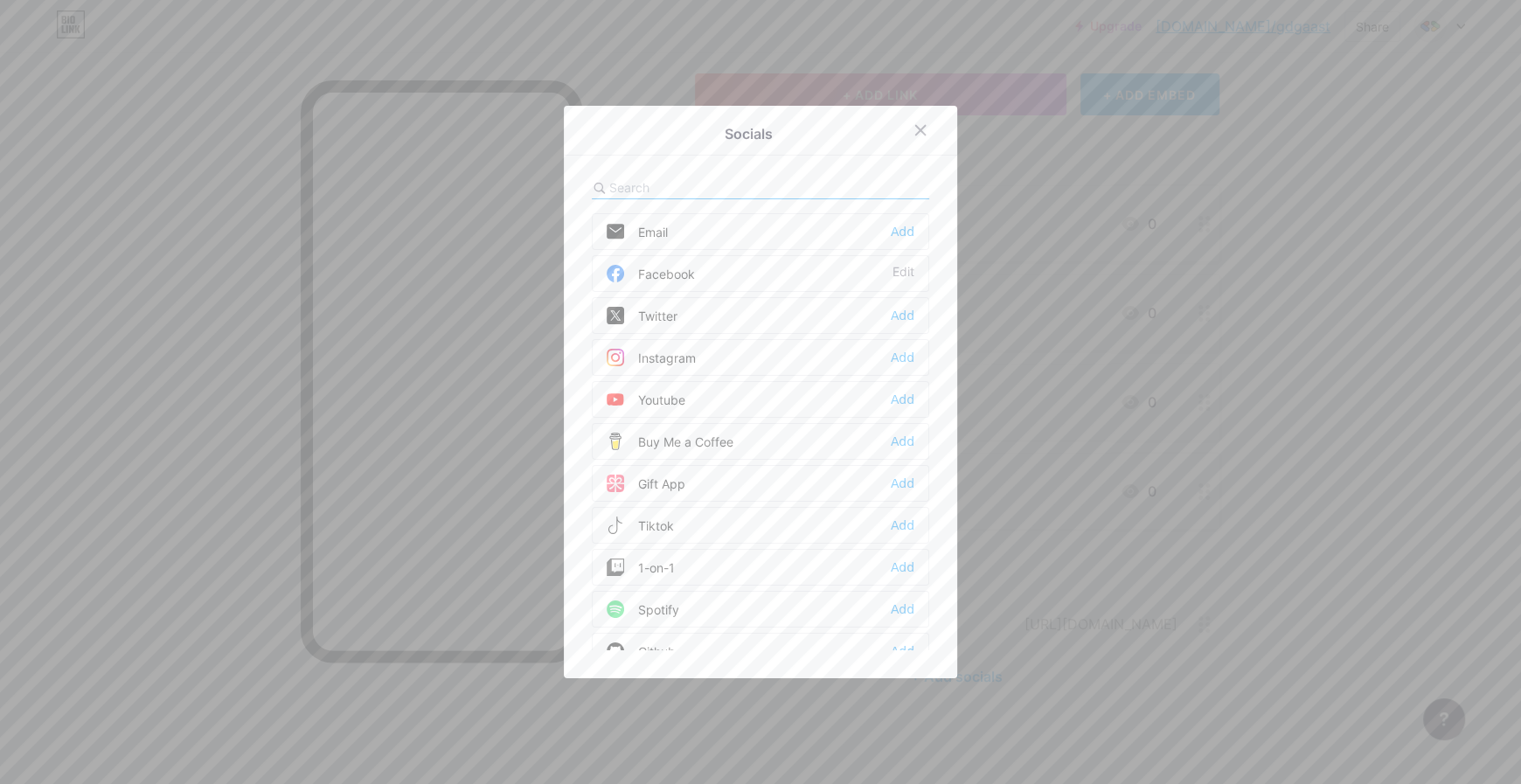
click at [662, 360] on div "Instagram" at bounding box center [650, 357] width 89 height 17
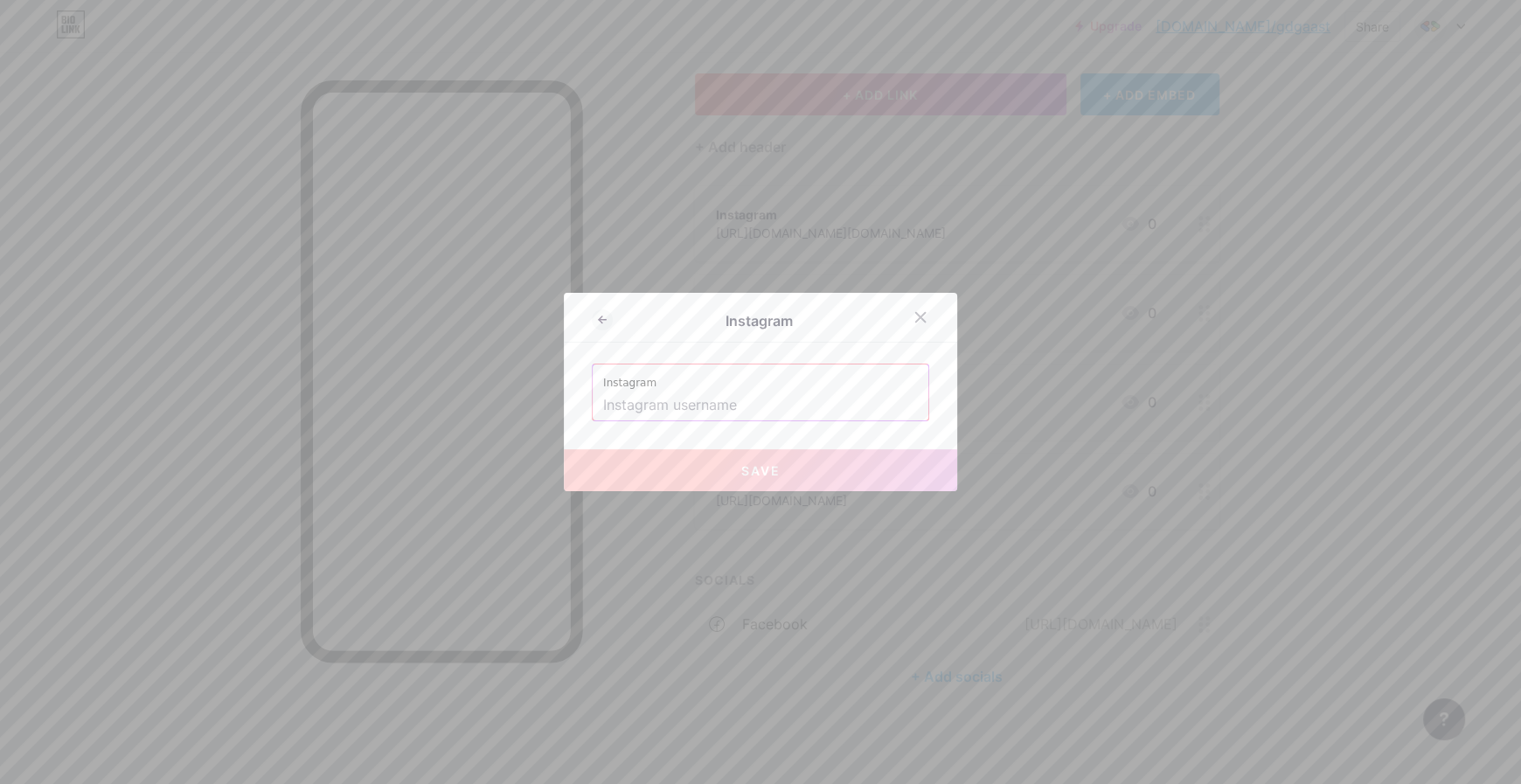
click at [712, 414] on input "text" at bounding box center [760, 405] width 315 height 30
paste input "[URL][DOMAIN_NAME][DOMAIN_NAME]"
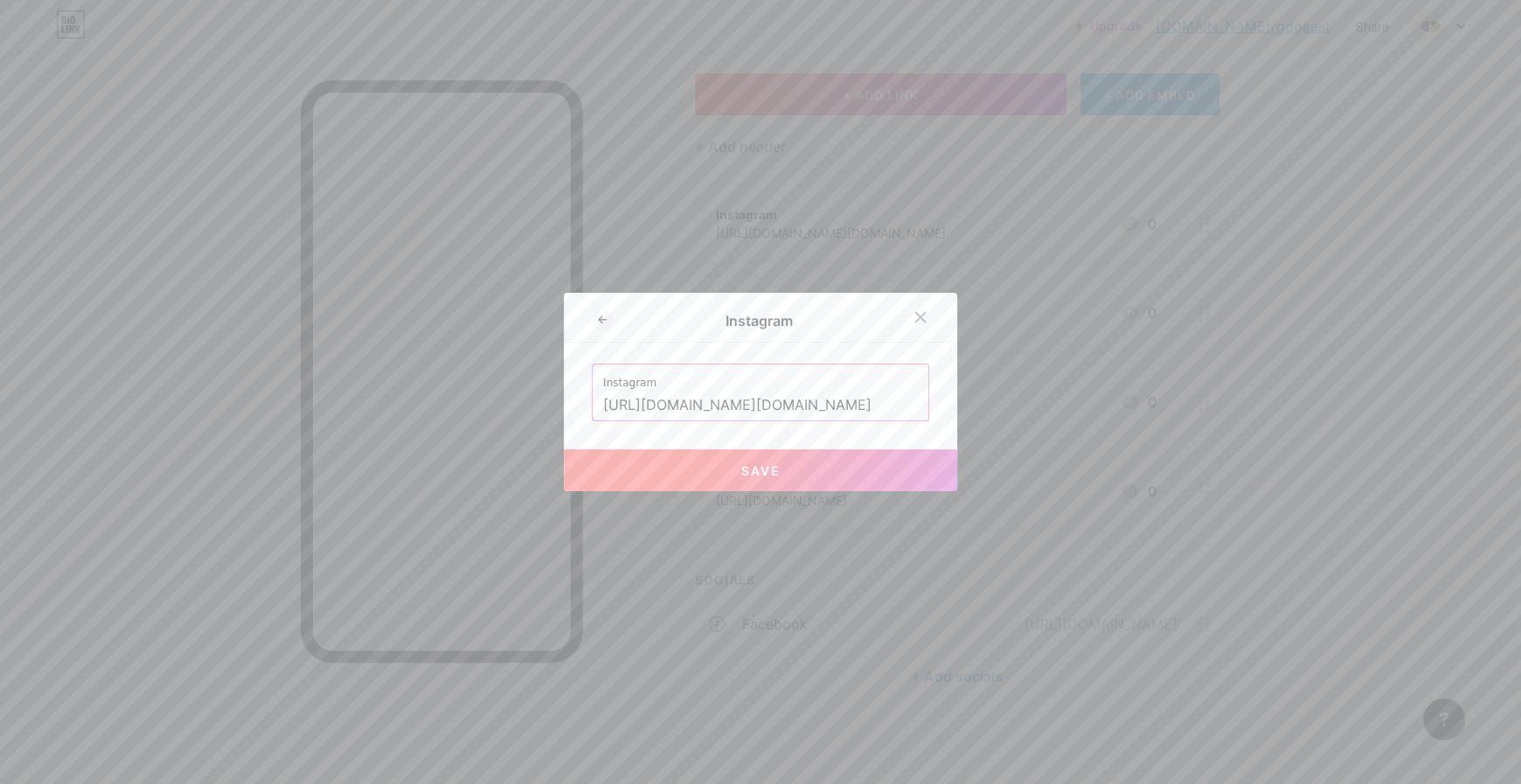
click at [792, 477] on button "Save" at bounding box center [760, 469] width 393 height 42
type input "[URL][DOMAIN_NAME][DOMAIN_NAME][DOMAIN_NAME]"
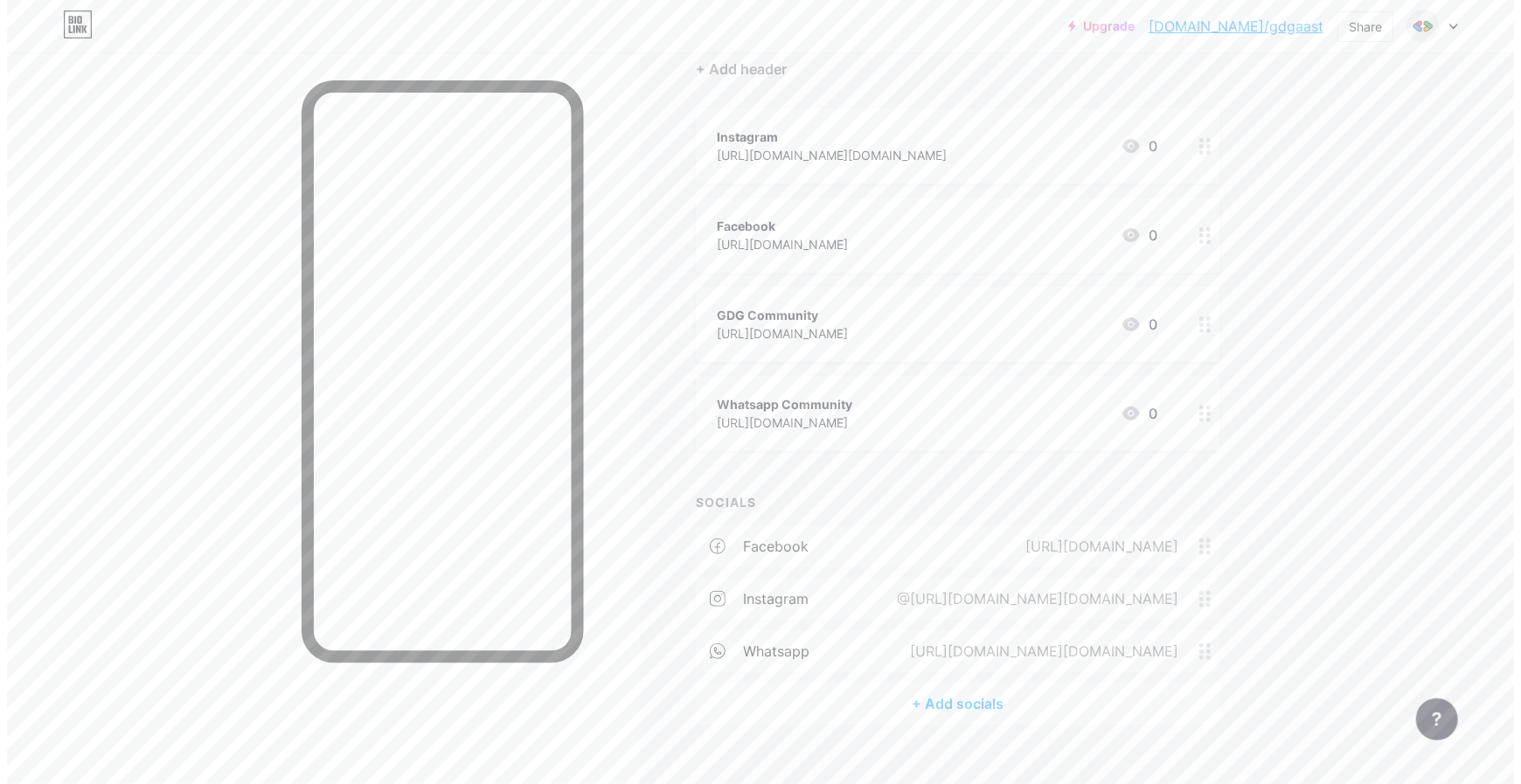
scroll to position [193, 0]
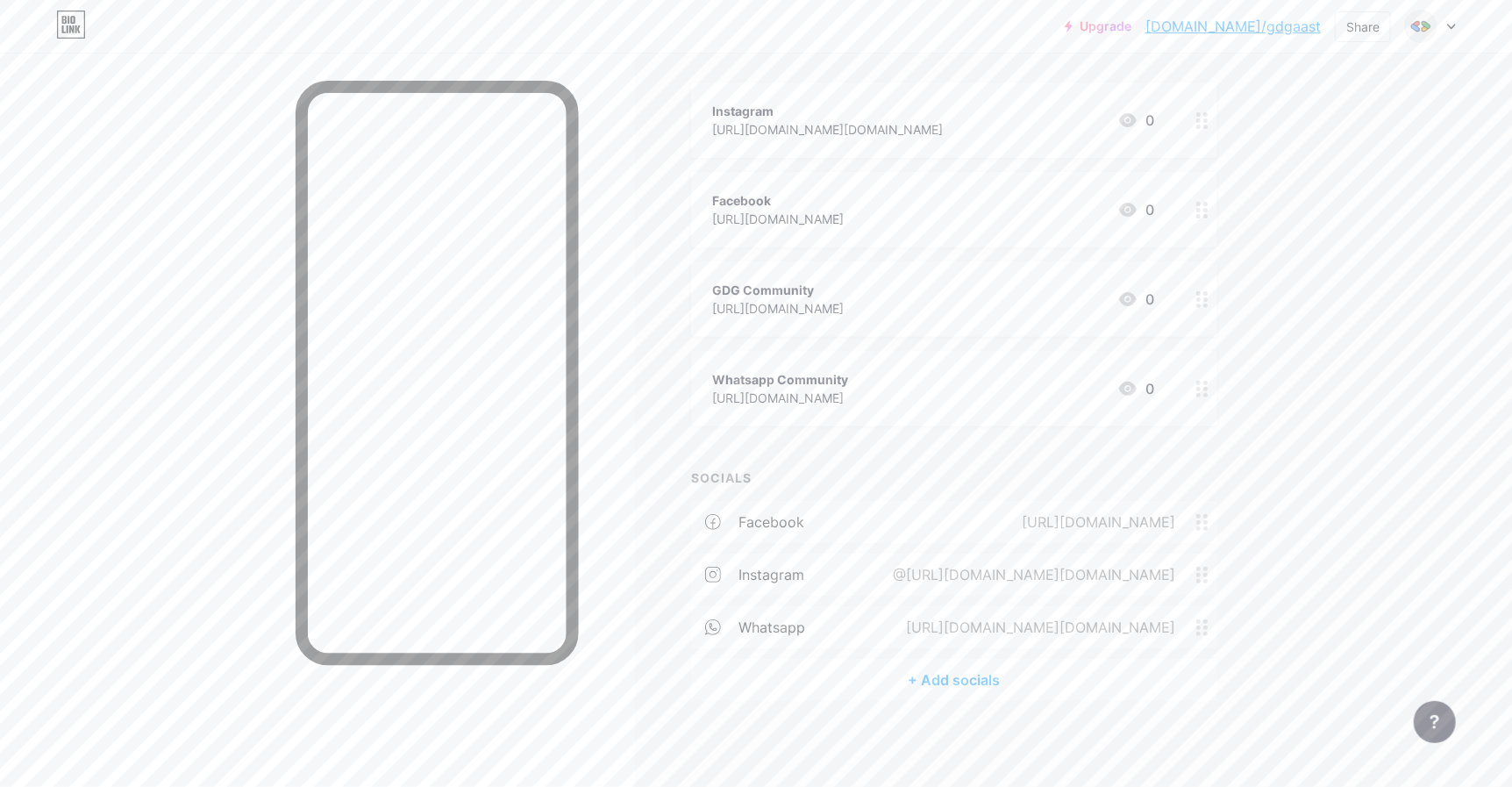
click at [944, 673] on div "+ Add socials" at bounding box center [954, 680] width 526 height 42
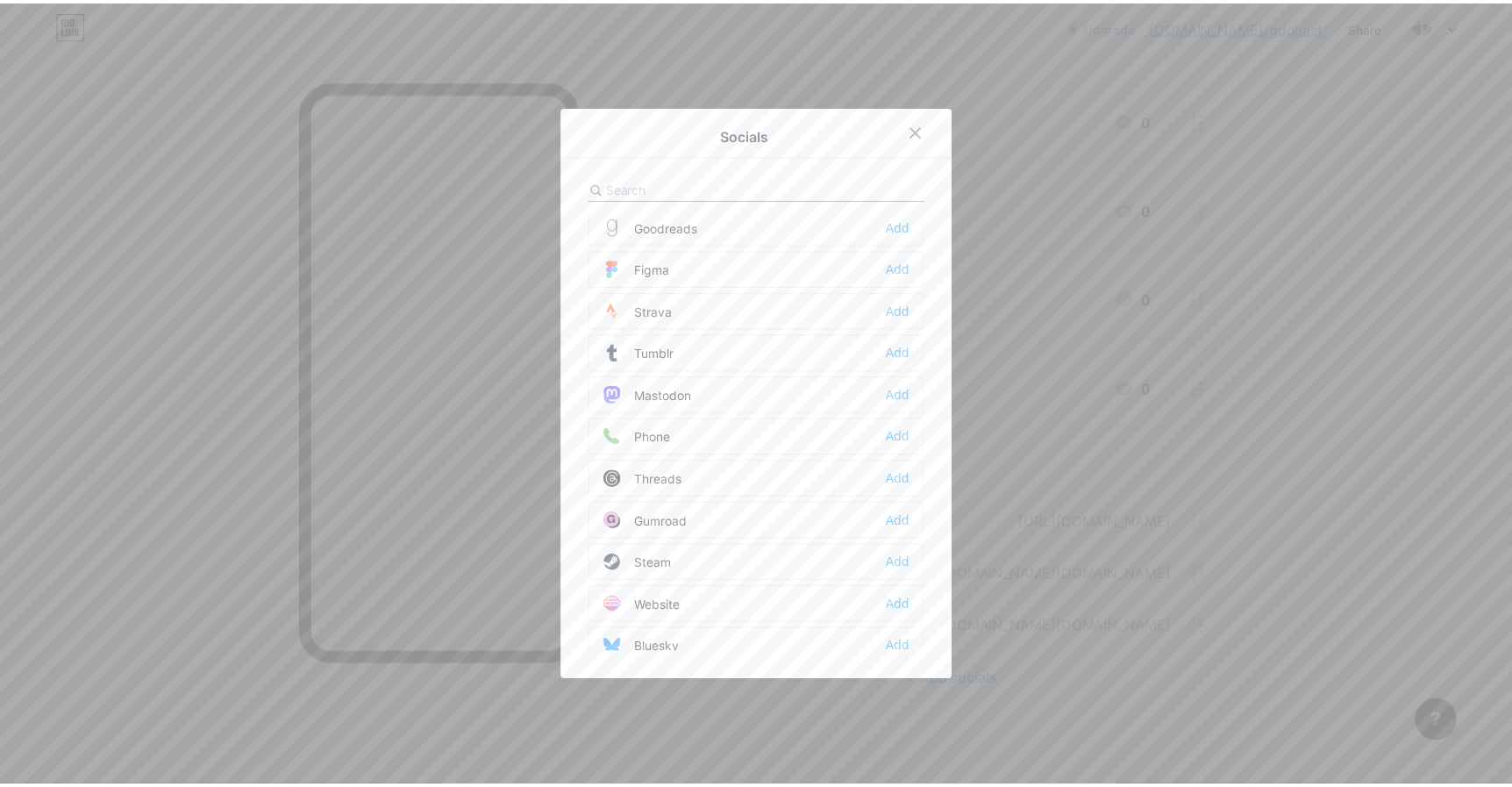
scroll to position [1573, 0]
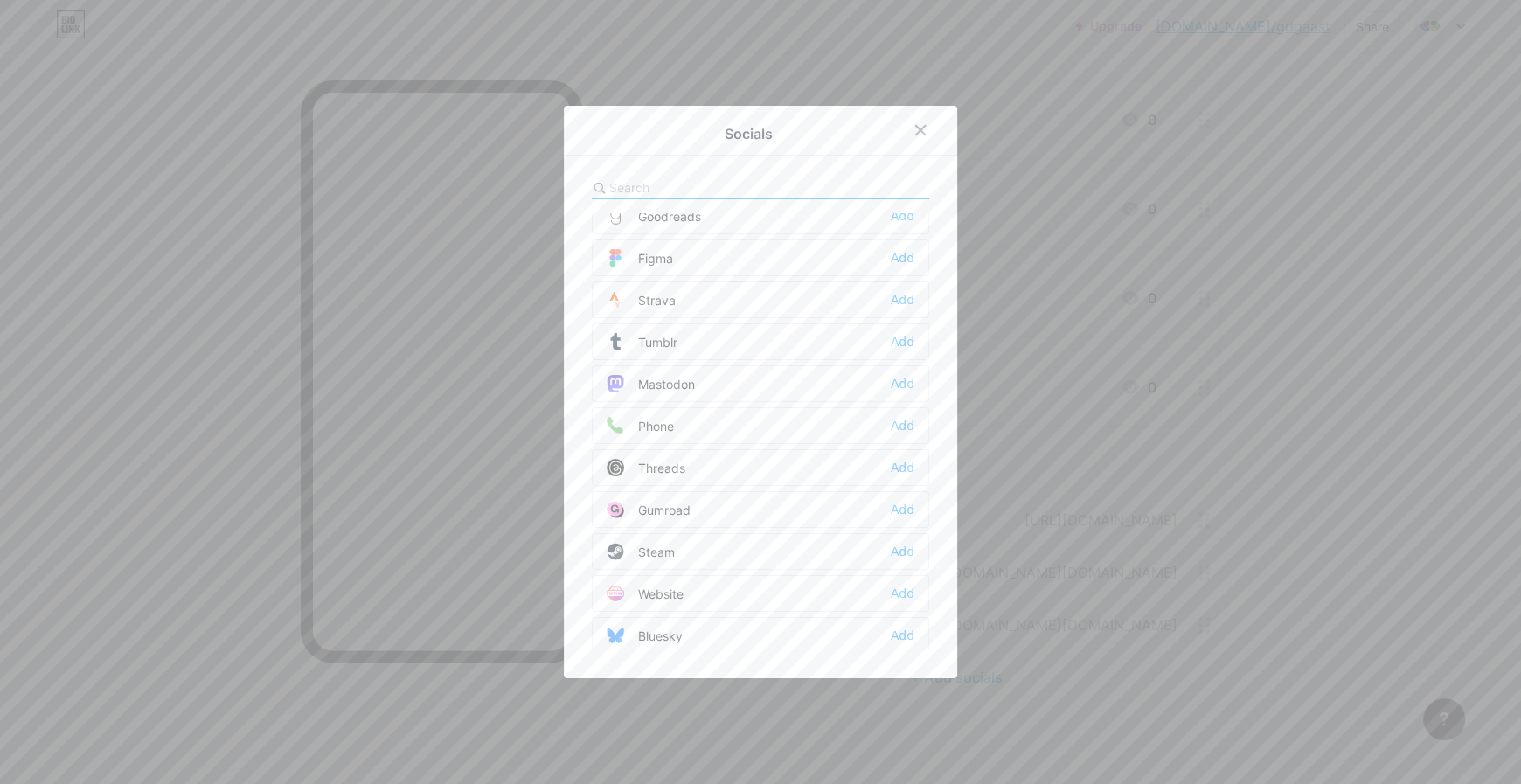
click at [1129, 480] on div at bounding box center [760, 392] width 1521 height 784
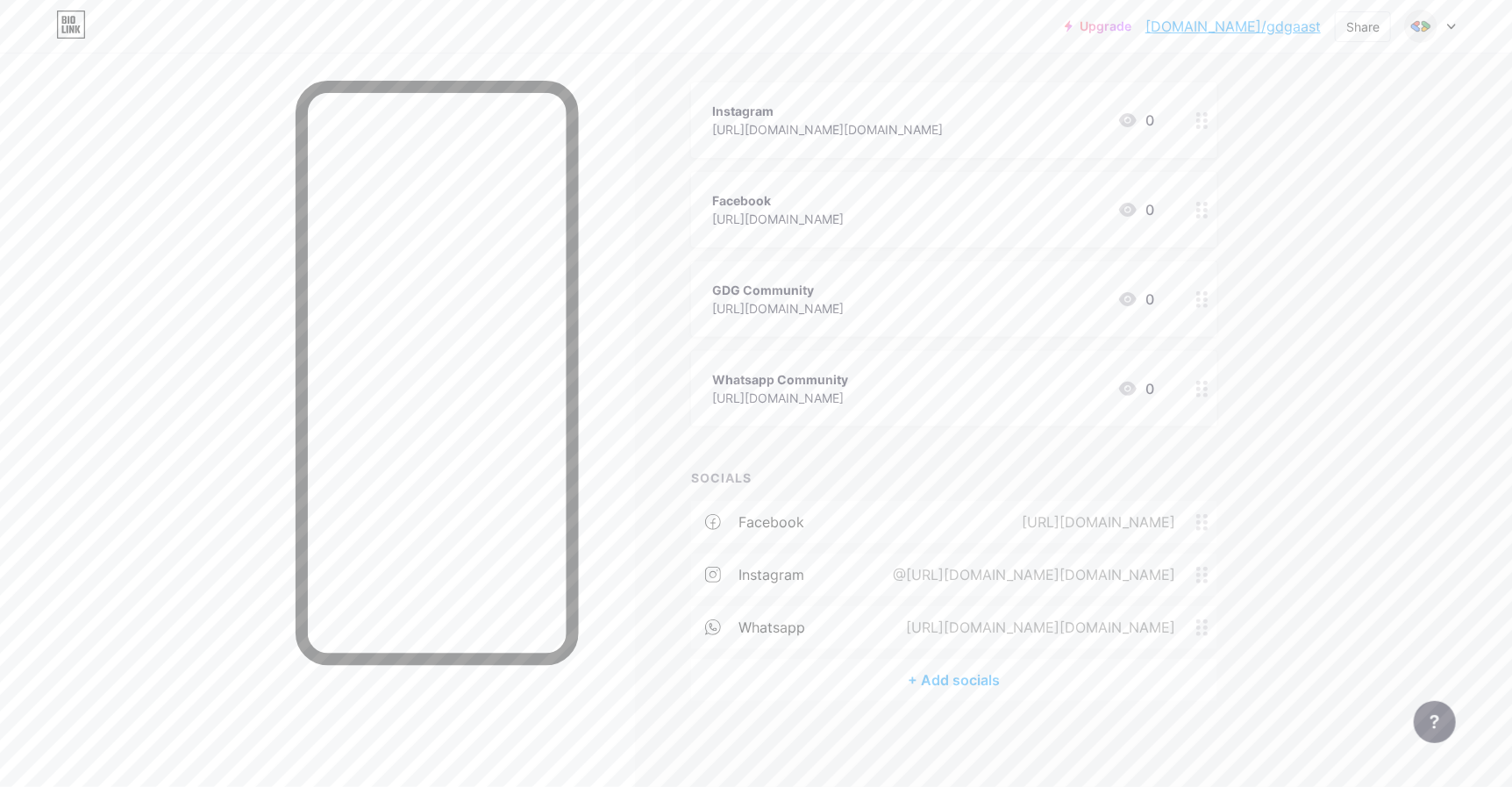
click at [834, 289] on div "GDG Community" at bounding box center [778, 290] width 132 height 18
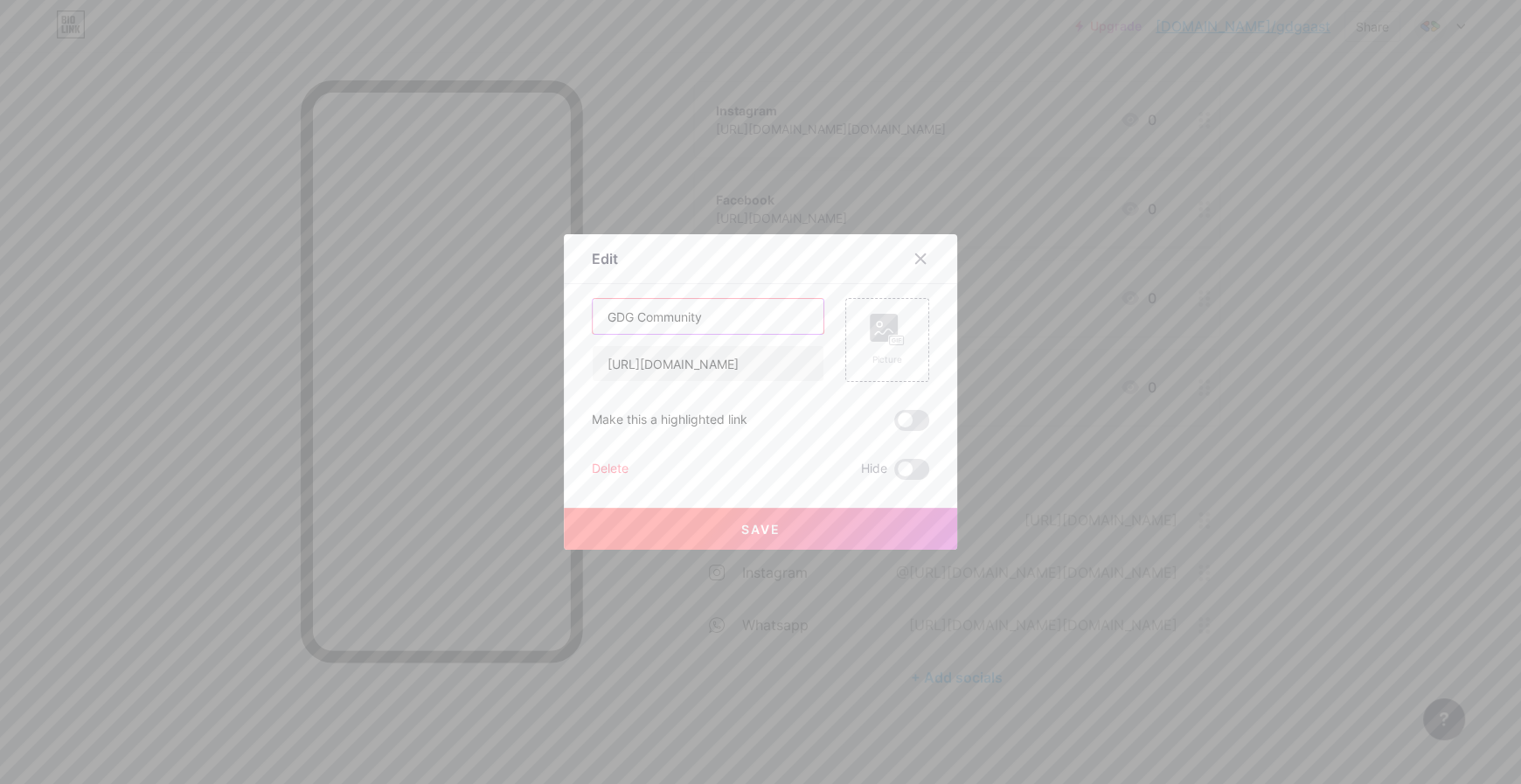
click at [695, 309] on input "GDG Community" at bounding box center [708, 316] width 231 height 35
type input "GDG Community (Bevy)"
click at [903, 347] on div "Picture" at bounding box center [887, 339] width 84 height 84
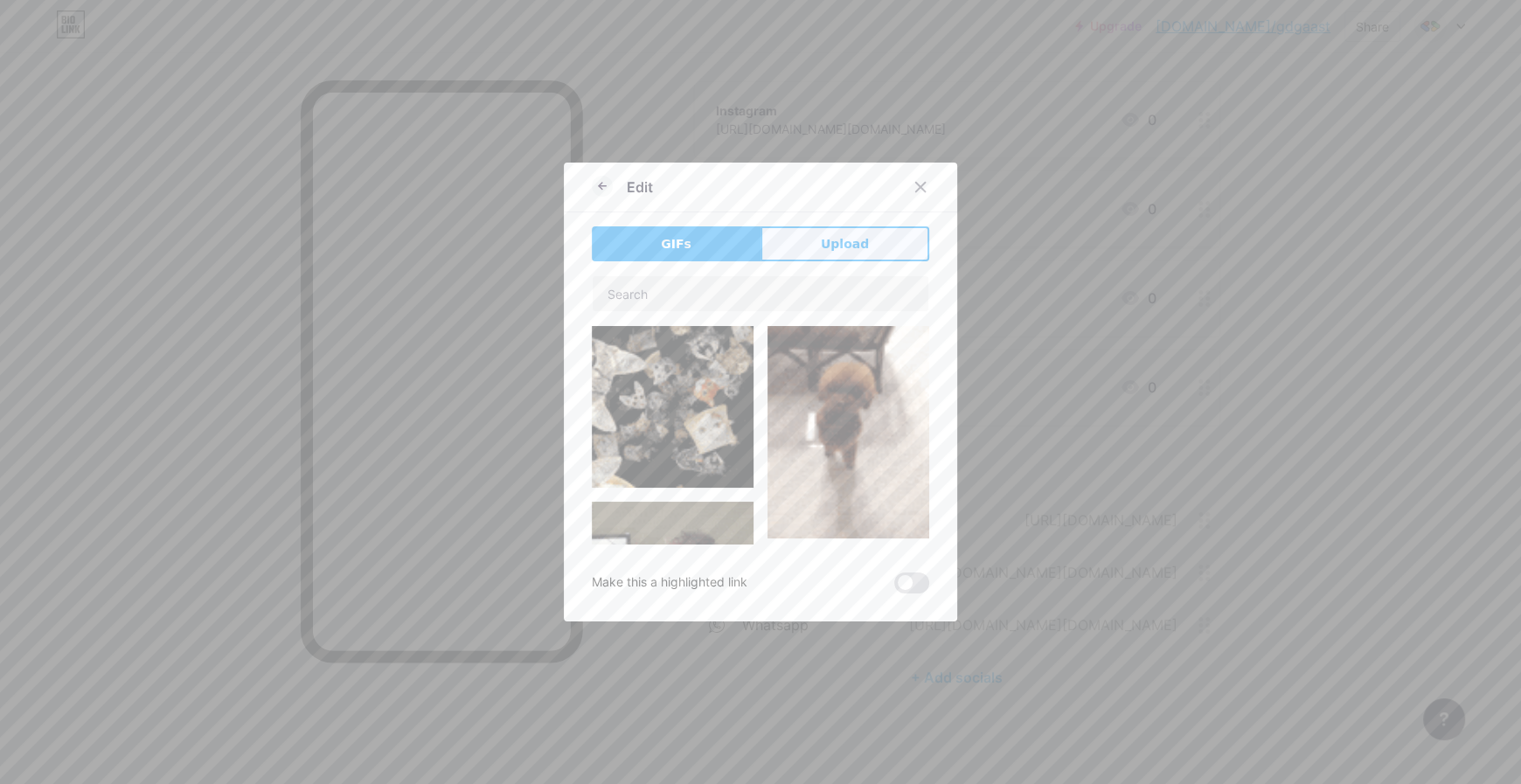
click at [828, 244] on span "Upload" at bounding box center [844, 244] width 48 height 18
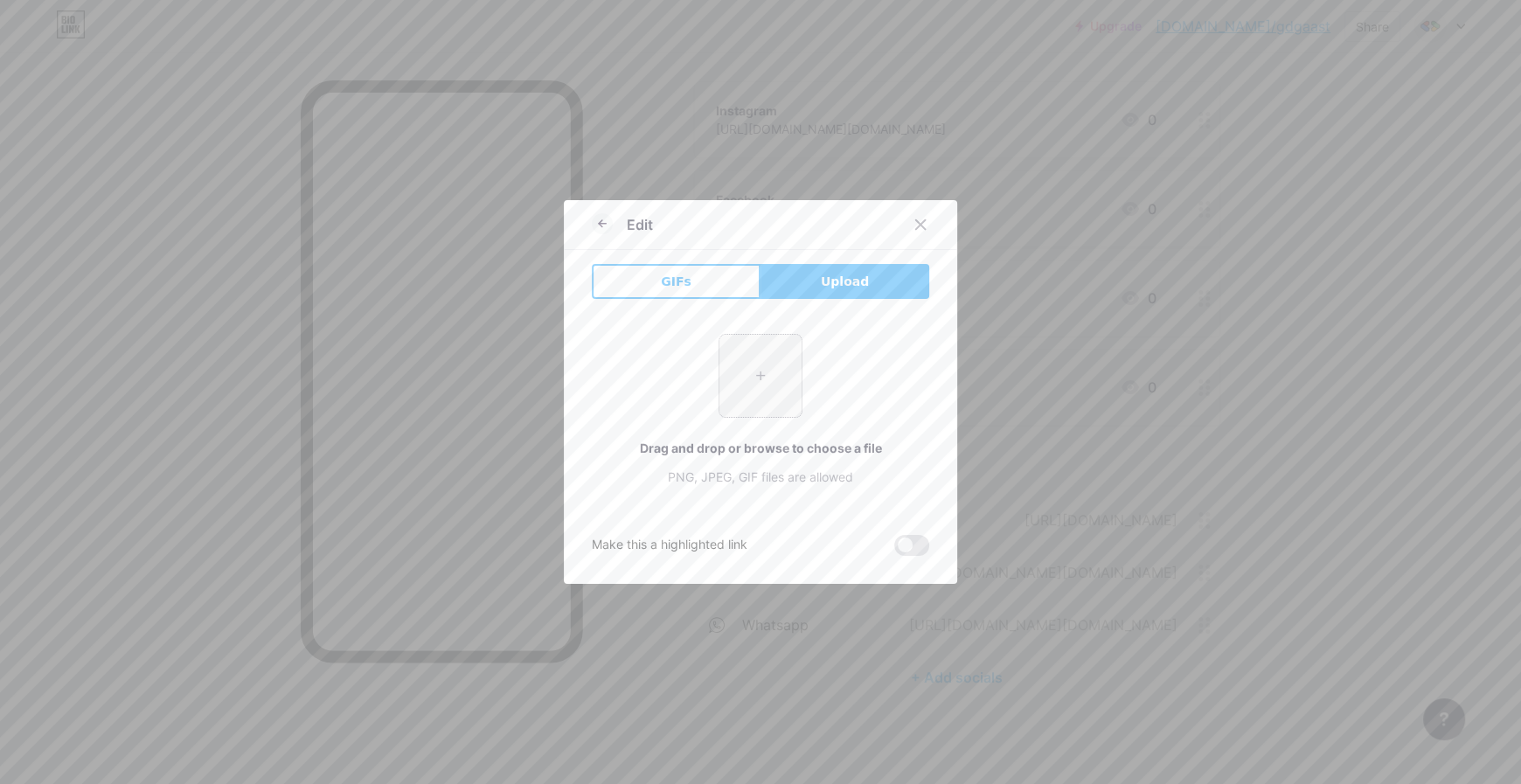
click at [729, 387] on input "file" at bounding box center [760, 375] width 82 height 82
type input "C:\fakepath\GDG Logo - Pain Dark.png"
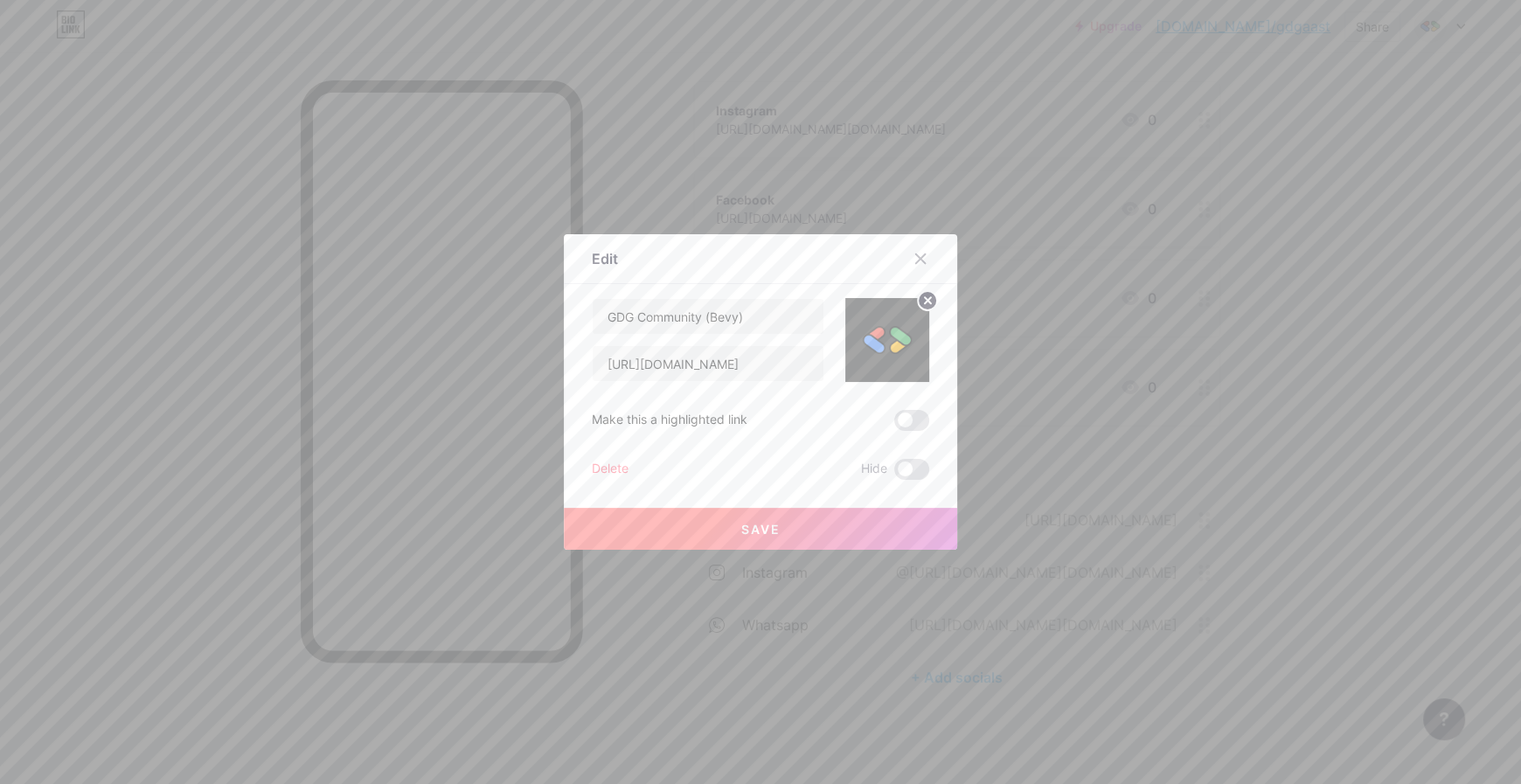
click at [898, 410] on label at bounding box center [911, 420] width 35 height 21
click at [894, 424] on input "checkbox" at bounding box center [894, 424] width 0 height 0
click at [810, 526] on button "Save" at bounding box center [760, 529] width 393 height 42
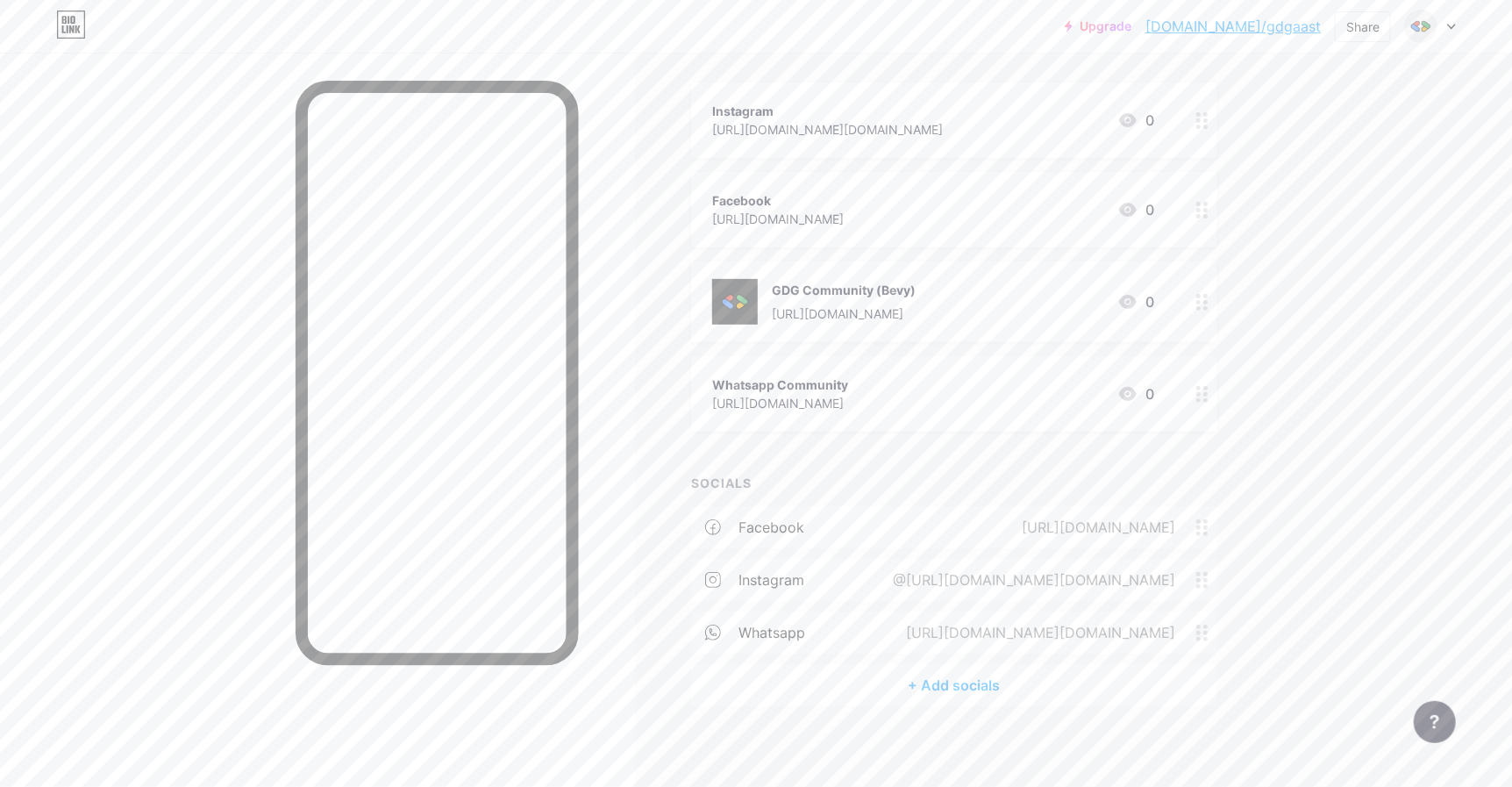
click at [1209, 395] on icon at bounding box center [1202, 394] width 13 height 16
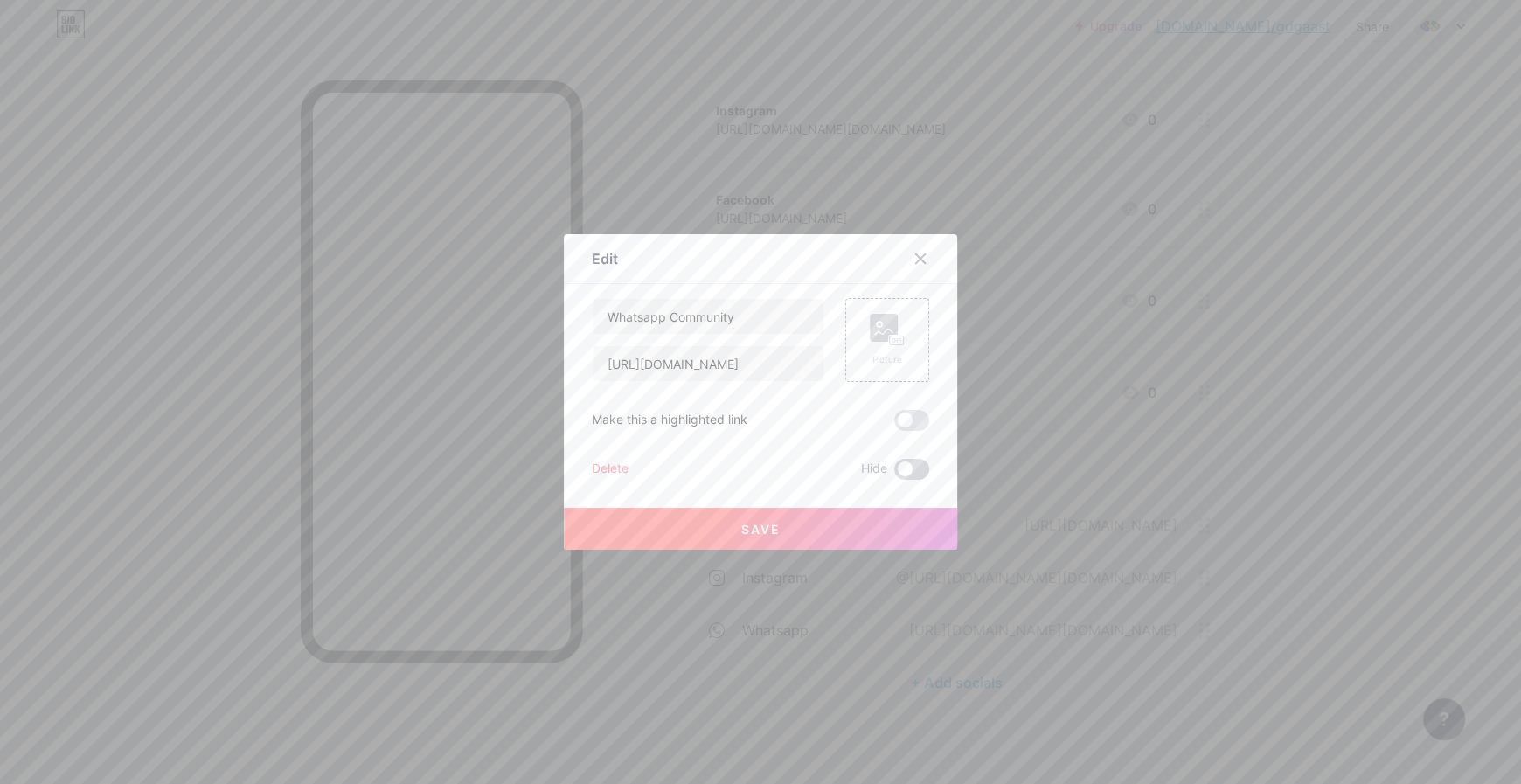
click at [908, 472] on span at bounding box center [911, 468] width 35 height 21
click at [894, 474] on input "checkbox" at bounding box center [894, 474] width 0 height 0
click at [905, 469] on span at bounding box center [911, 468] width 35 height 21
click at [894, 474] on input "checkbox" at bounding box center [894, 474] width 0 height 0
click at [593, 459] on div "Delete" at bounding box center [610, 468] width 37 height 21
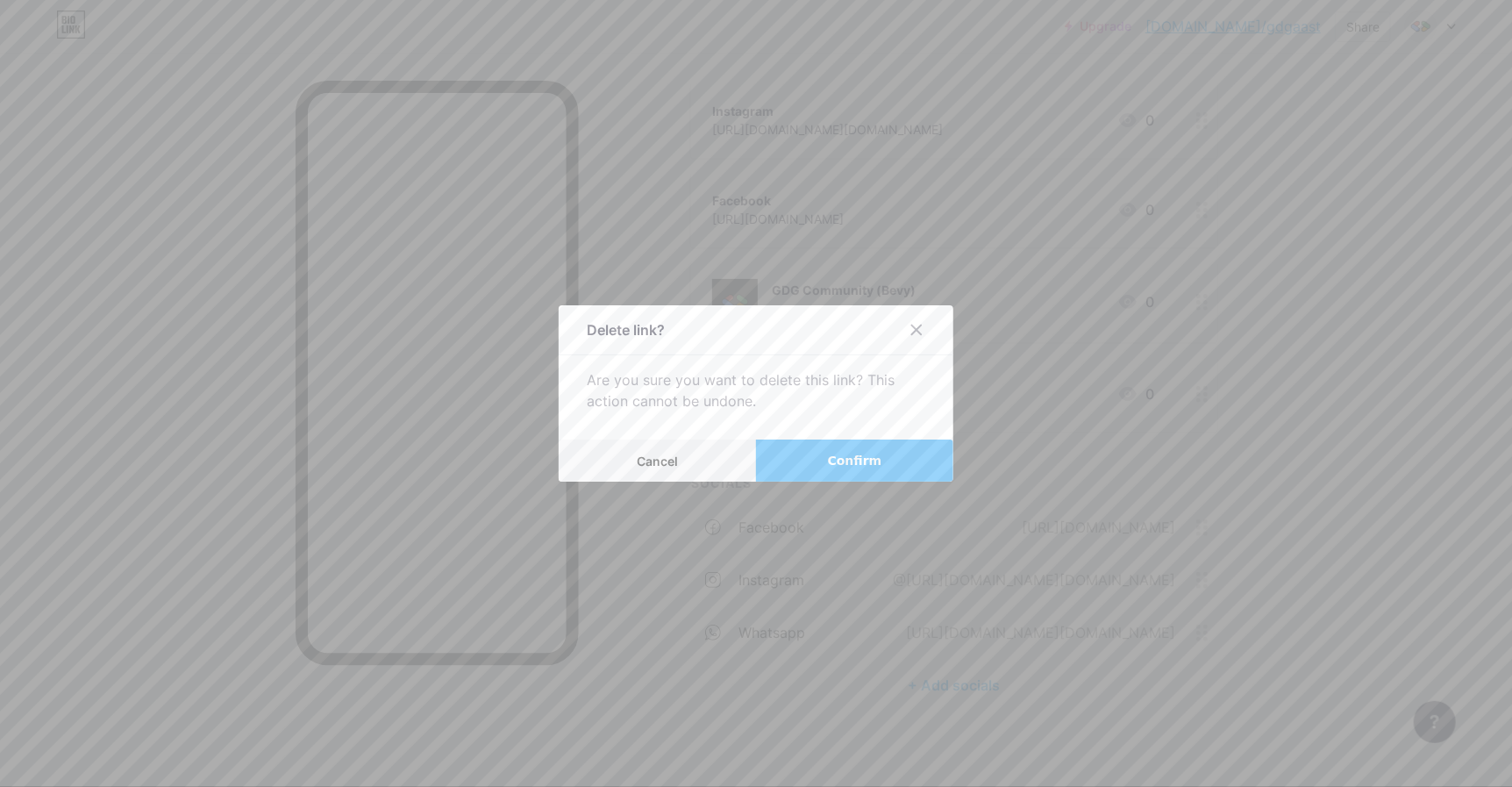
click at [802, 460] on button "Confirm" at bounding box center [855, 460] width 198 height 42
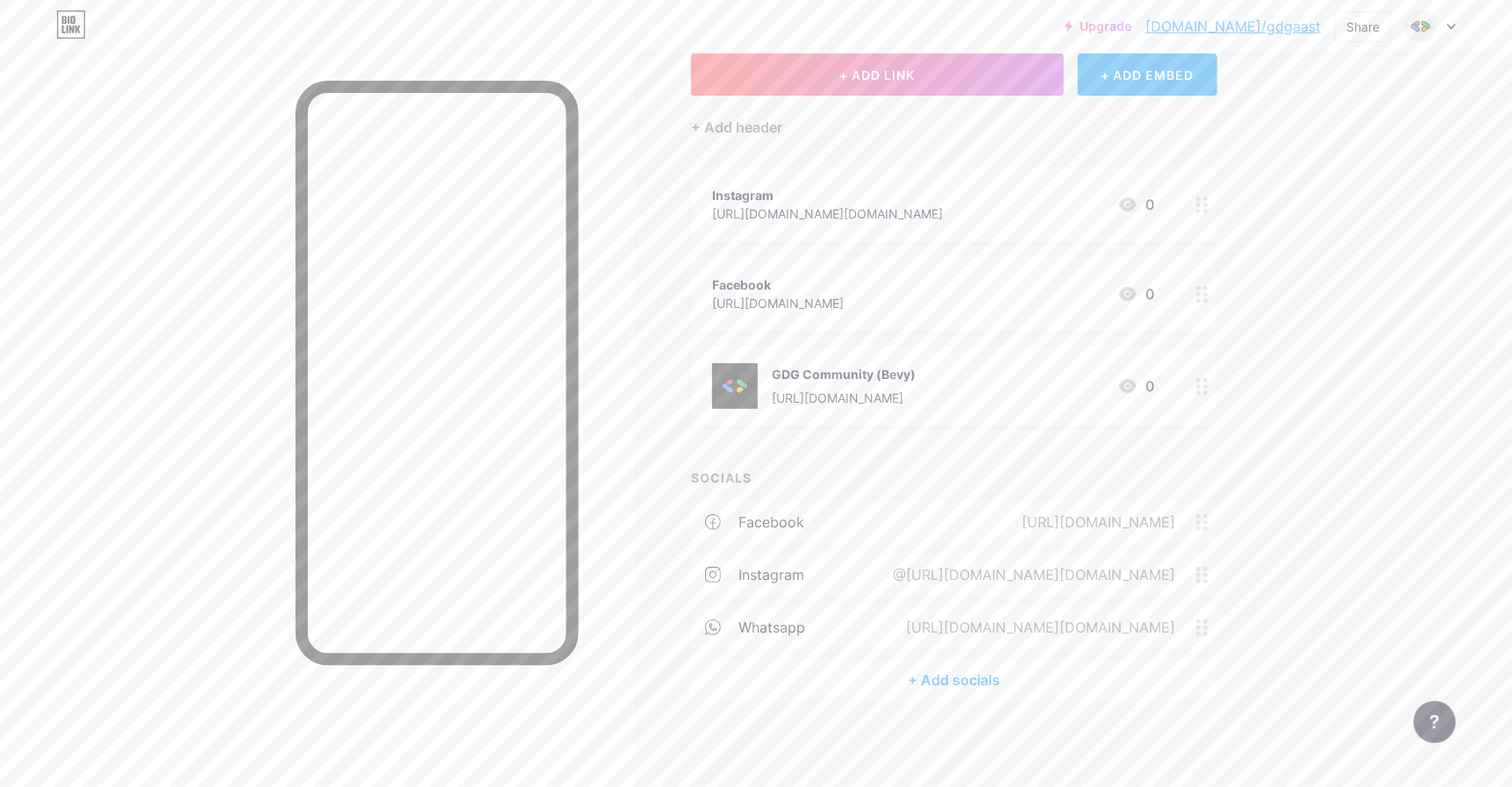
click at [1199, 288] on div at bounding box center [1202, 294] width 30 height 76
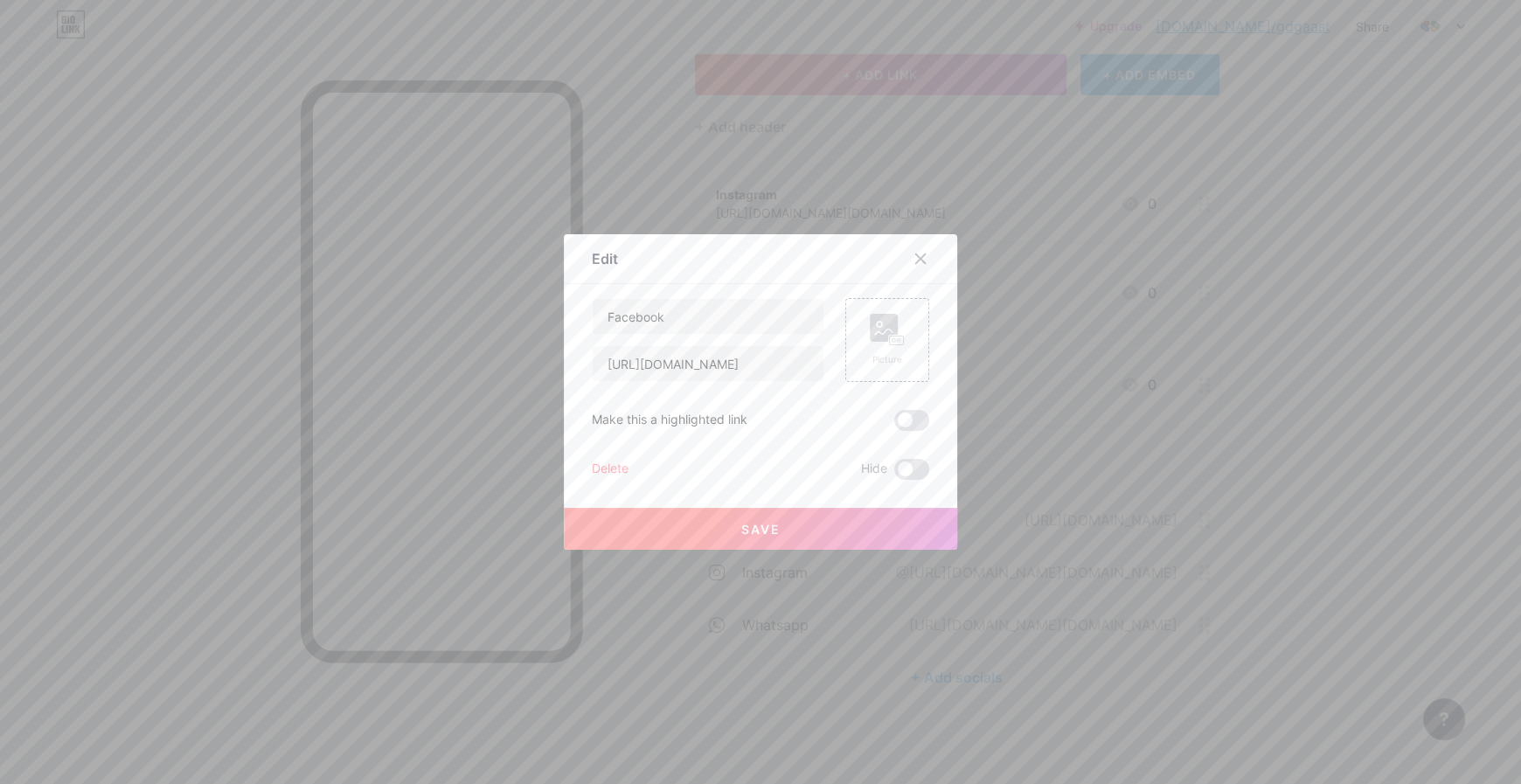
click at [597, 466] on div "Delete" at bounding box center [610, 468] width 37 height 21
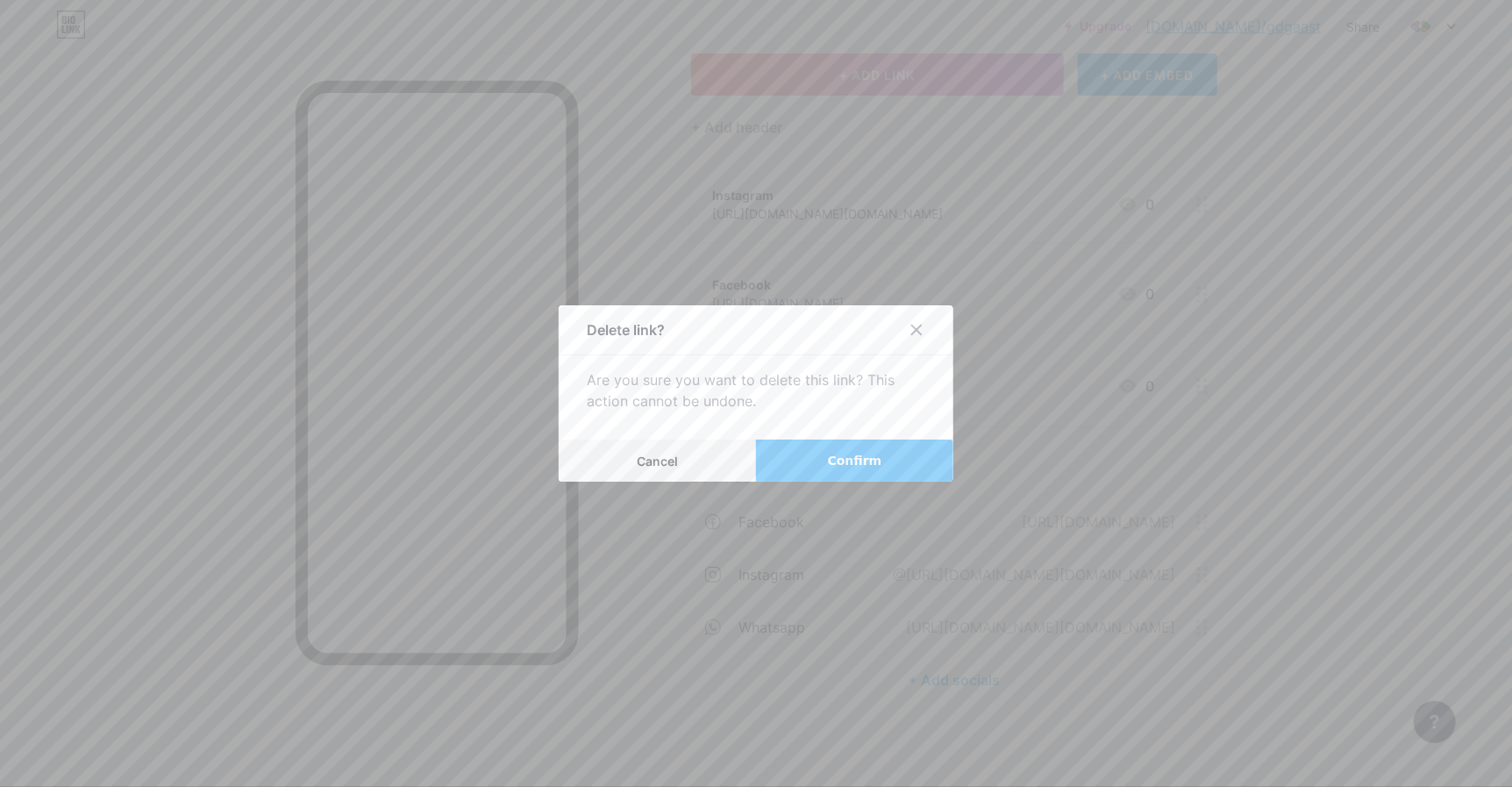
click at [812, 454] on button "Confirm" at bounding box center [855, 460] width 198 height 42
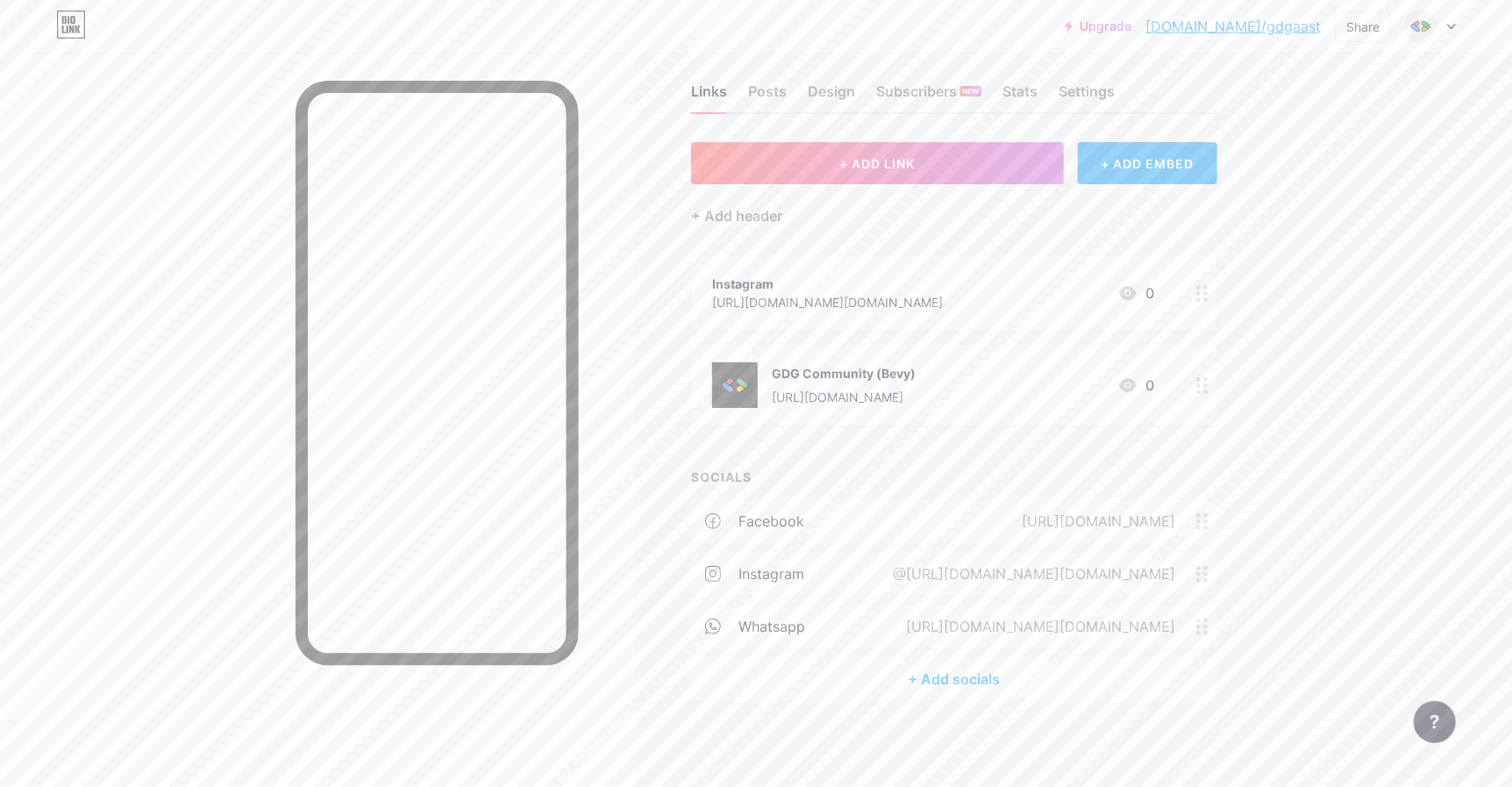
click at [1218, 296] on div at bounding box center [1202, 293] width 30 height 76
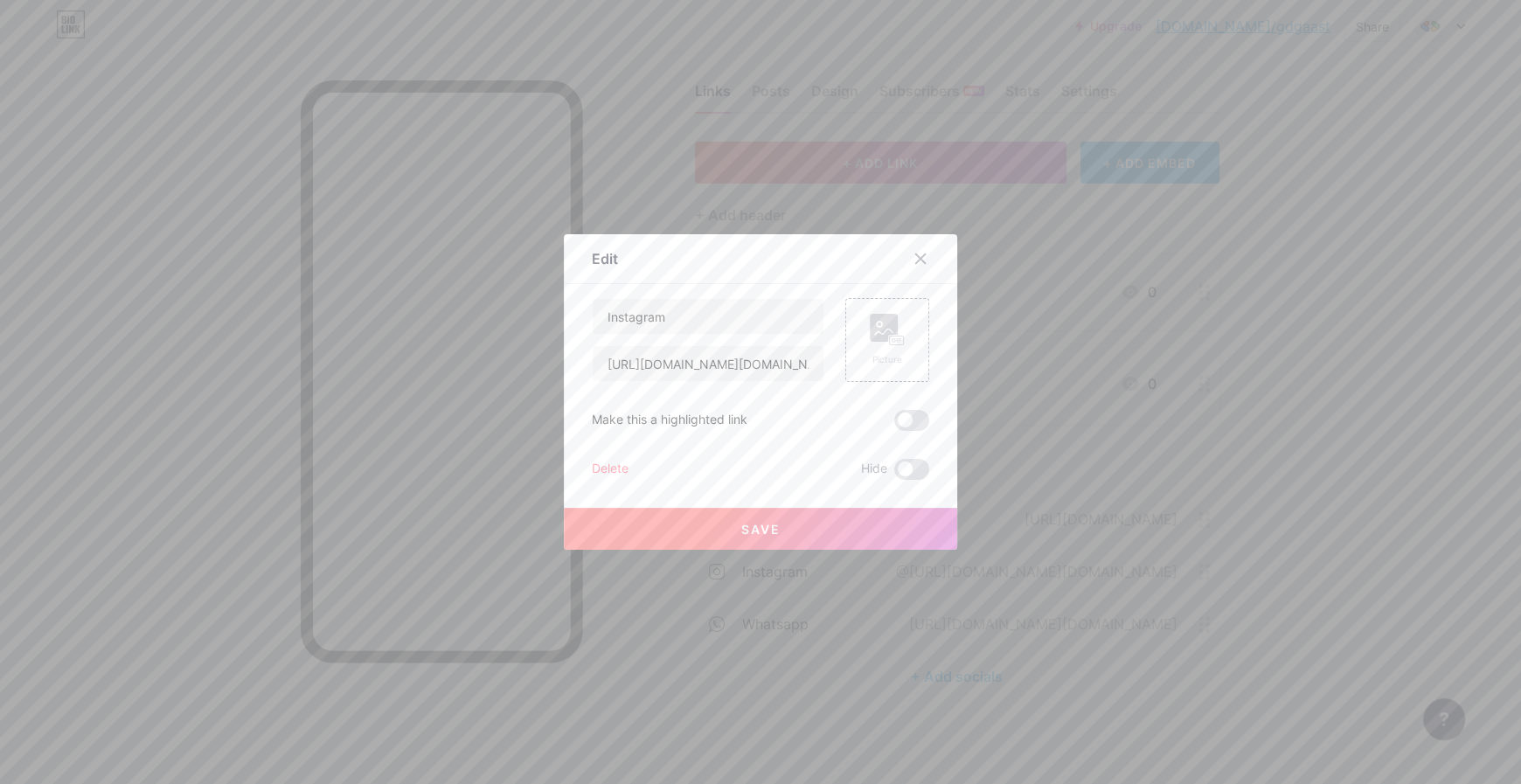
click at [604, 466] on div "Delete" at bounding box center [610, 468] width 37 height 21
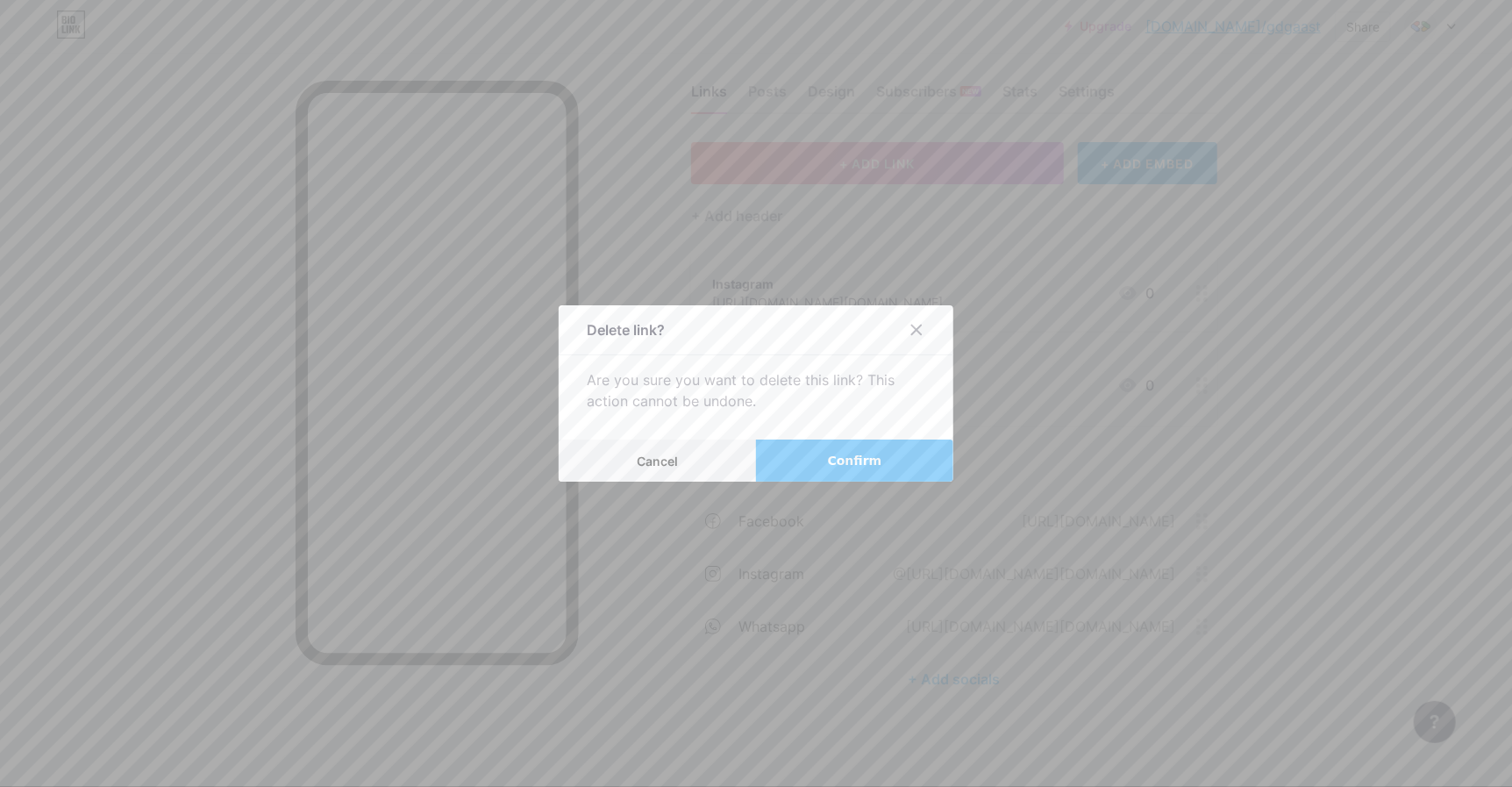
click at [861, 444] on button "Confirm" at bounding box center [855, 460] width 198 height 42
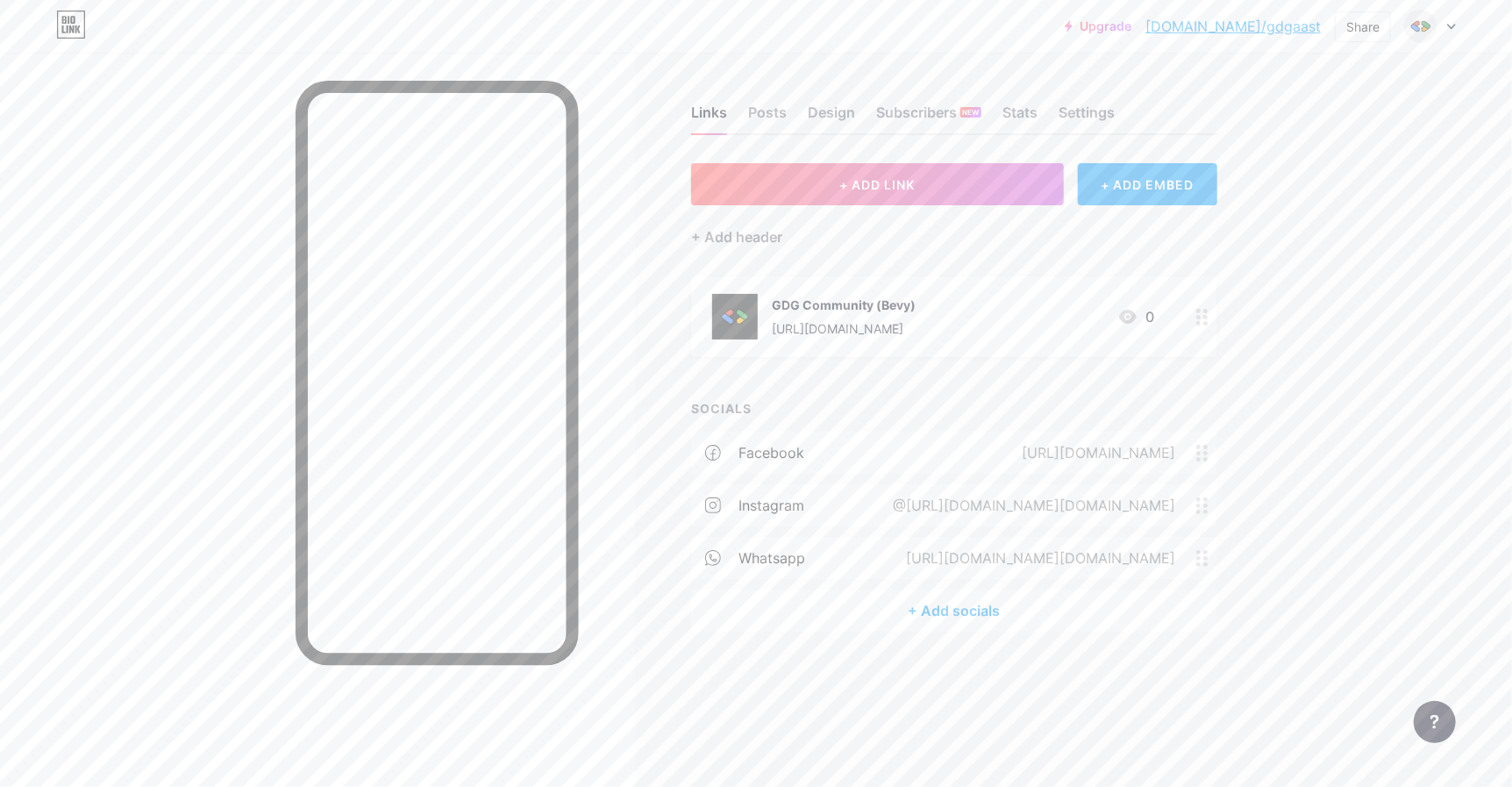
scroll to position [0, 0]
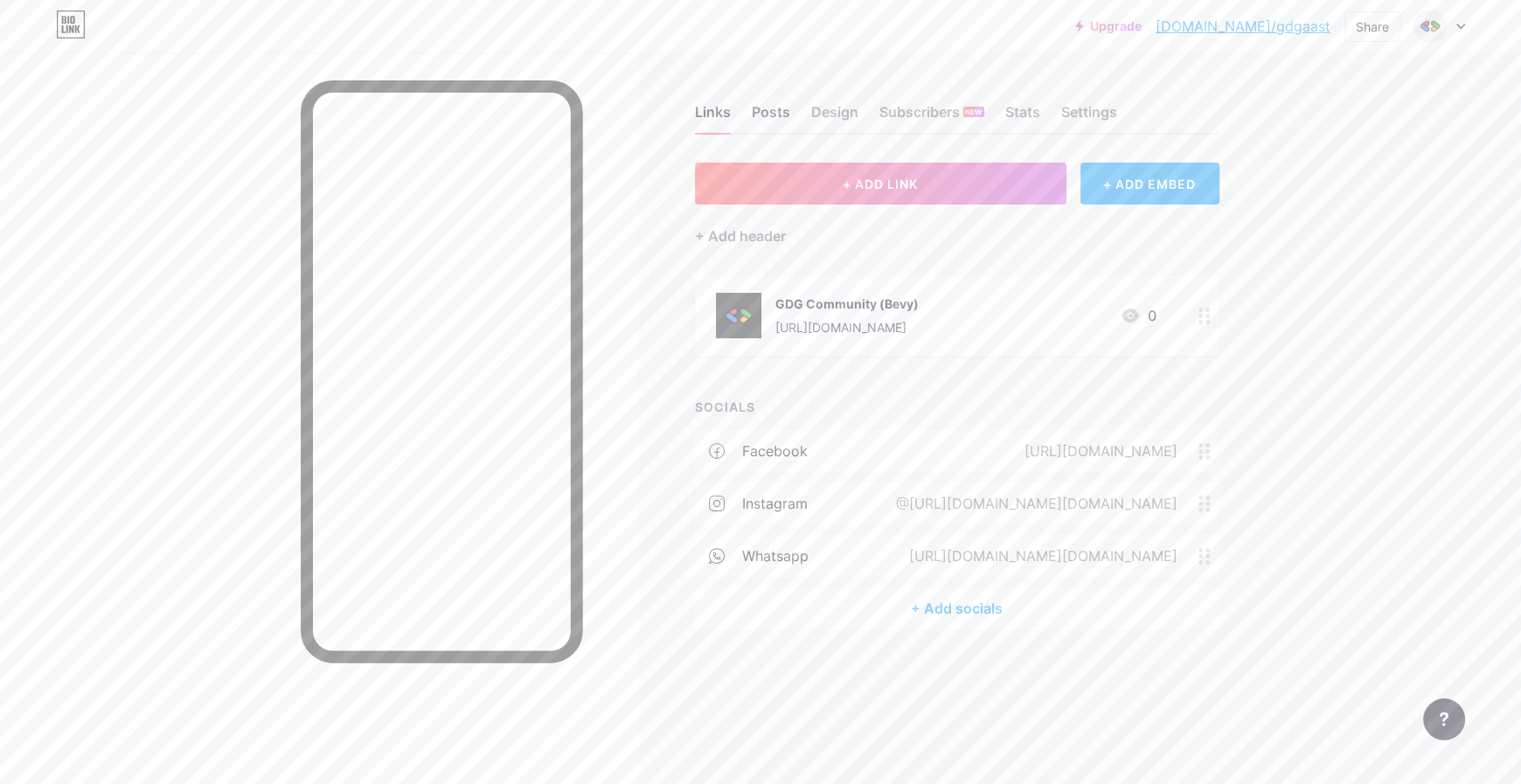
click at [780, 113] on div "Posts" at bounding box center [771, 117] width 39 height 31
click at [819, 108] on div "Design" at bounding box center [835, 117] width 47 height 31
click at [729, 104] on div "Links Posts Design Subscribers NEW Stats Settings" at bounding box center [956, 104] width 524 height 61
click at [720, 108] on div "Links" at bounding box center [712, 117] width 36 height 31
click at [824, 109] on div "Design" at bounding box center [835, 117] width 47 height 31
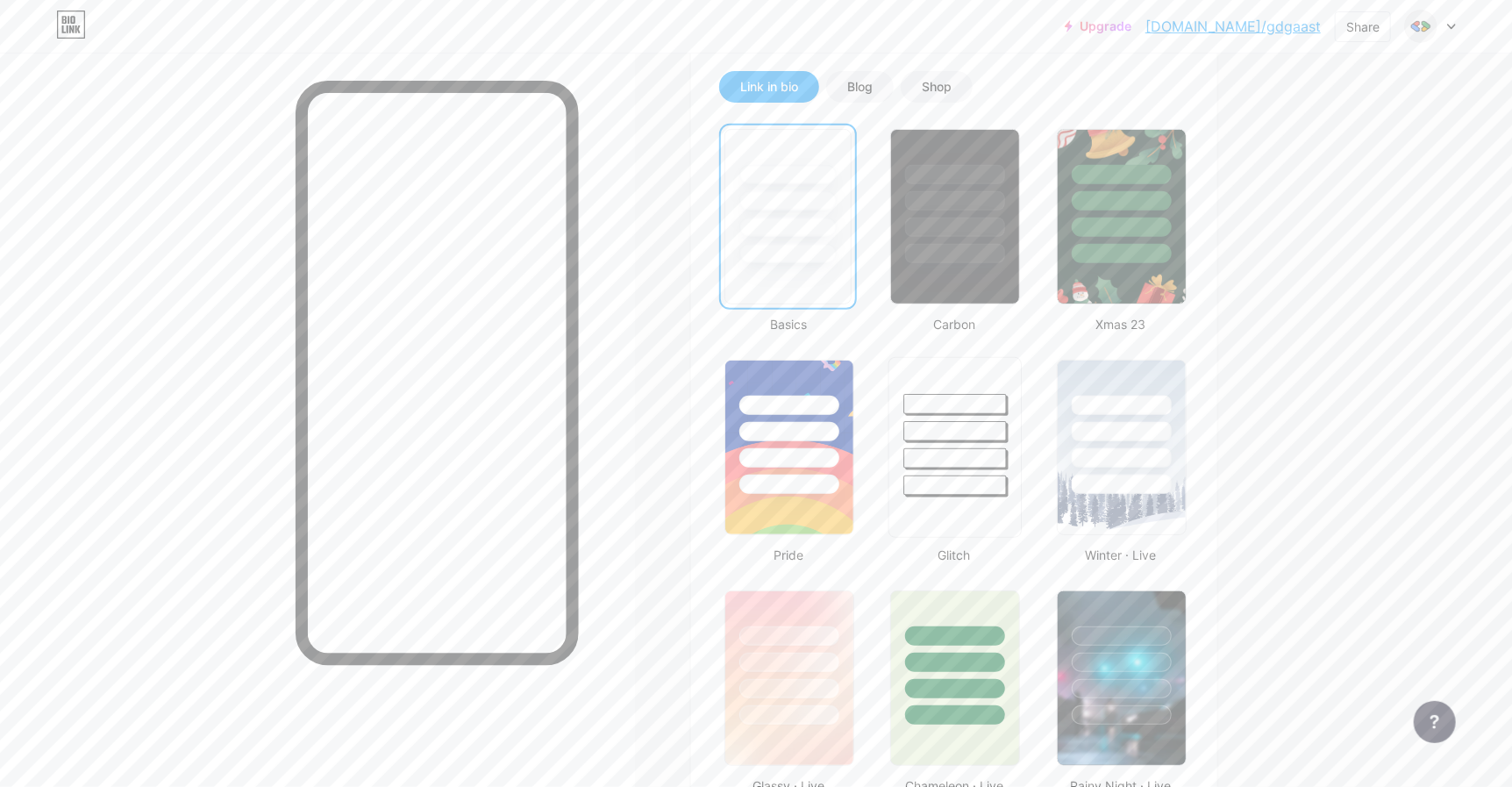
scroll to position [438, 0]
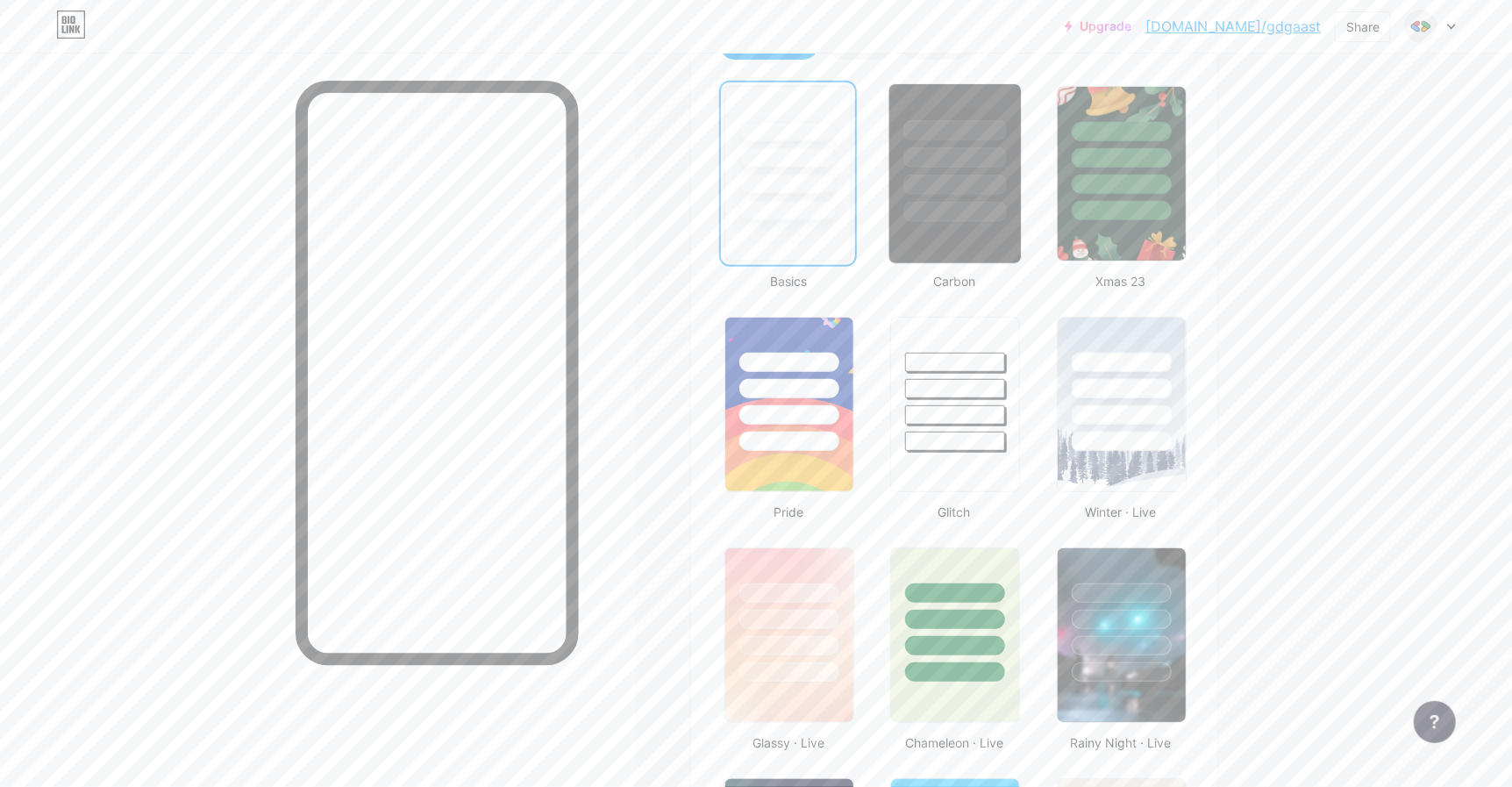
click at [962, 206] on div at bounding box center [956, 211] width 103 height 20
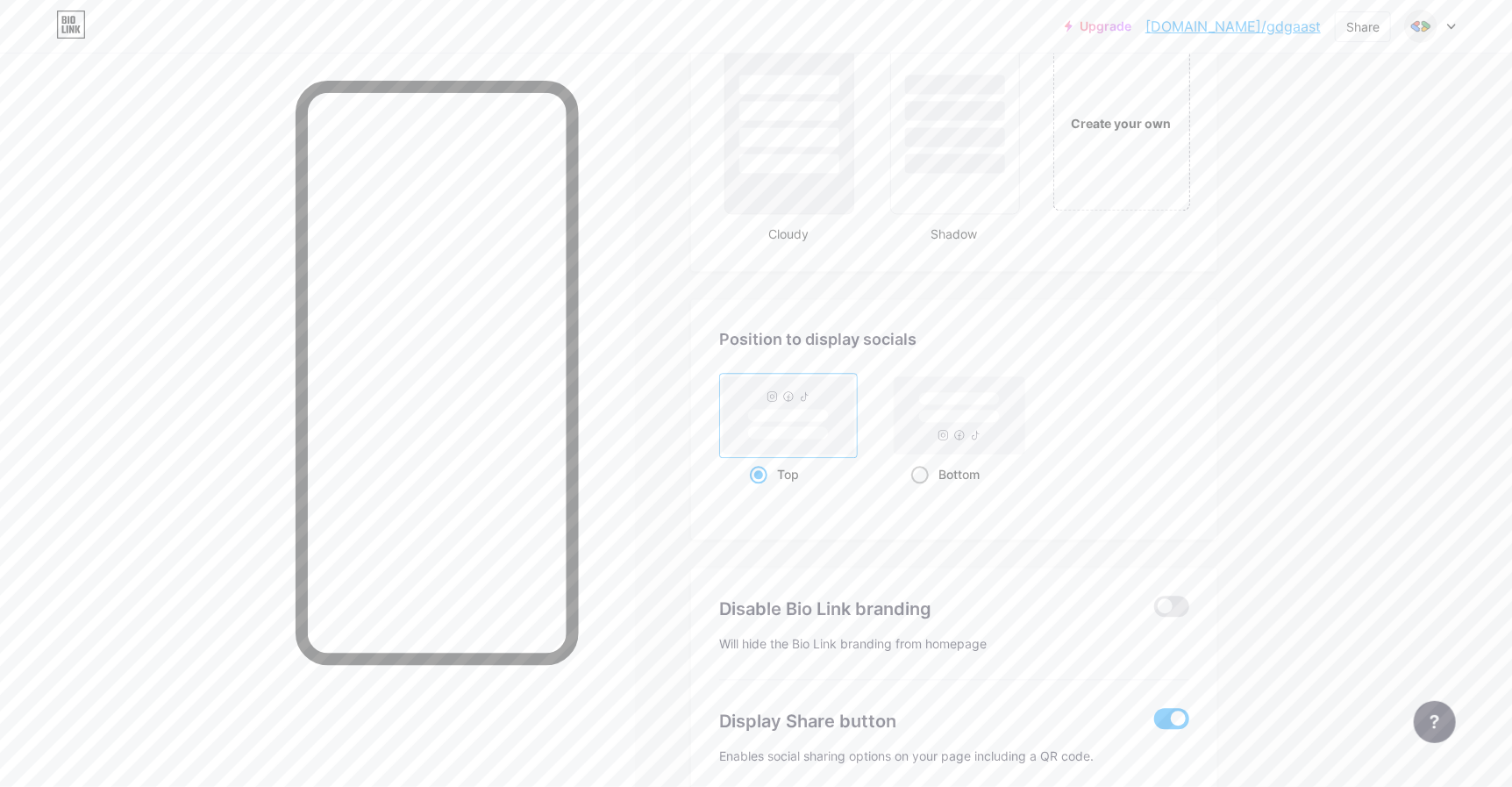
scroll to position [2105, 0]
click at [927, 460] on span at bounding box center [920, 468] width 17 height 17
click at [923, 485] on input "Bottom" at bounding box center [917, 490] width 12 height 12
radio input "true"
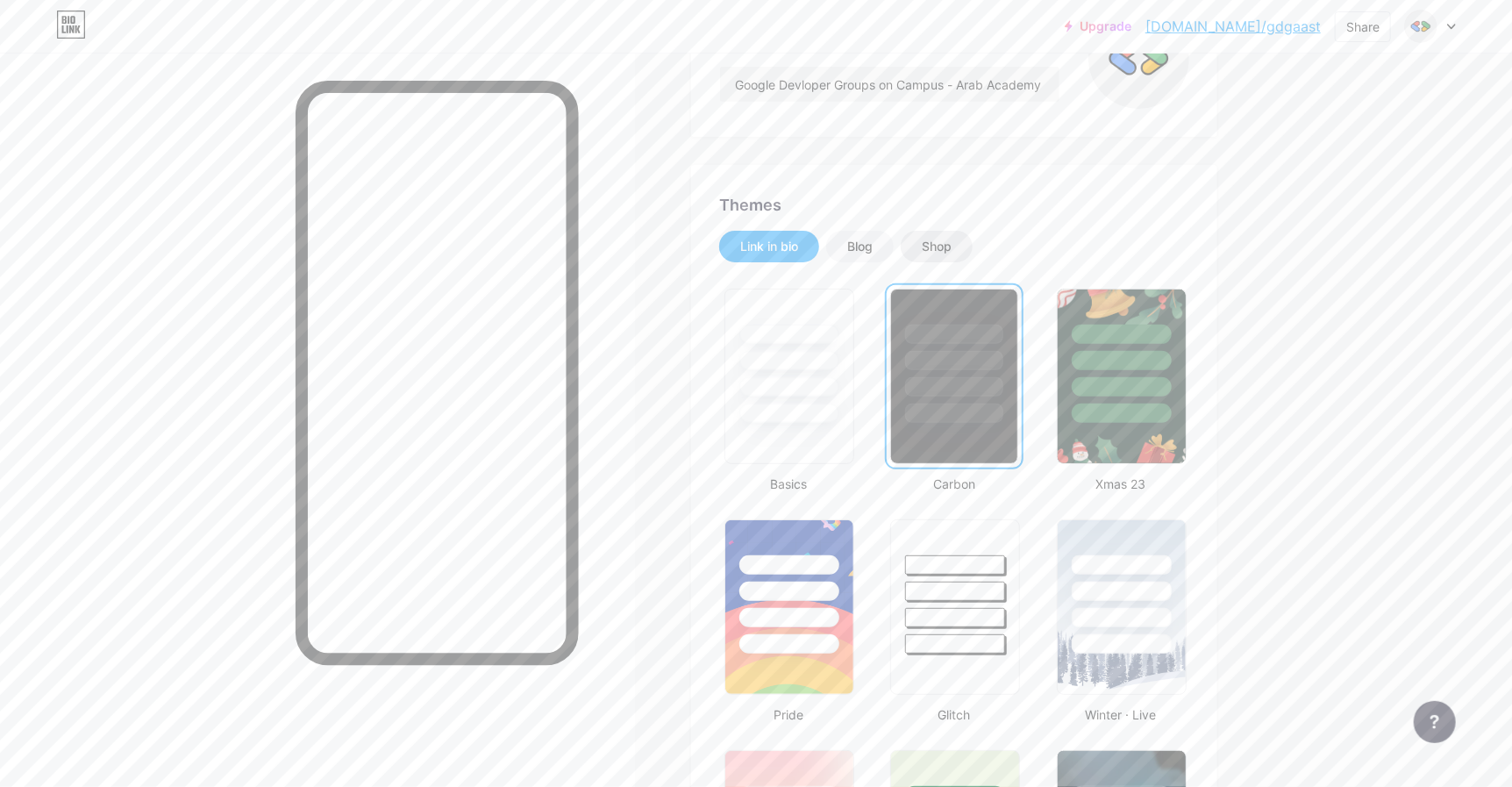
scroll to position [0, 0]
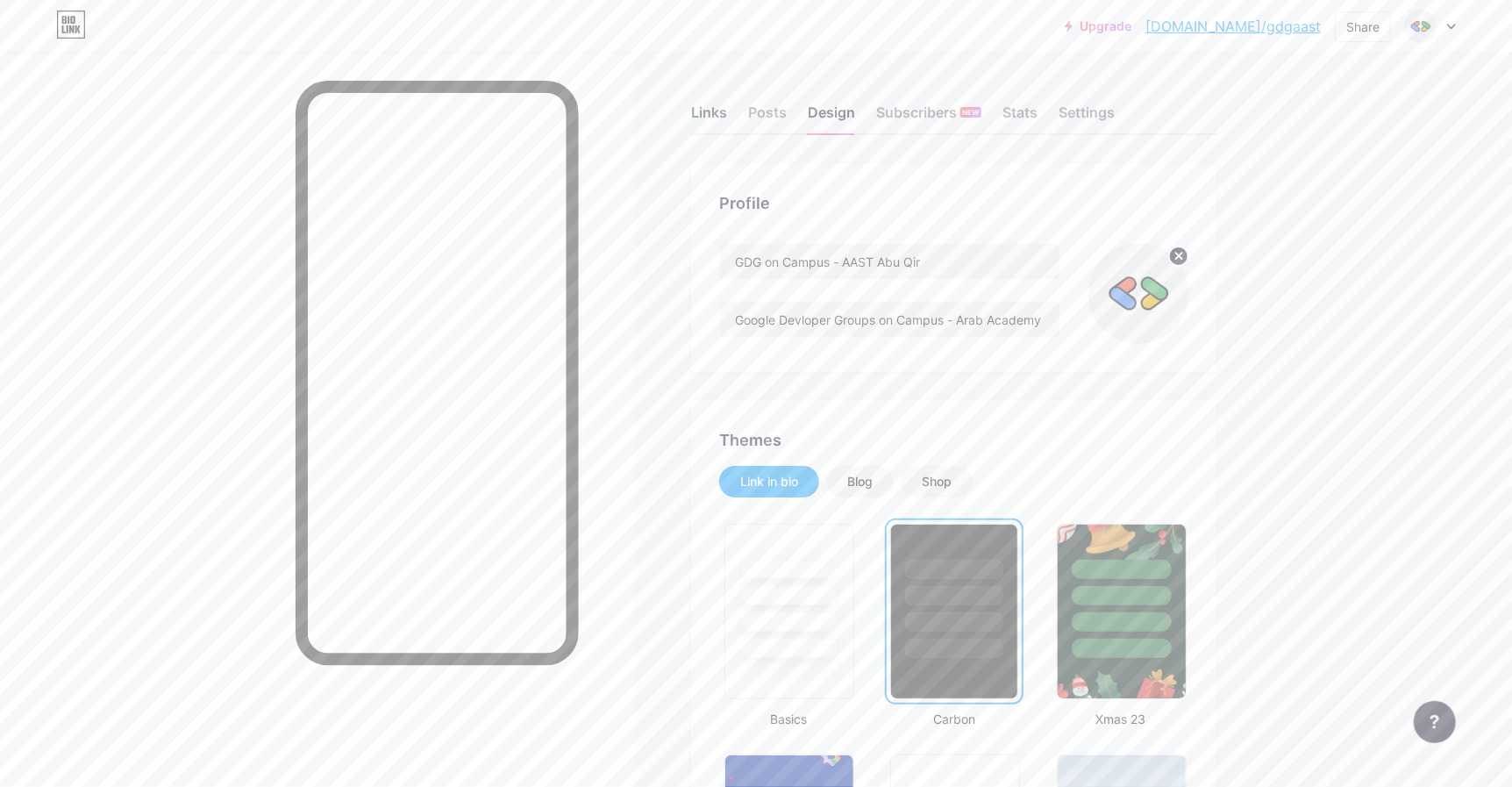
click at [714, 123] on div "Links" at bounding box center [710, 117] width 36 height 32
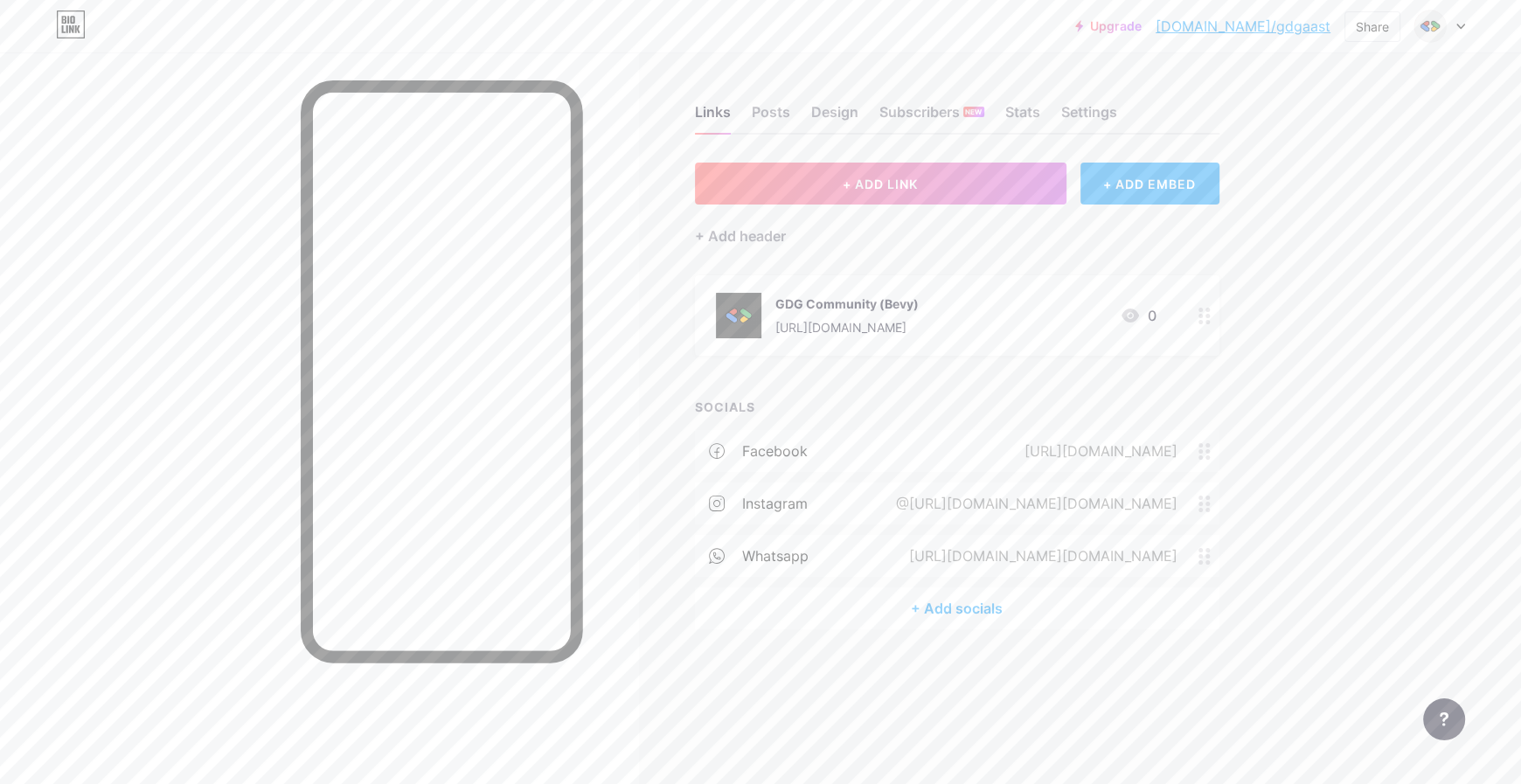
click at [1192, 313] on div at bounding box center [1203, 315] width 30 height 80
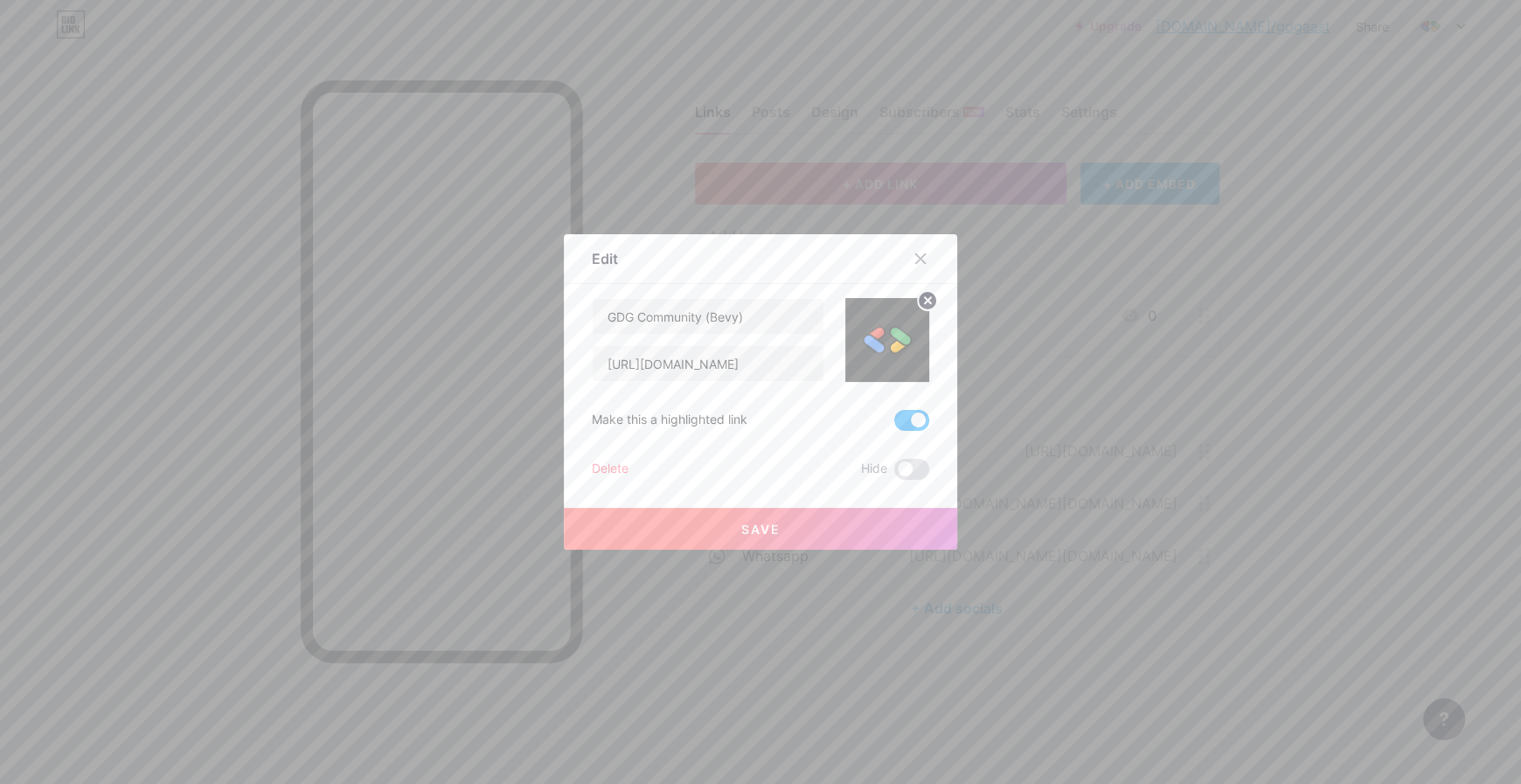
click at [913, 415] on span at bounding box center [911, 420] width 35 height 21
click at [894, 424] on input "checkbox" at bounding box center [894, 424] width 0 height 0
click at [847, 536] on button "Save" at bounding box center [760, 529] width 393 height 42
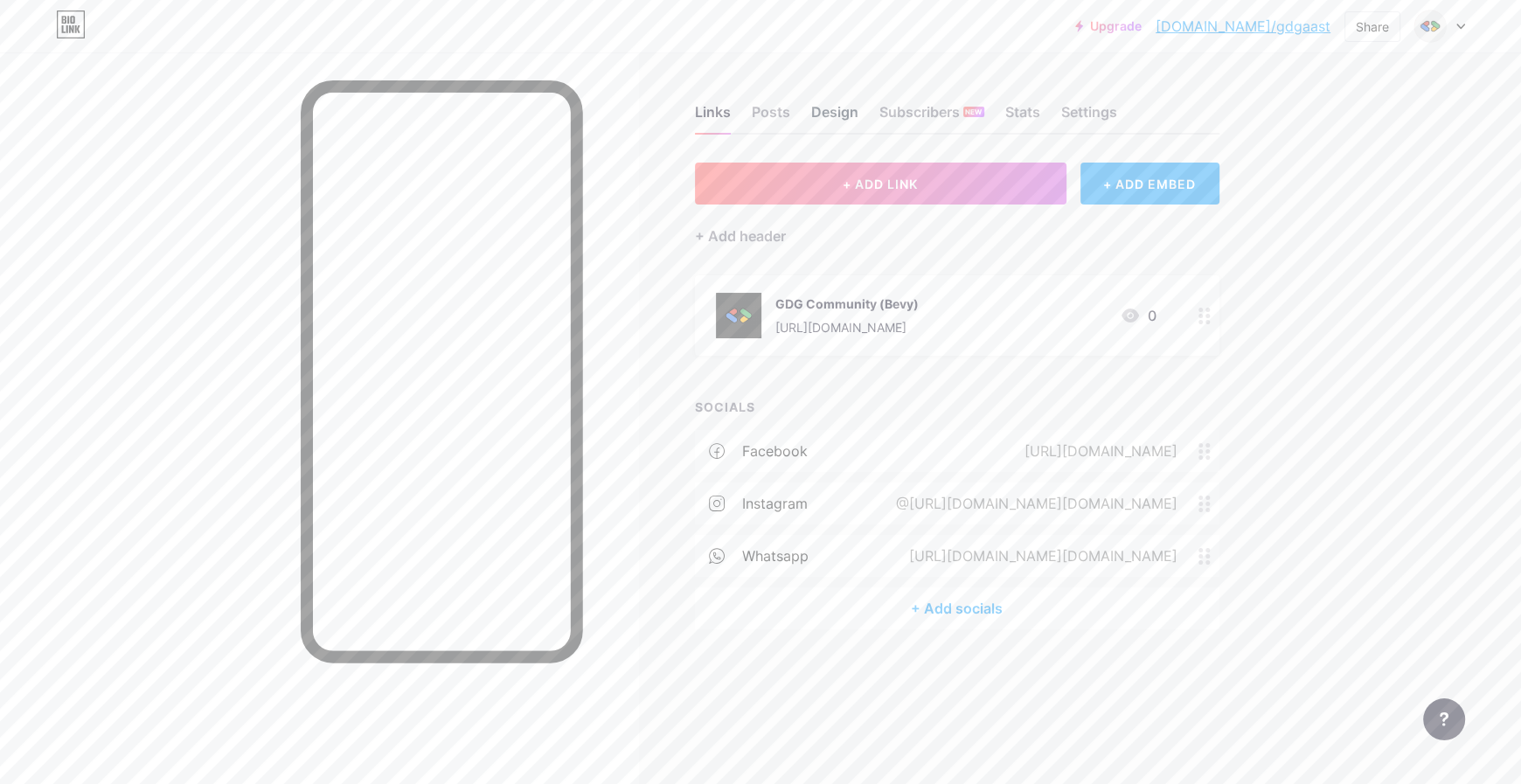
click at [817, 106] on div "Design" at bounding box center [835, 117] width 47 height 31
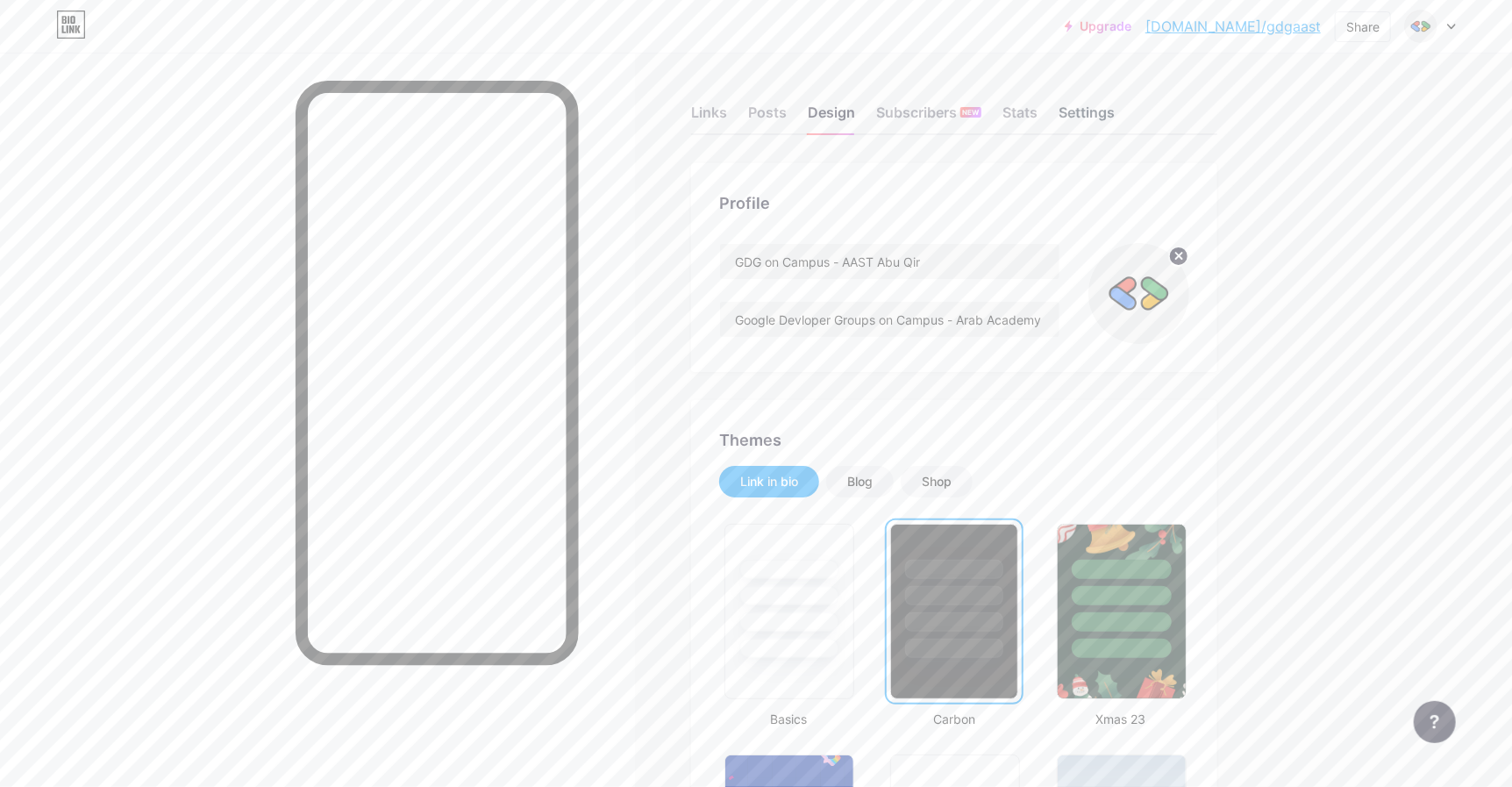
click at [1097, 114] on div "Settings" at bounding box center [1087, 117] width 56 height 32
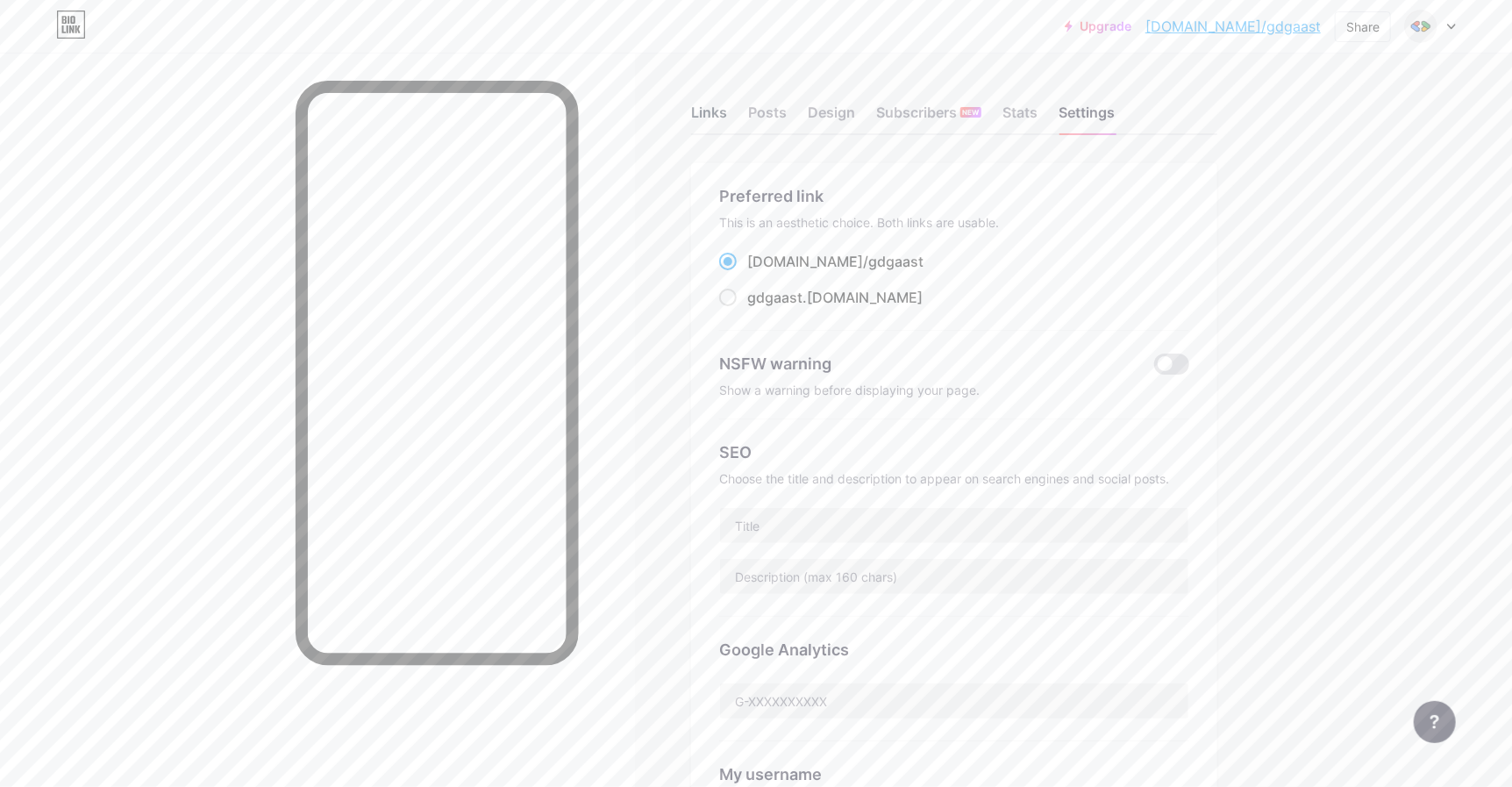
click at [715, 109] on div "Links" at bounding box center [710, 117] width 36 height 32
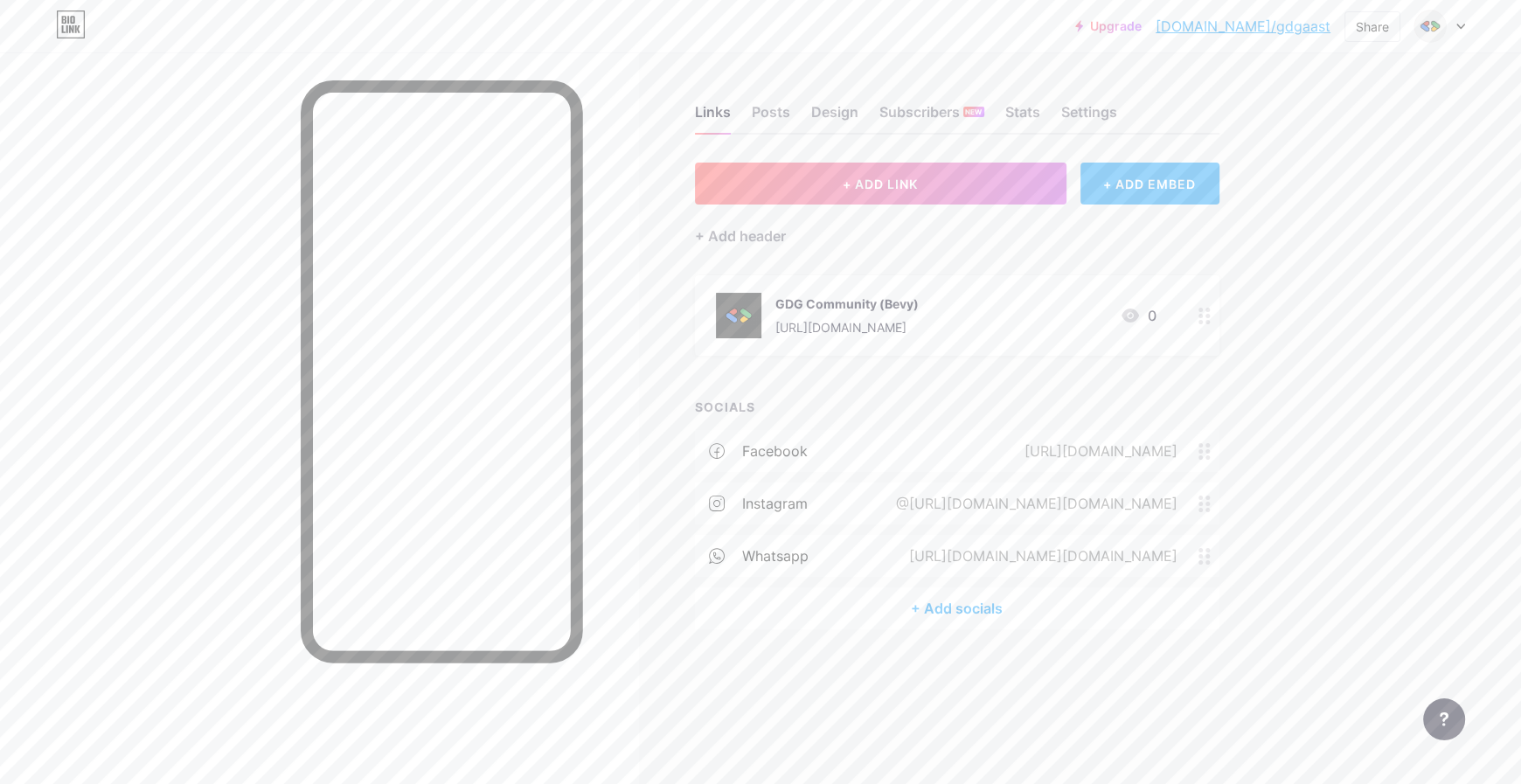
click at [1119, 177] on div "+ ADD EMBED" at bounding box center [1150, 183] width 139 height 42
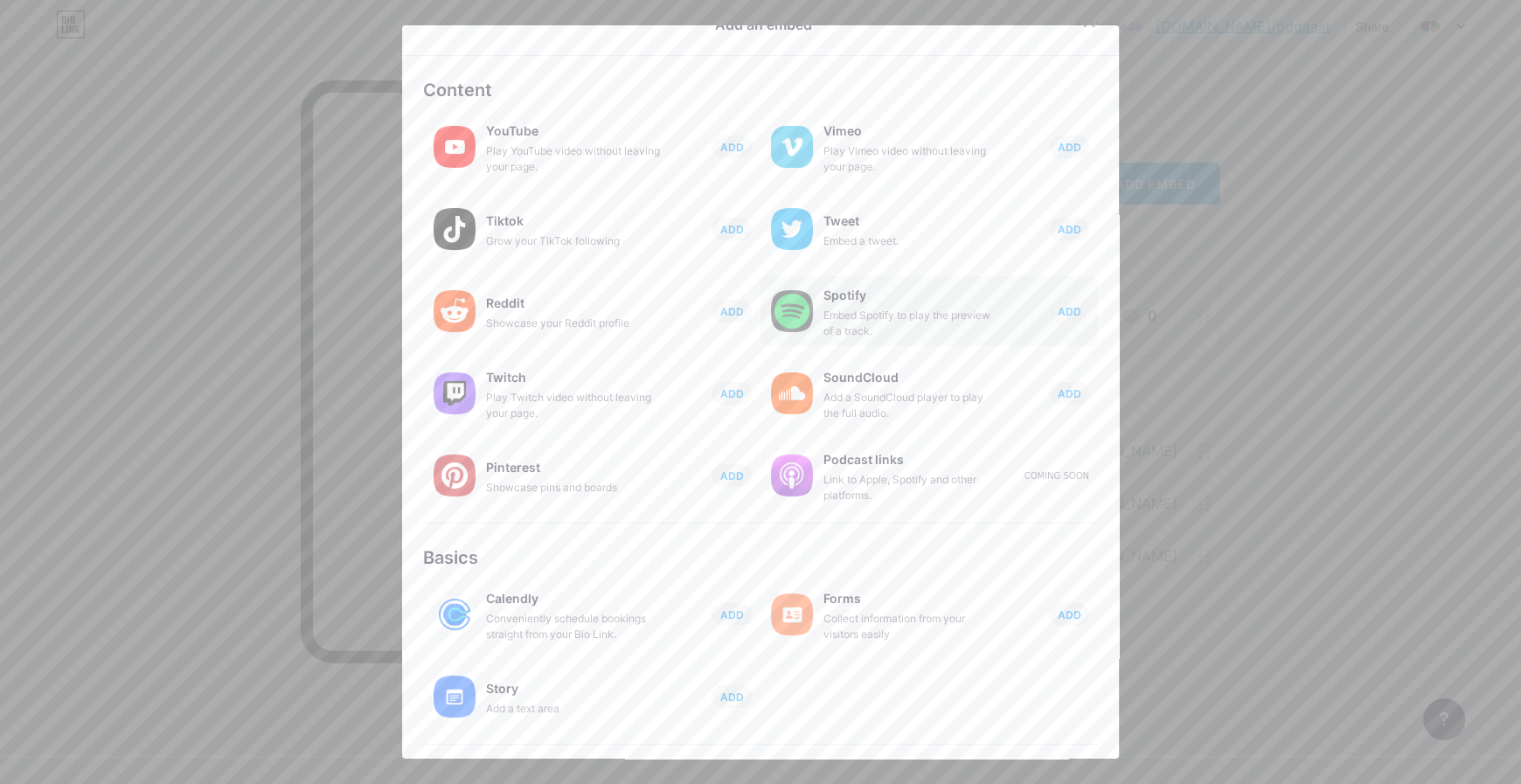
scroll to position [157, 0]
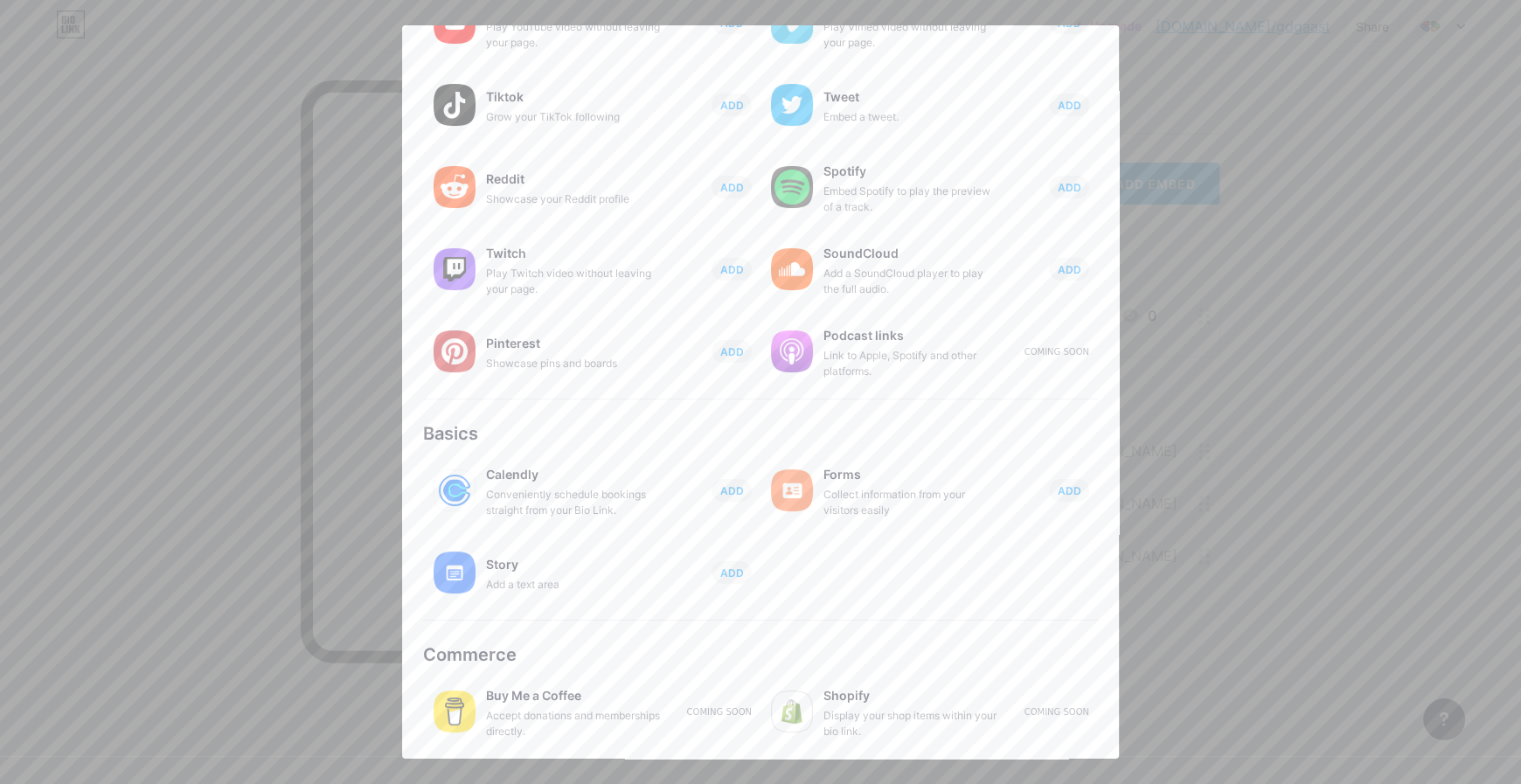
click at [1244, 460] on div at bounding box center [760, 392] width 1521 height 784
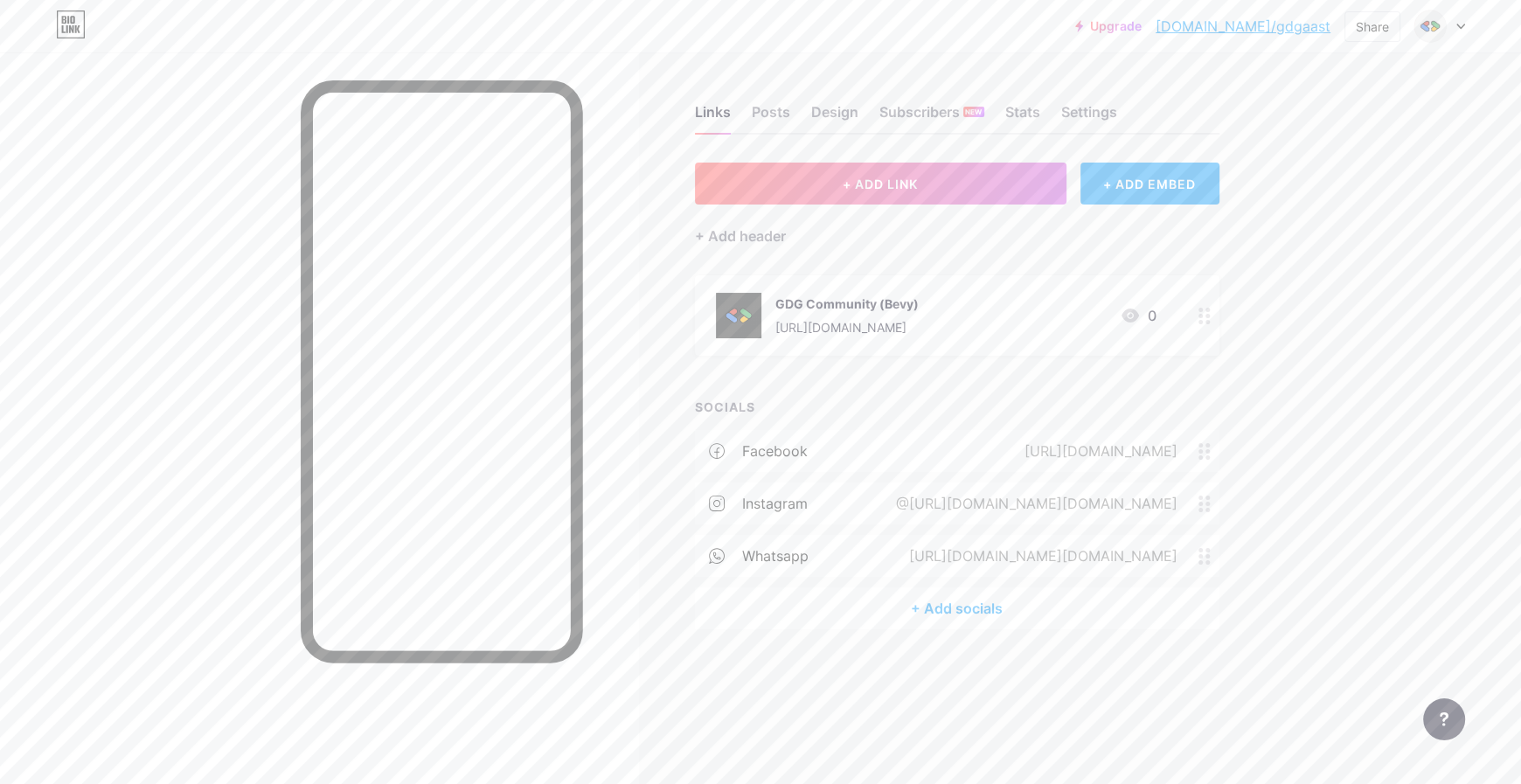
click at [1199, 550] on icon at bounding box center [1204, 556] width 13 height 16
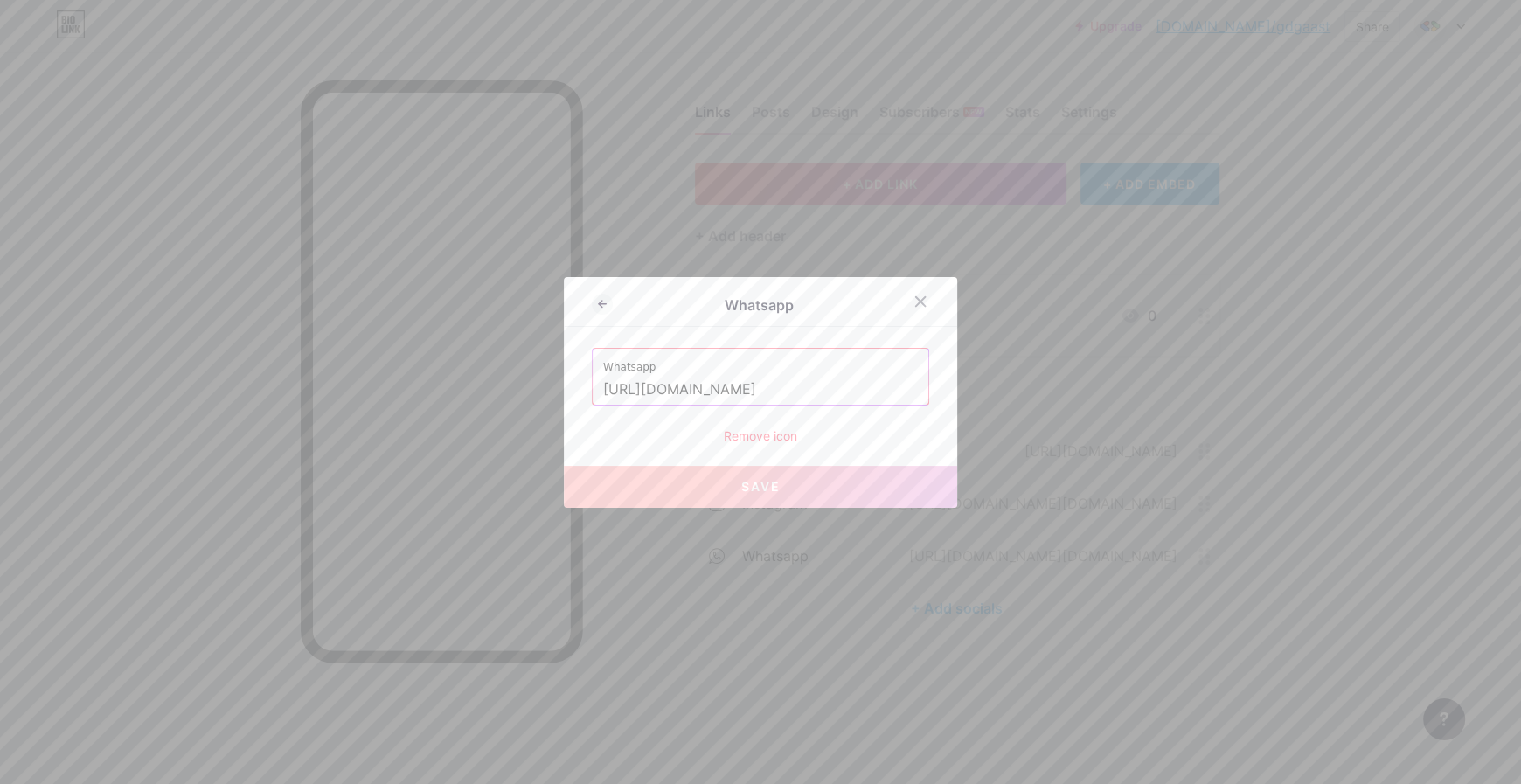
click at [791, 381] on input "[URL][DOMAIN_NAME]" at bounding box center [760, 389] width 315 height 30
click at [777, 432] on div "Remove icon" at bounding box center [760, 435] width 337 height 18
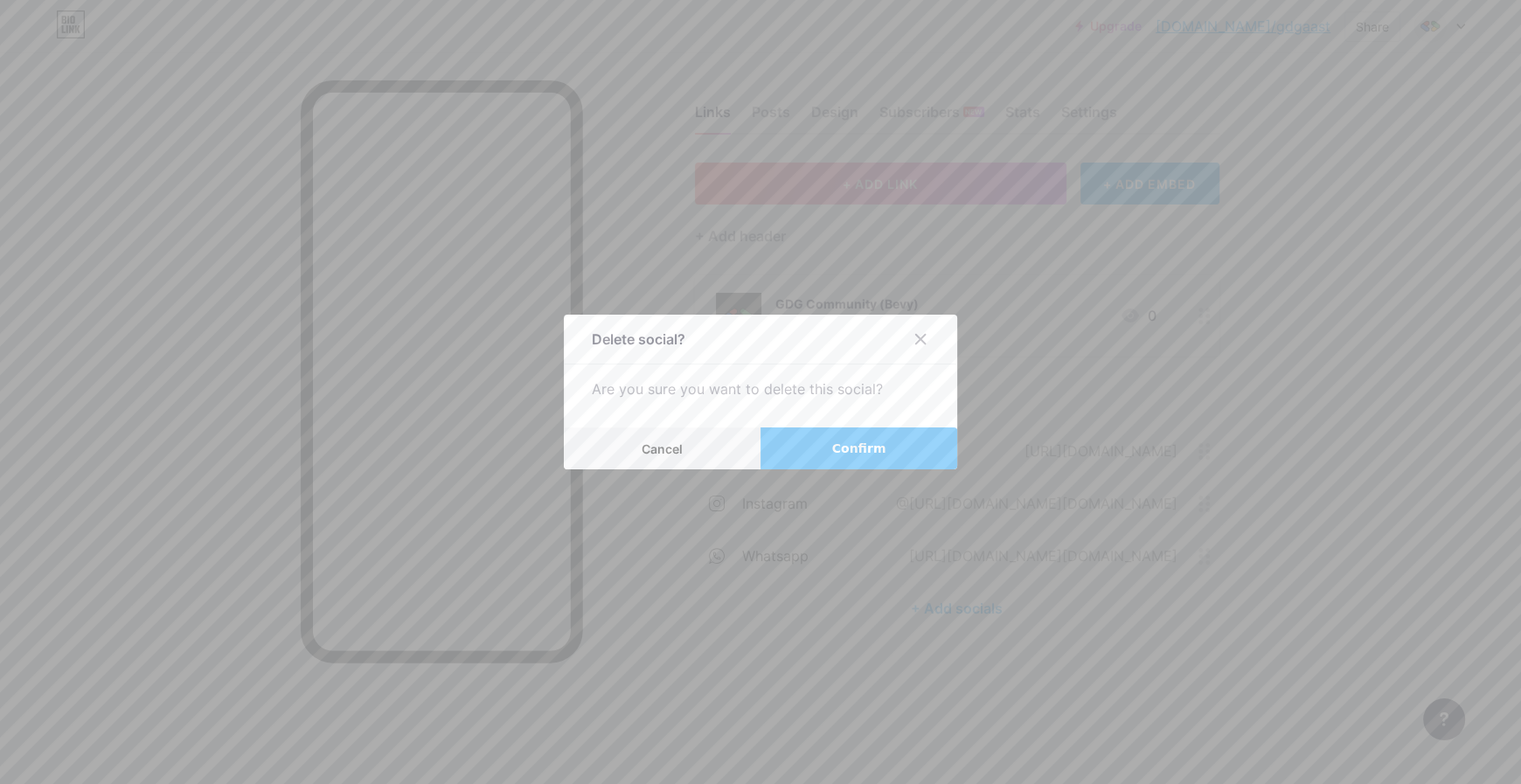
click at [813, 451] on button "Confirm" at bounding box center [858, 448] width 197 height 42
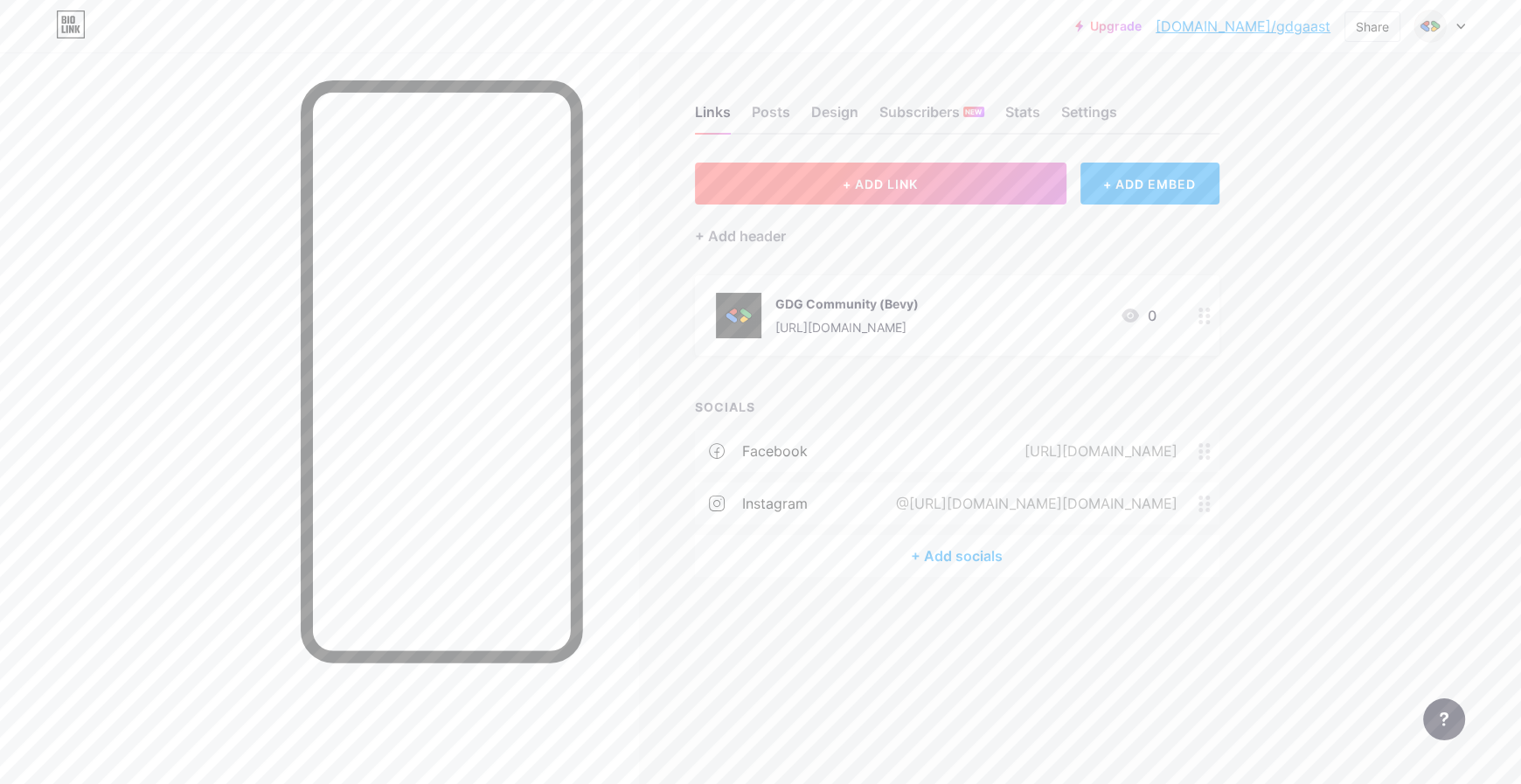
click at [881, 195] on button "+ ADD LINK" at bounding box center [880, 183] width 371 height 42
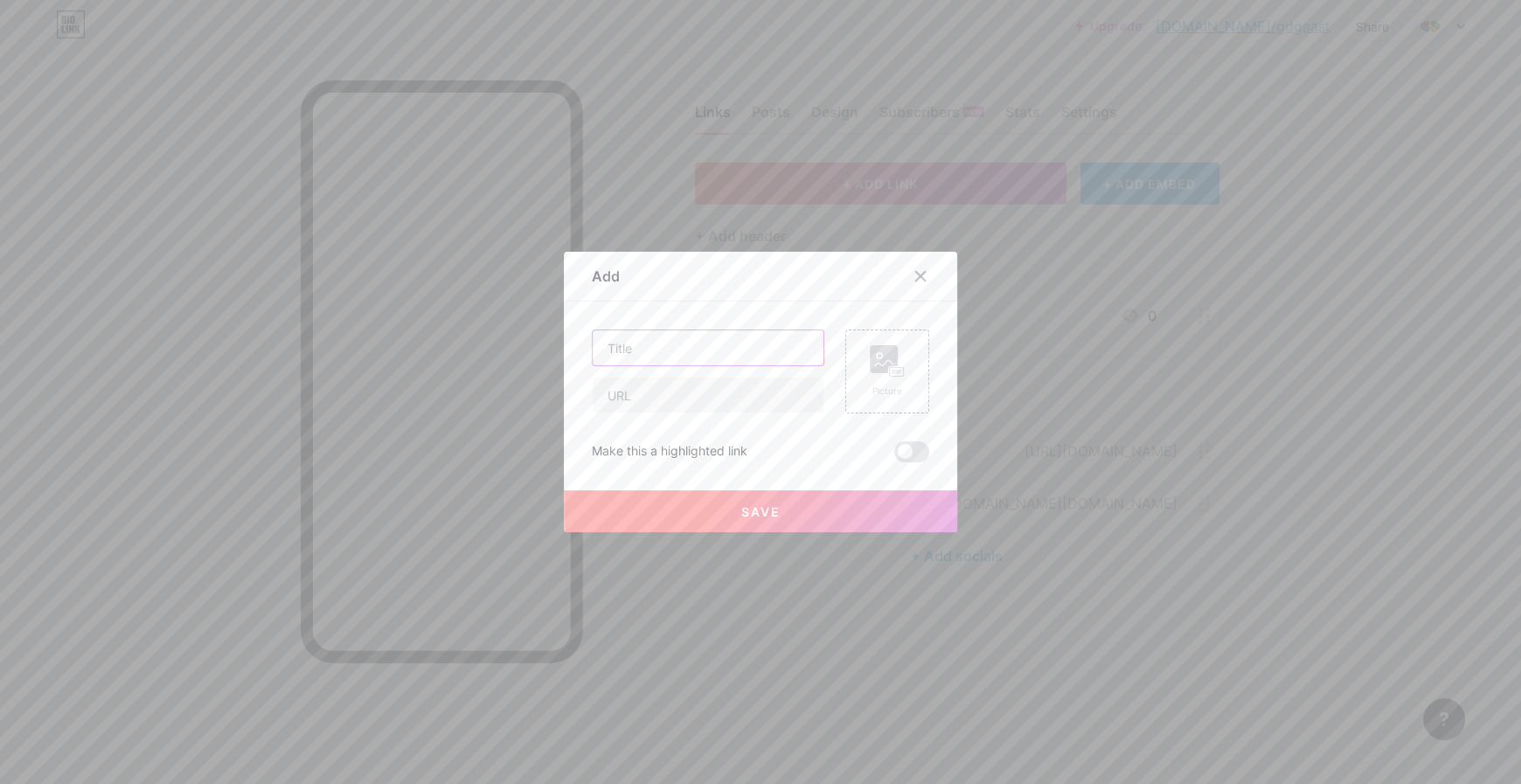
click at [701, 352] on input "text" at bounding box center [708, 347] width 231 height 35
click at [684, 408] on input "text" at bounding box center [708, 395] width 231 height 35
paste input "[URL][DOMAIN_NAME]"
type input "[URL][DOMAIN_NAME]"
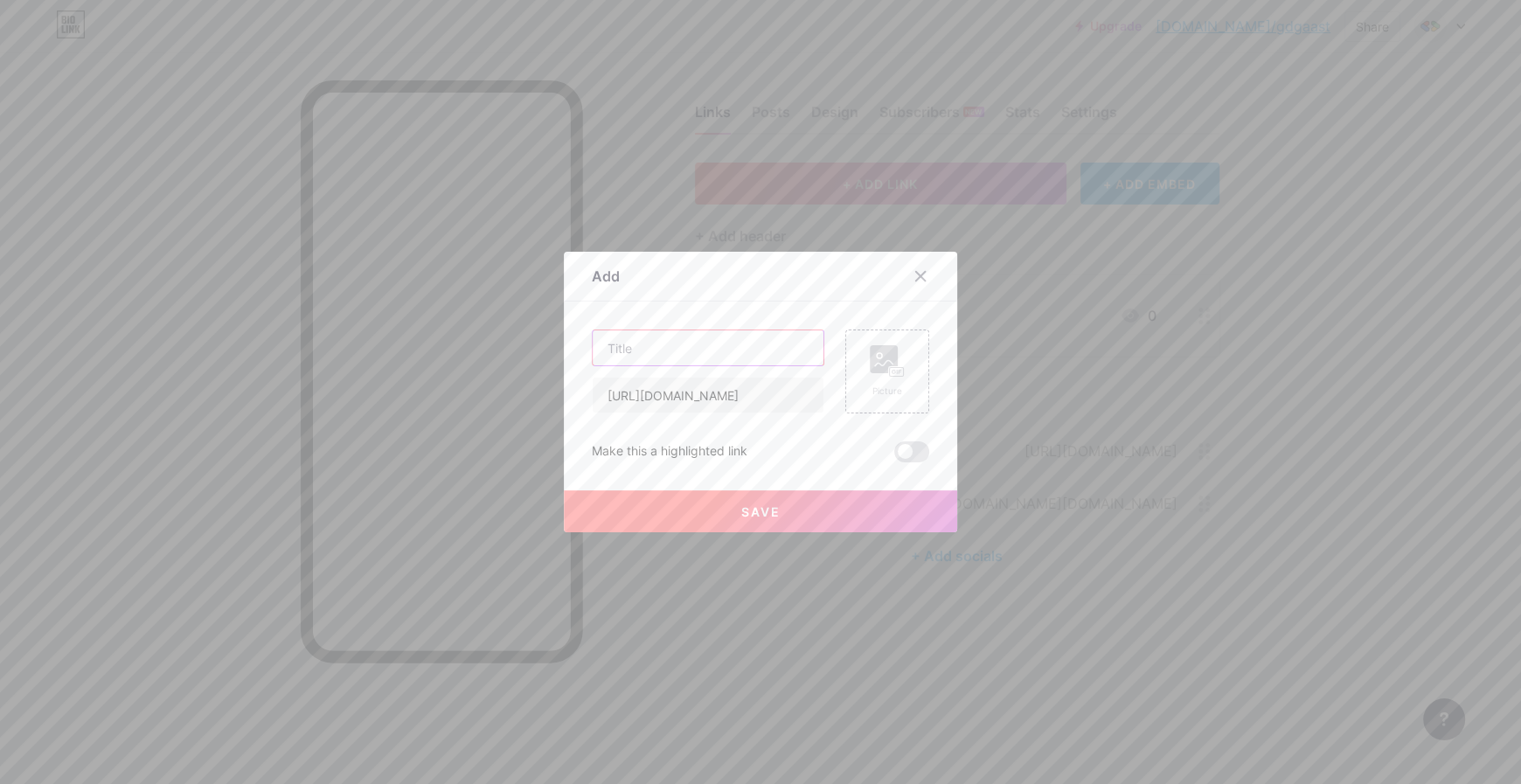
click at [692, 361] on input "text" at bounding box center [708, 347] width 231 height 35
type input "Whatsapp Community"
click at [846, 378] on div "Picture" at bounding box center [887, 370] width 84 height 84
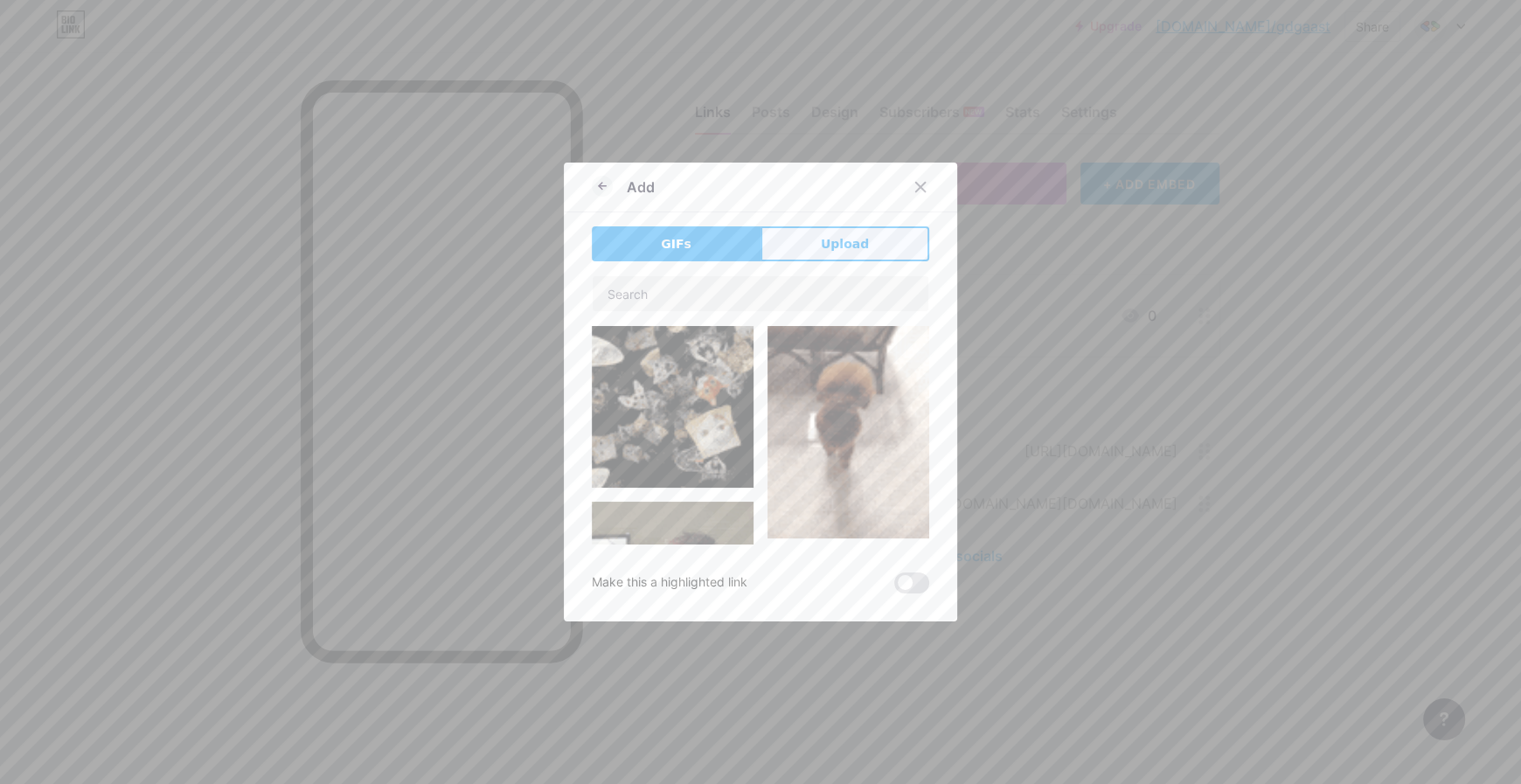
click at [856, 258] on button "Upload" at bounding box center [845, 244] width 169 height 35
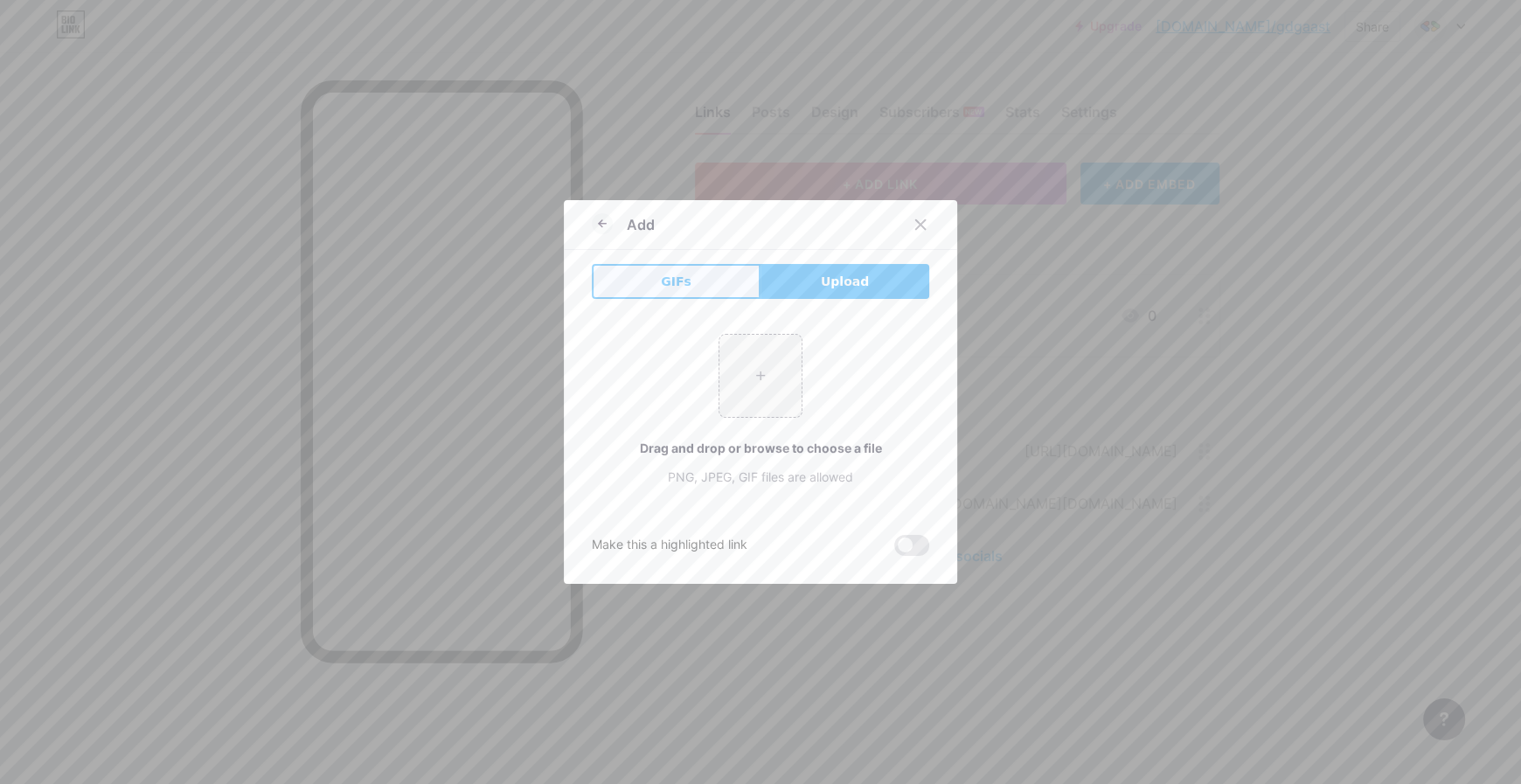
click at [642, 281] on button "GIFs" at bounding box center [676, 281] width 169 height 35
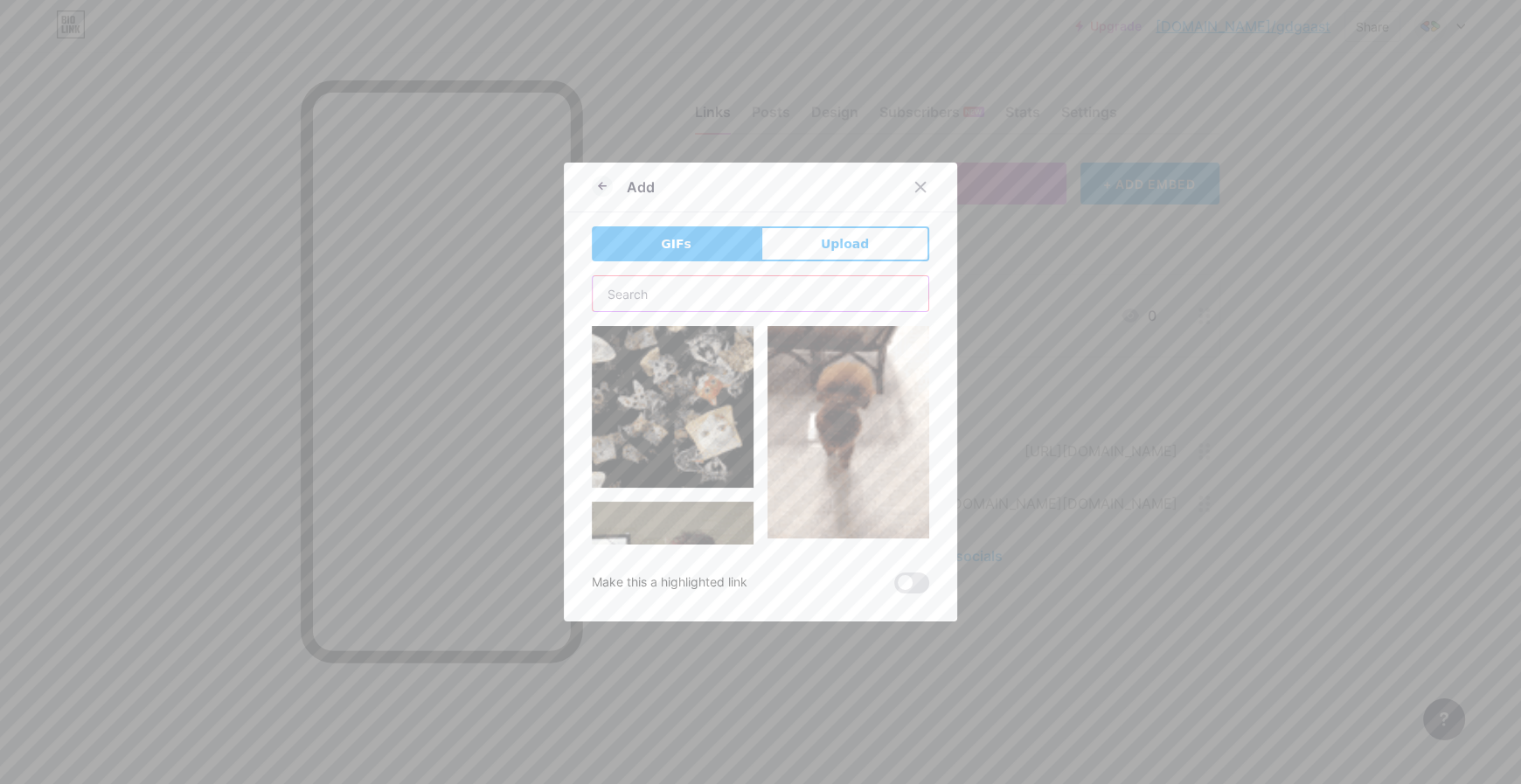
click at [713, 301] on input "text" at bounding box center [760, 293] width 336 height 35
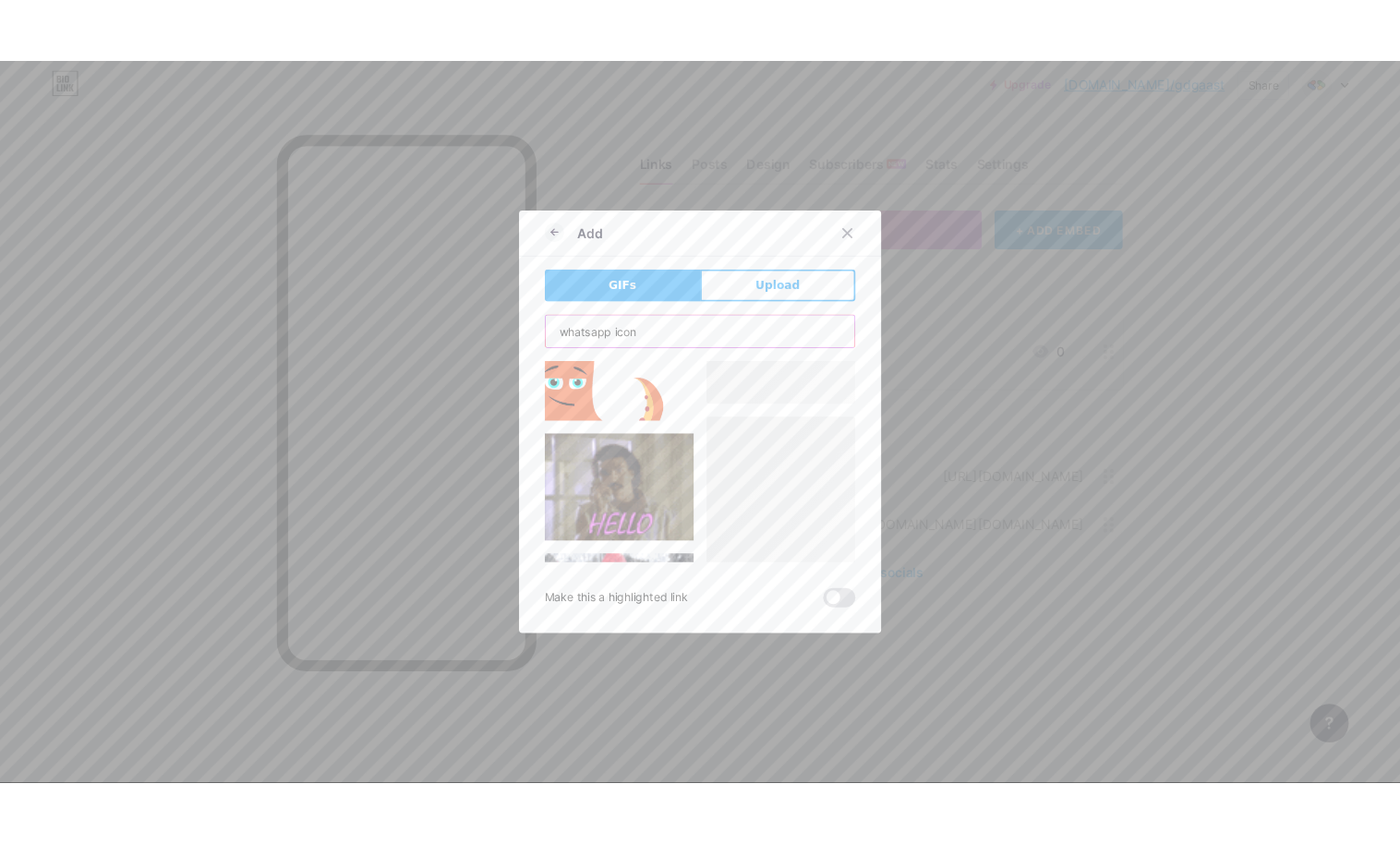
scroll to position [17, 0]
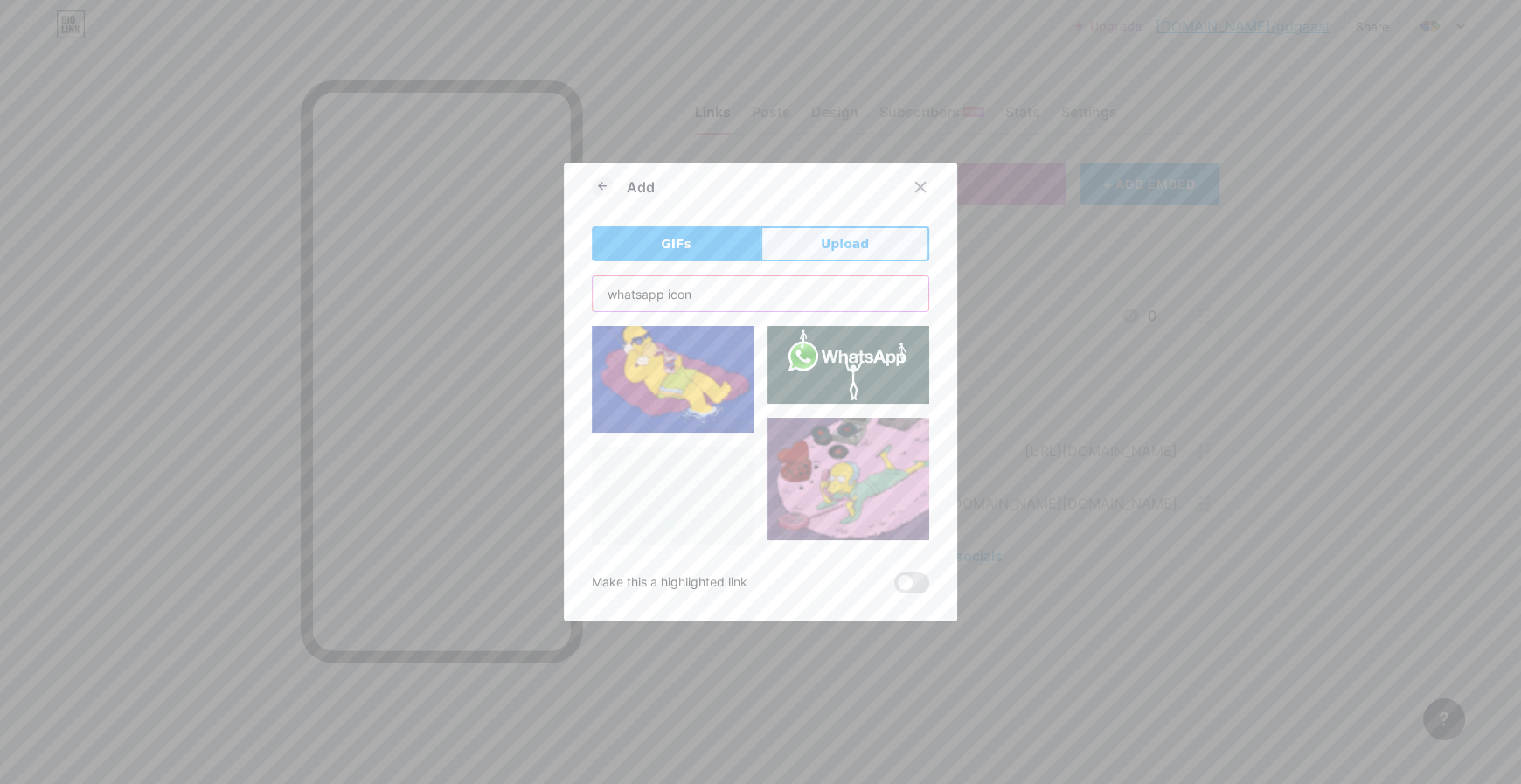
type input "whatsapp icon"
click at [835, 237] on span "Upload" at bounding box center [844, 244] width 48 height 18
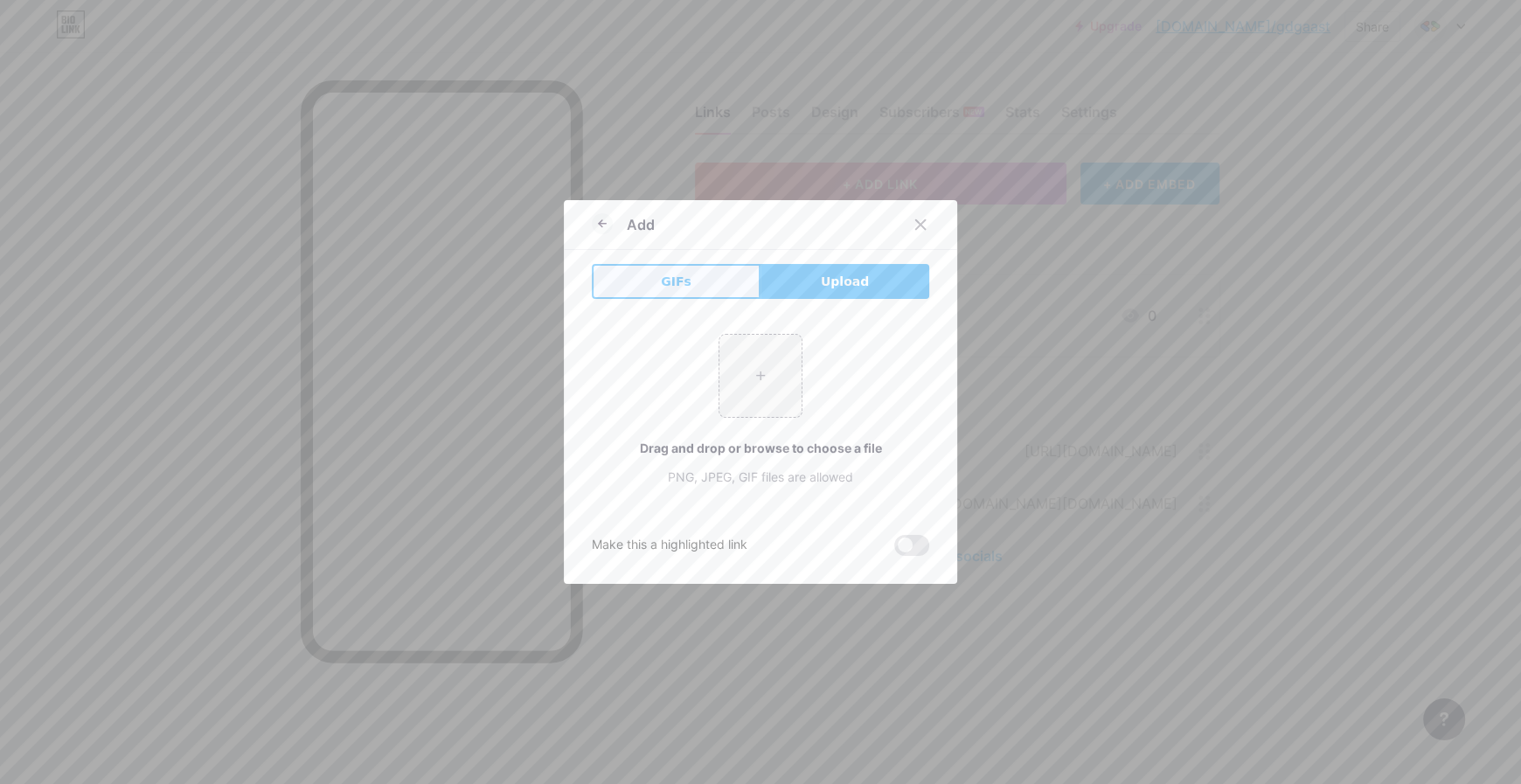
click at [688, 273] on button "GIFs" at bounding box center [676, 281] width 169 height 35
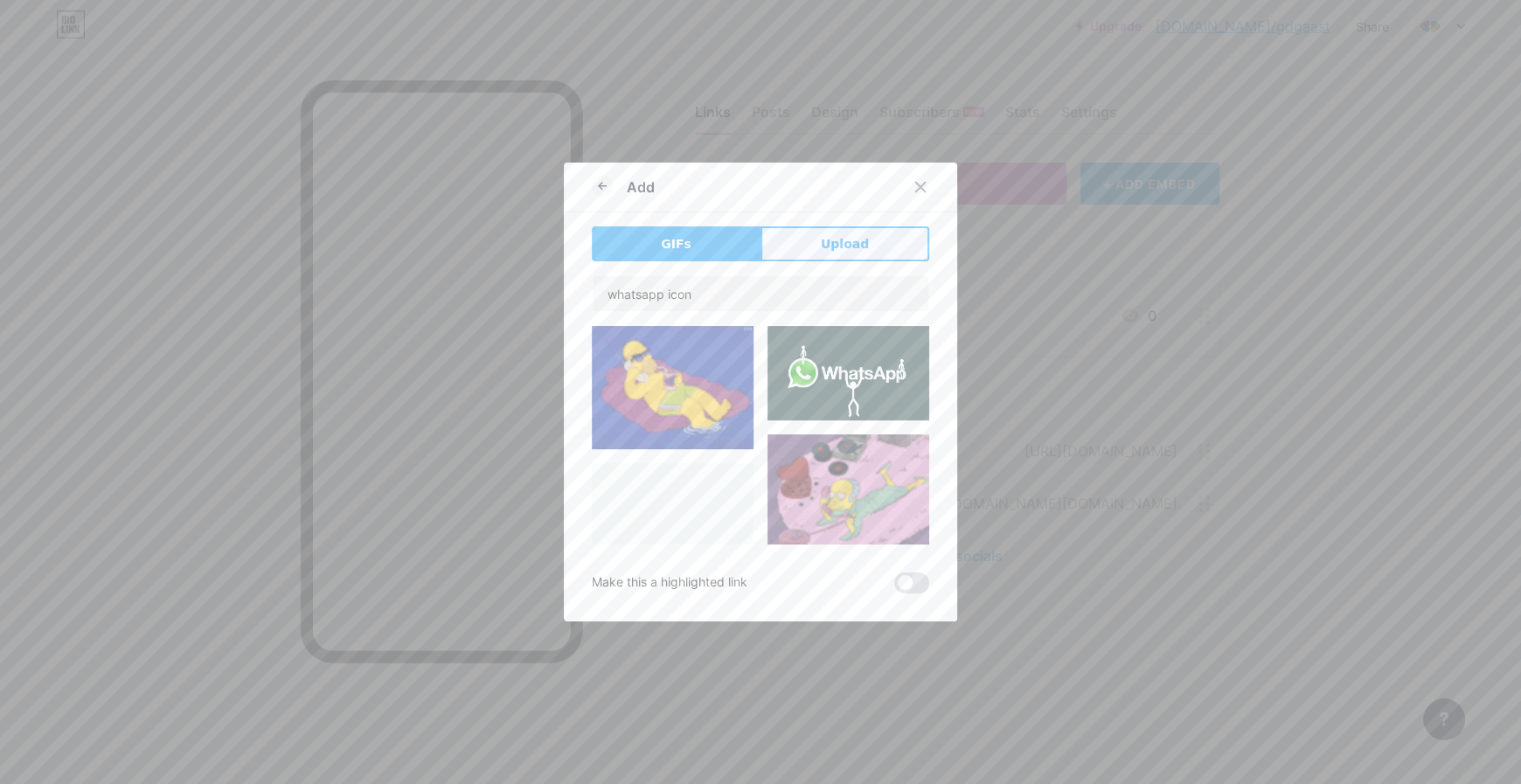
click at [802, 252] on button "Upload" at bounding box center [845, 244] width 169 height 35
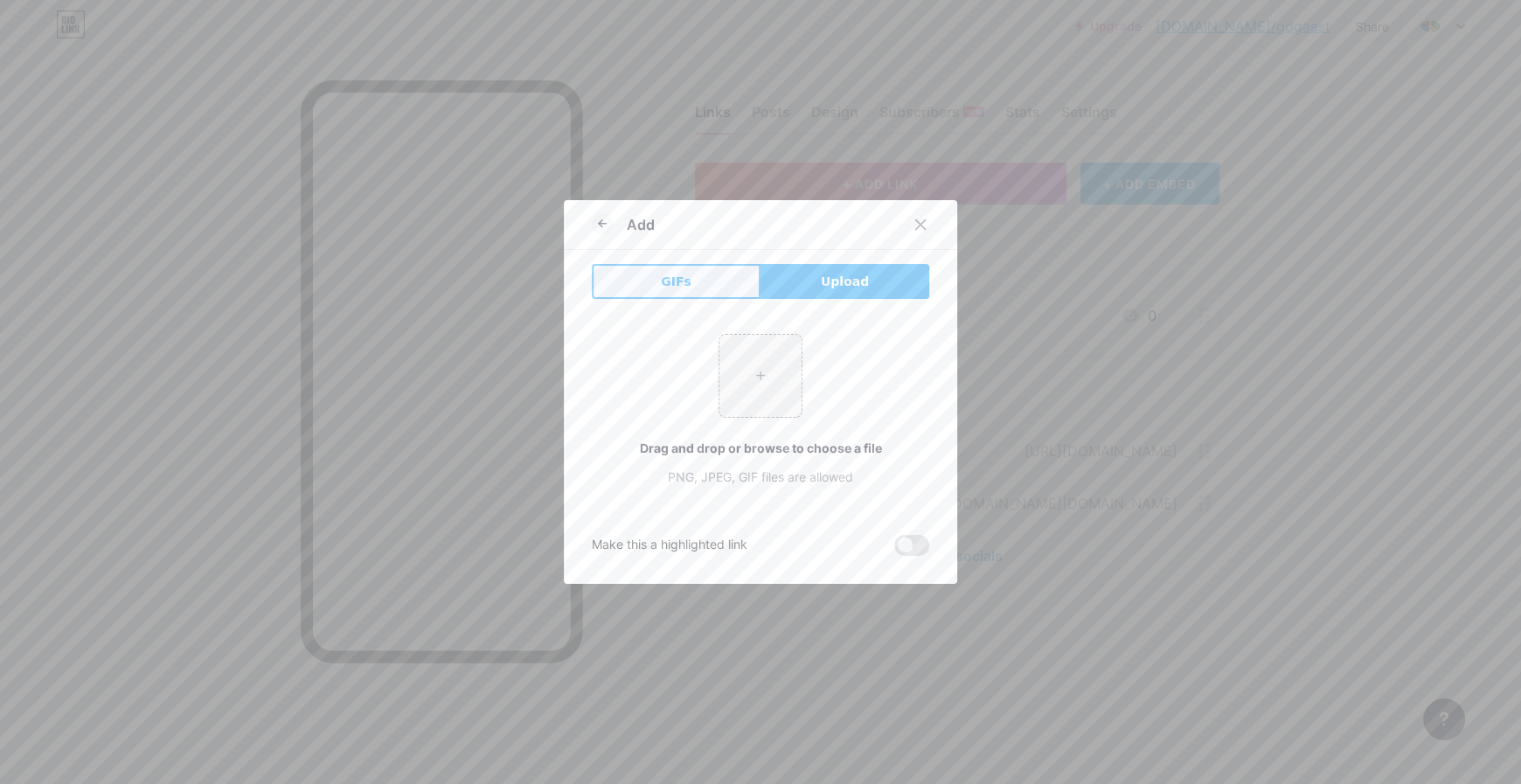
click at [704, 284] on button "GIFs" at bounding box center [676, 281] width 169 height 35
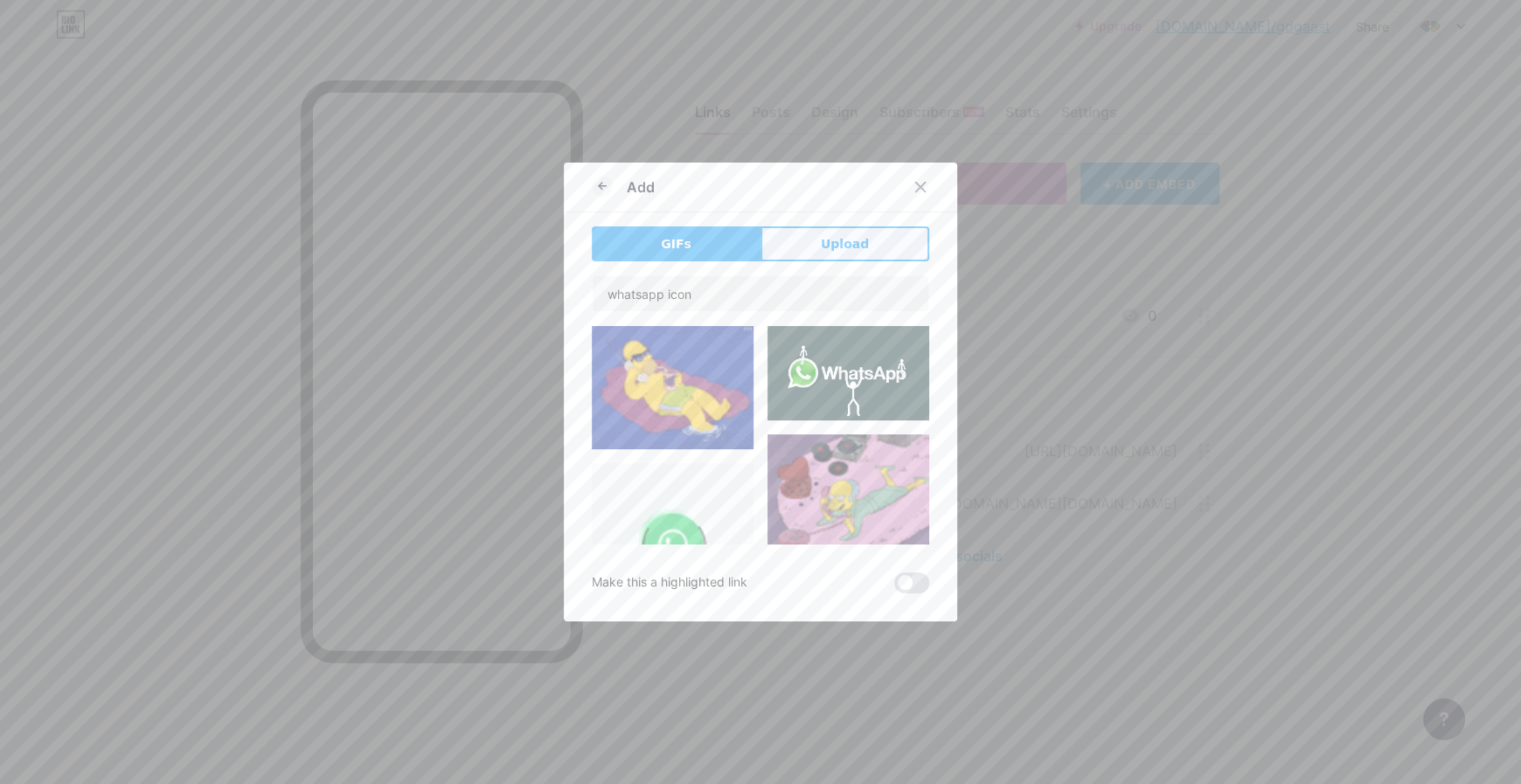
click at [845, 247] on span "Upload" at bounding box center [844, 244] width 48 height 18
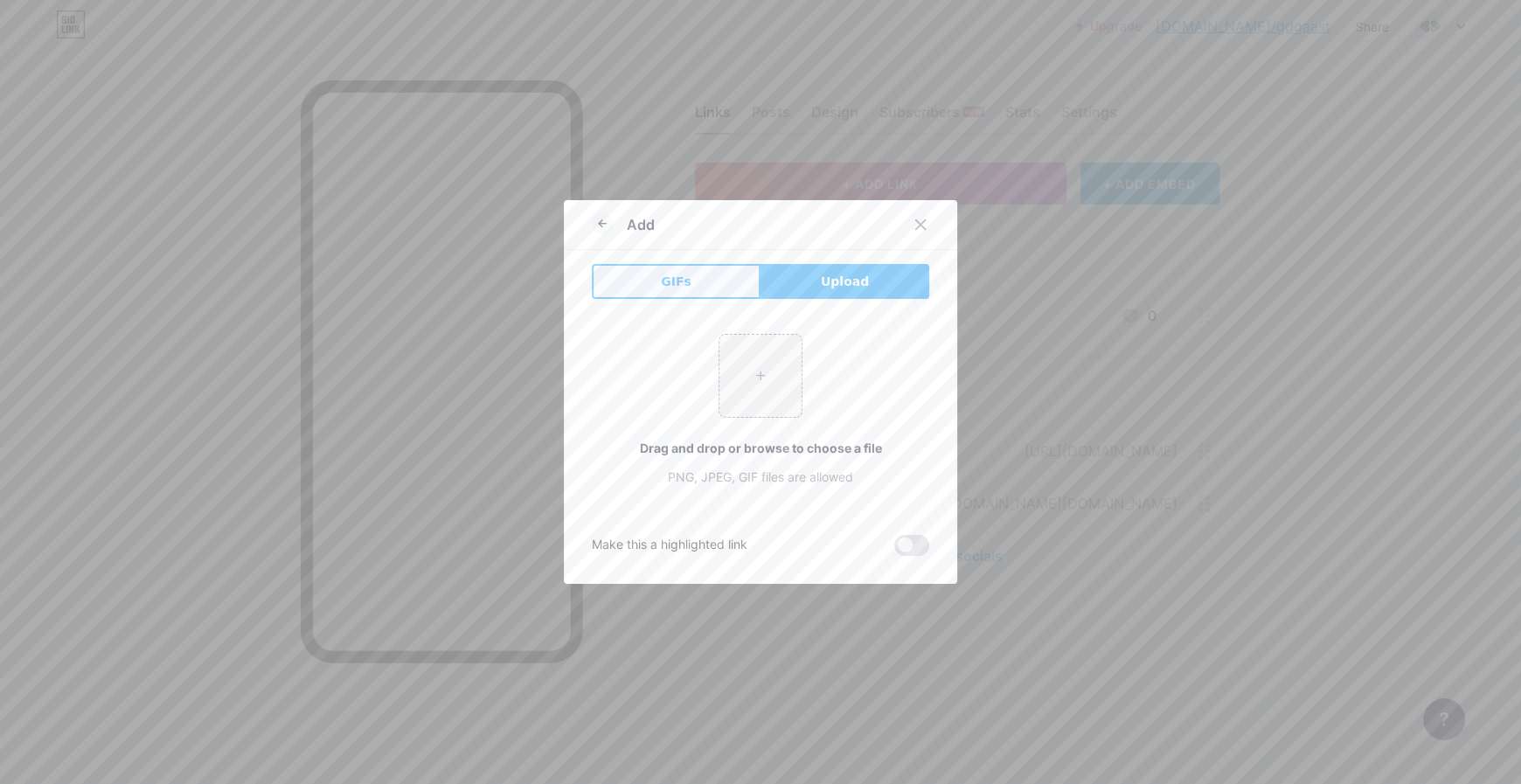
click at [681, 270] on button "GIFs" at bounding box center [676, 281] width 169 height 35
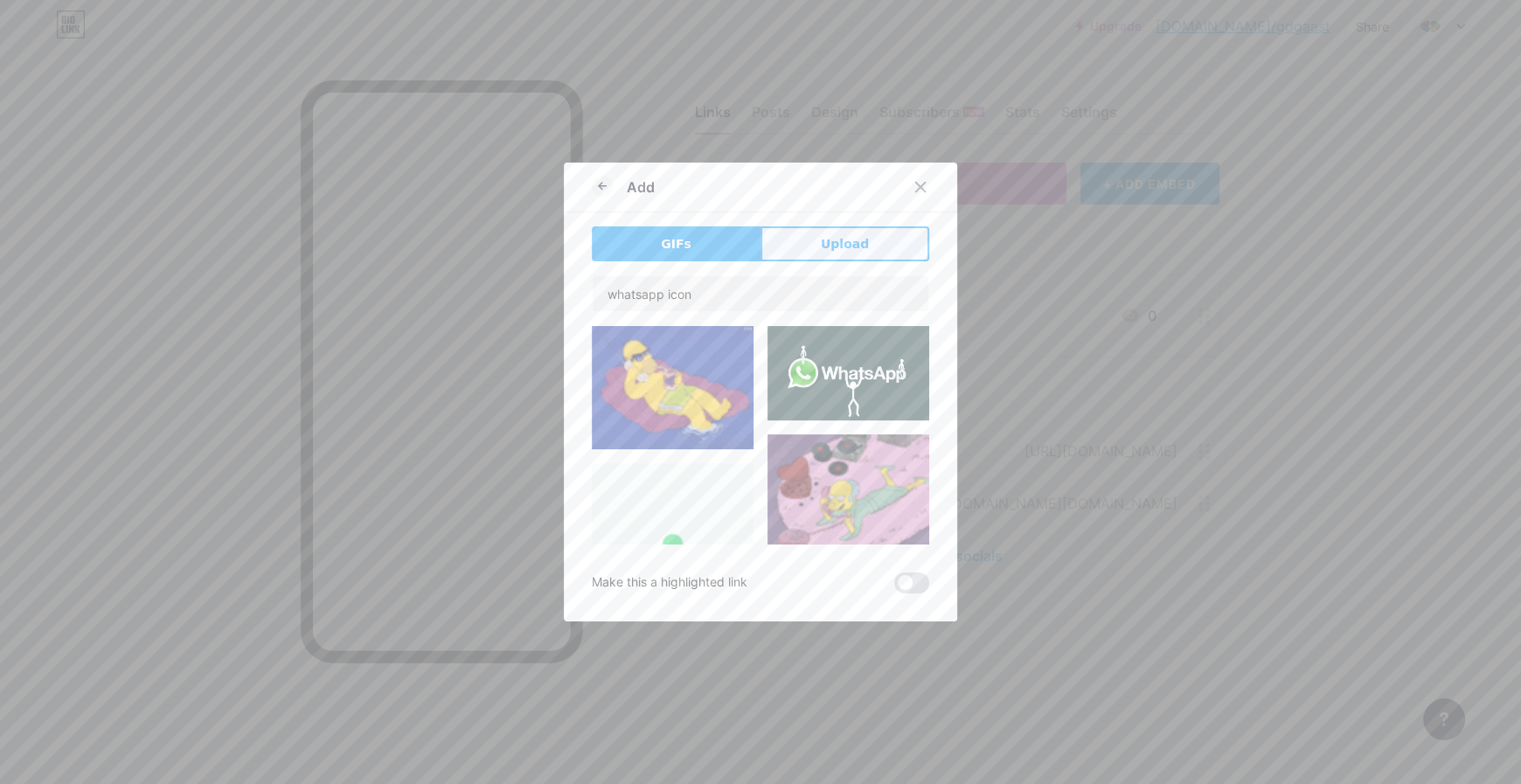
click at [830, 249] on span "Upload" at bounding box center [844, 244] width 48 height 18
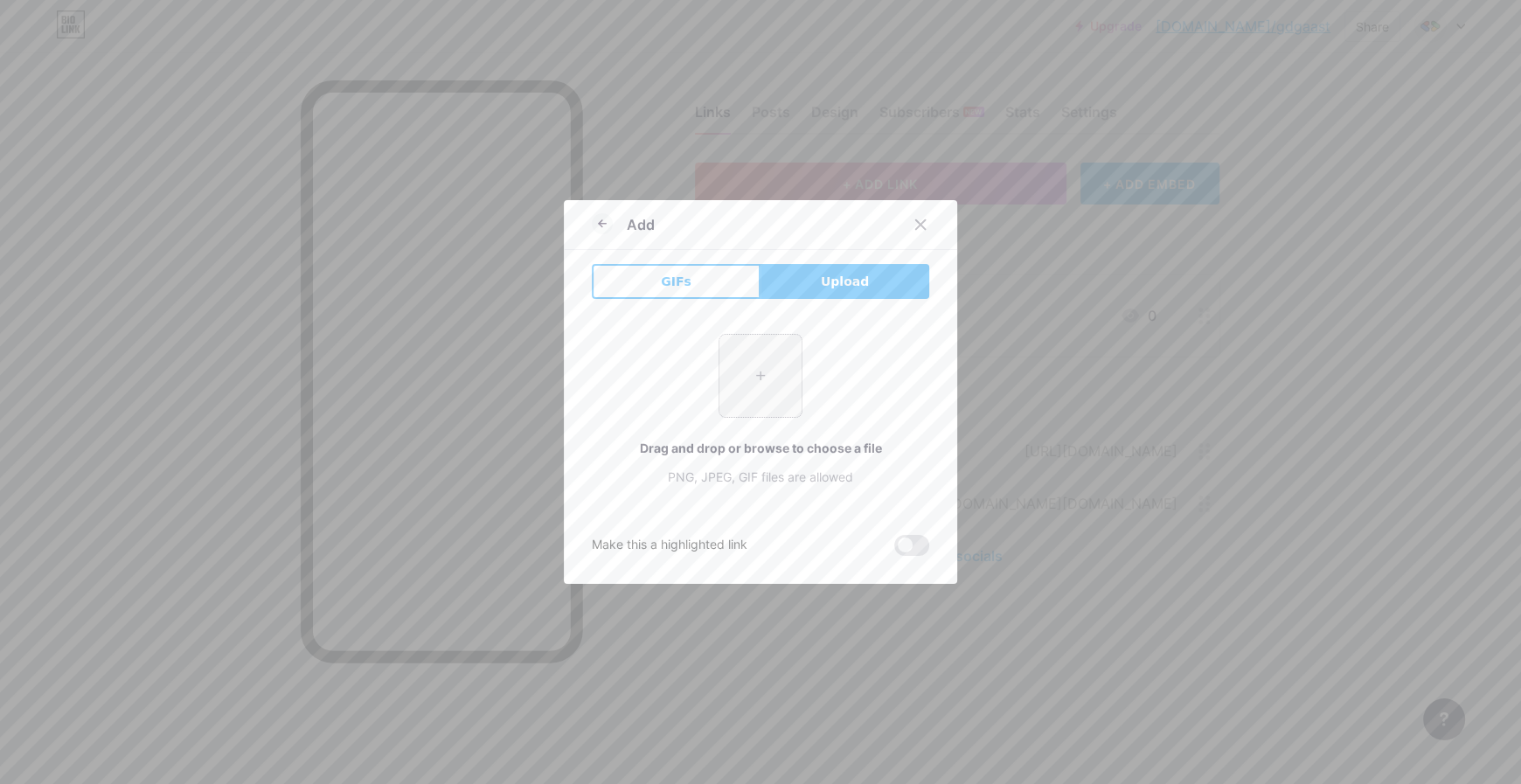
click at [763, 364] on input "file" at bounding box center [760, 375] width 82 height 82
type input "C:\fakepath\3670051.png"
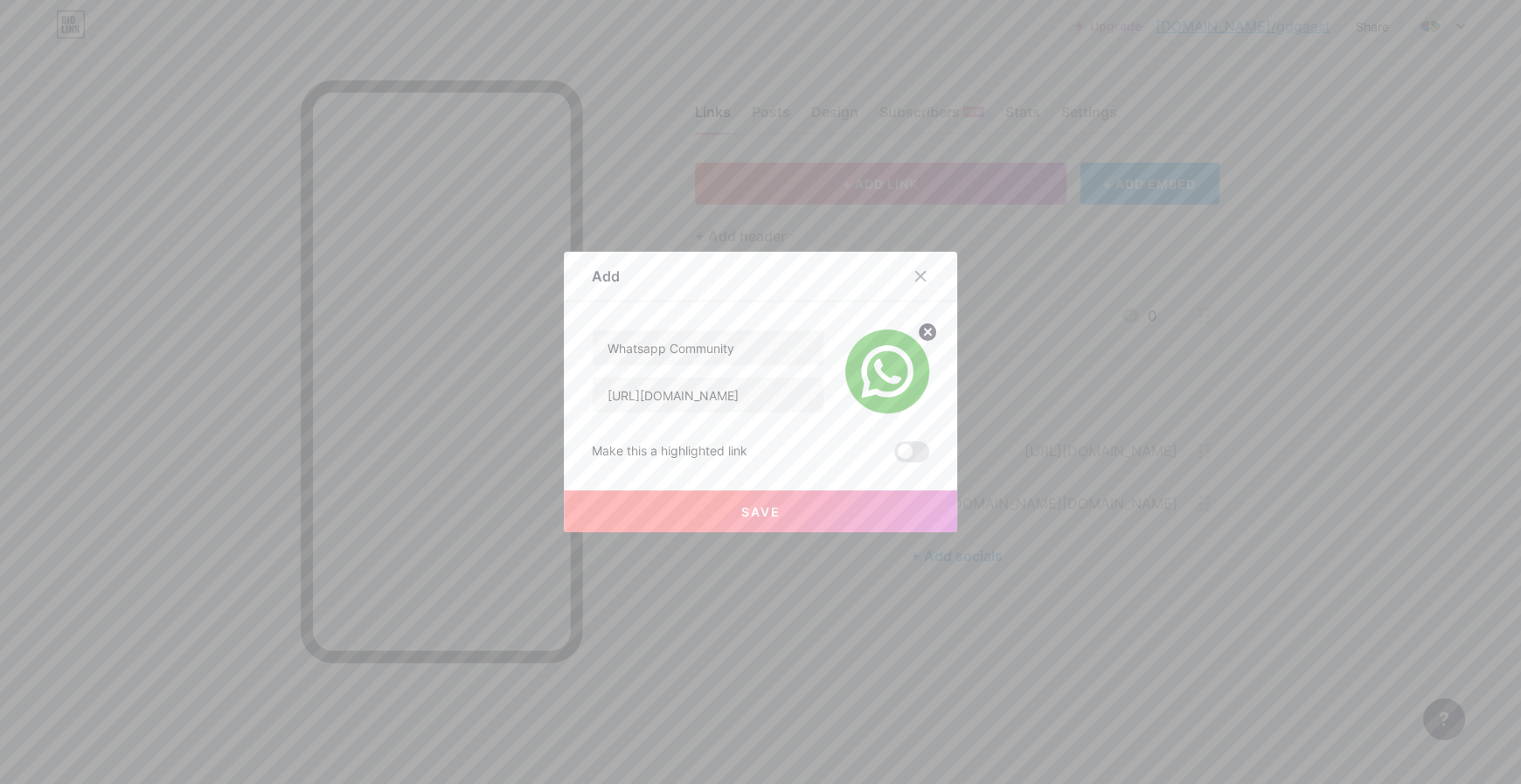
click at [792, 510] on button "Save" at bounding box center [760, 511] width 393 height 42
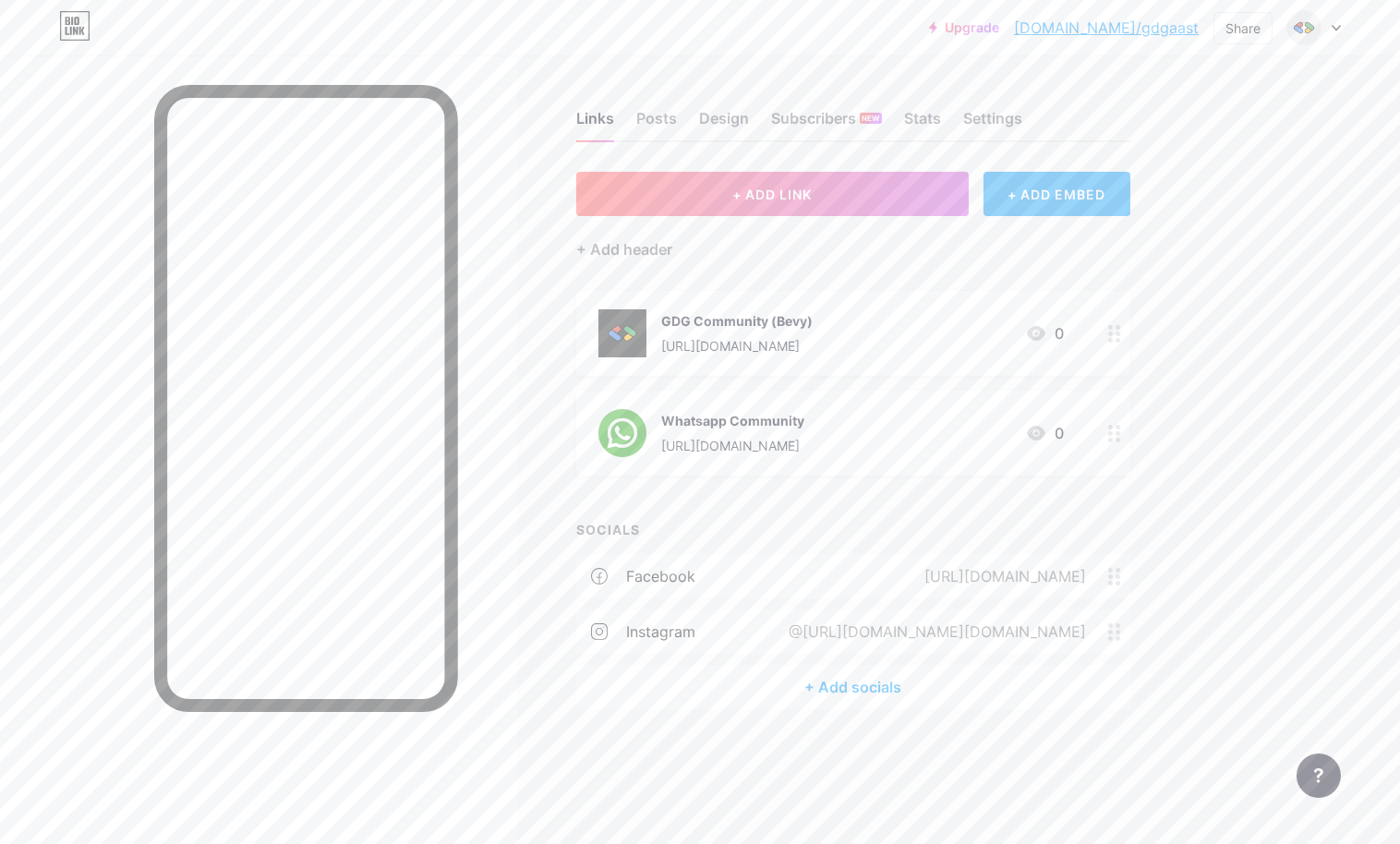
click at [1171, 26] on link "[DOMAIN_NAME]/gdgaast" at bounding box center [1106, 27] width 184 height 22
